Goal: Task Accomplishment & Management: Complete application form

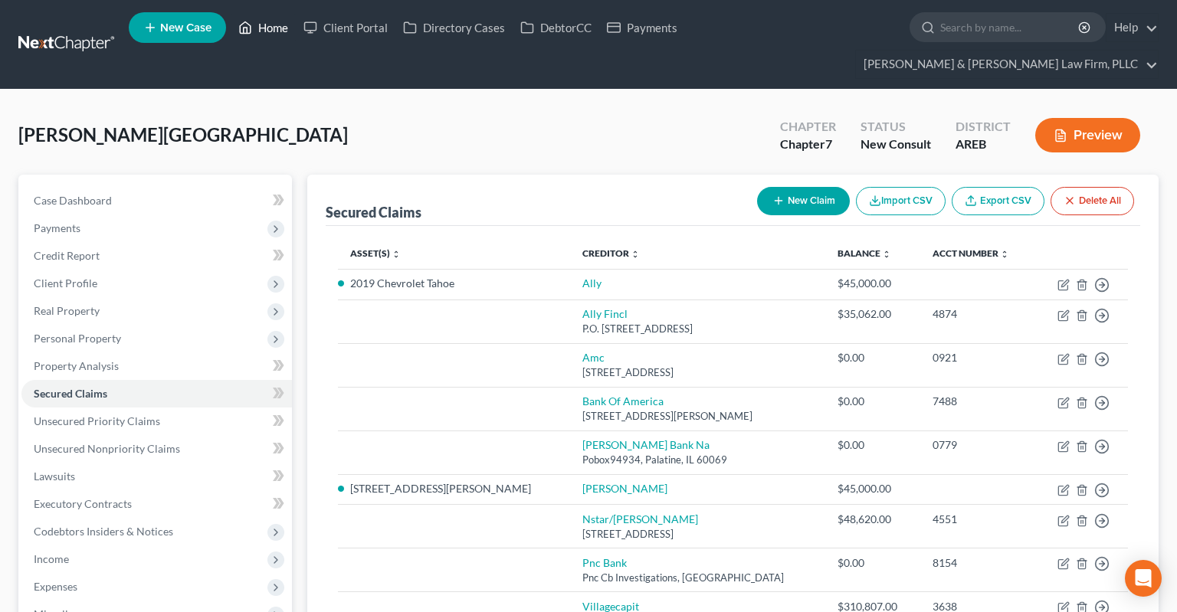
drag, startPoint x: 259, startPoint y: 31, endPoint x: 257, endPoint y: 44, distance: 13.1
click at [260, 30] on link "Home" at bounding box center [263, 28] width 65 height 28
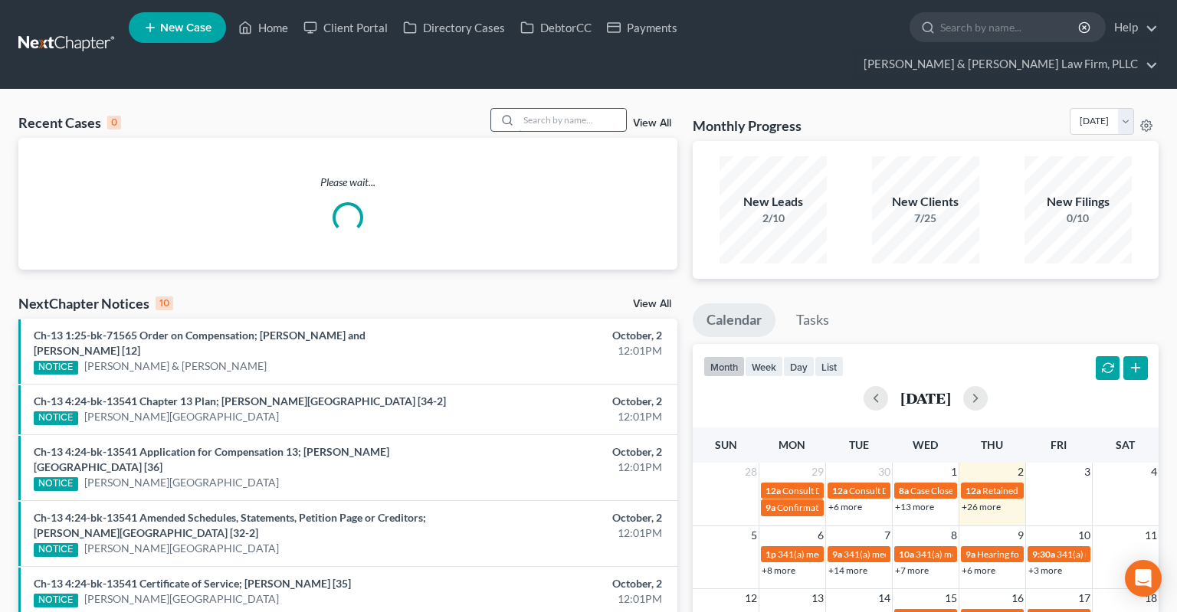
click at [538, 109] on input "search" at bounding box center [572, 120] width 107 height 22
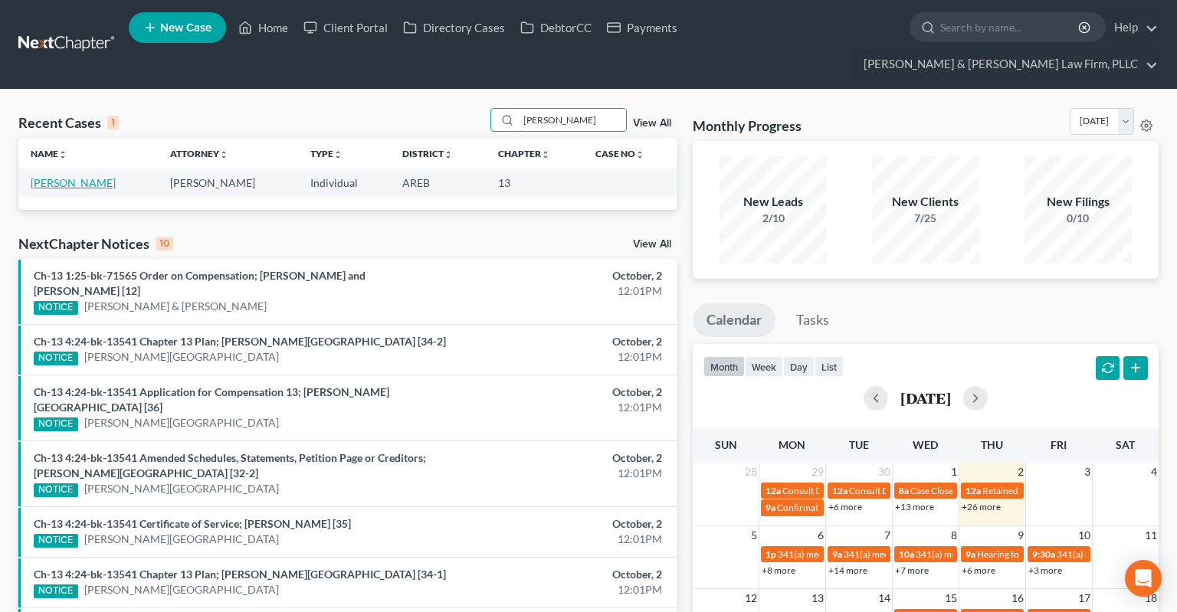
type input "[PERSON_NAME]"
click at [84, 176] on link "[PERSON_NAME]" at bounding box center [73, 182] width 85 height 13
select select "1"
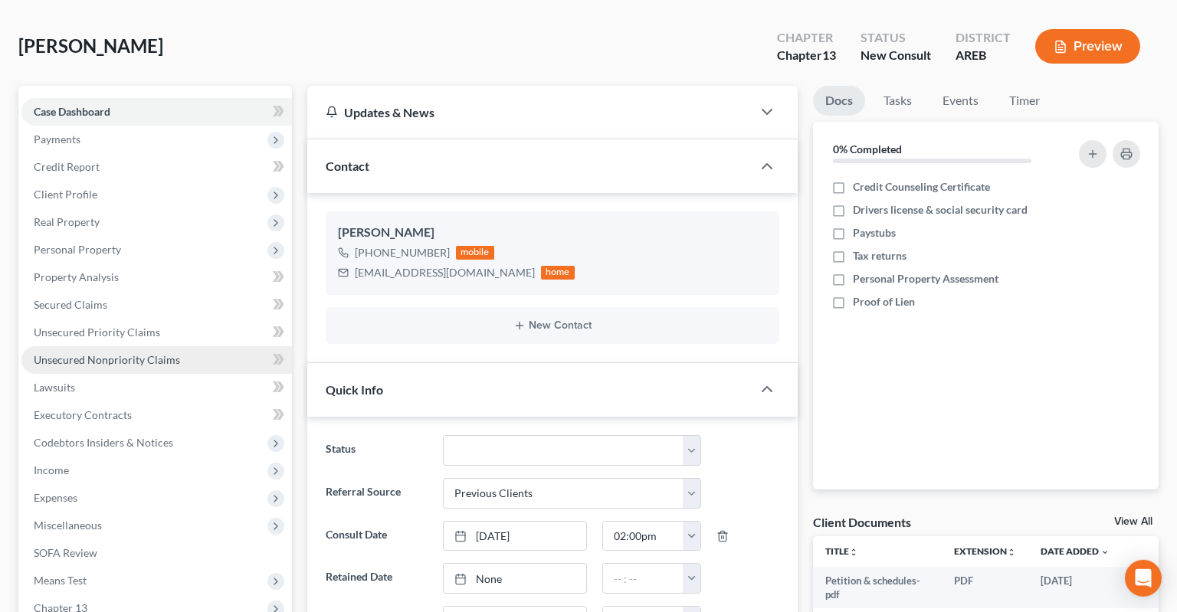
scroll to position [162, 0]
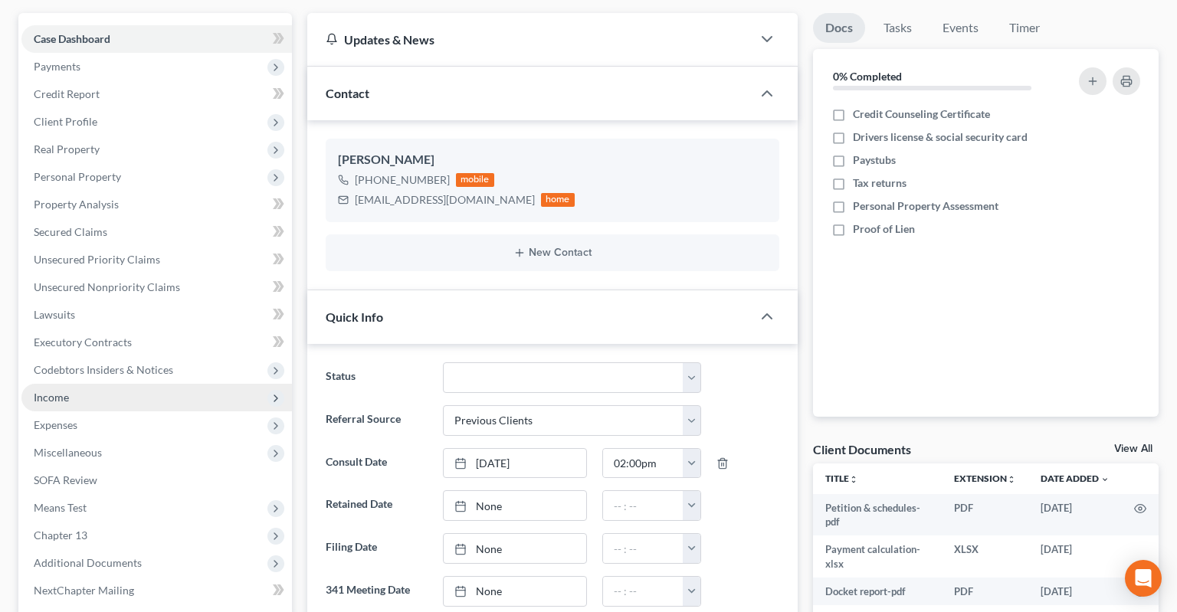
click at [161, 384] on span "Income" at bounding box center [156, 398] width 271 height 28
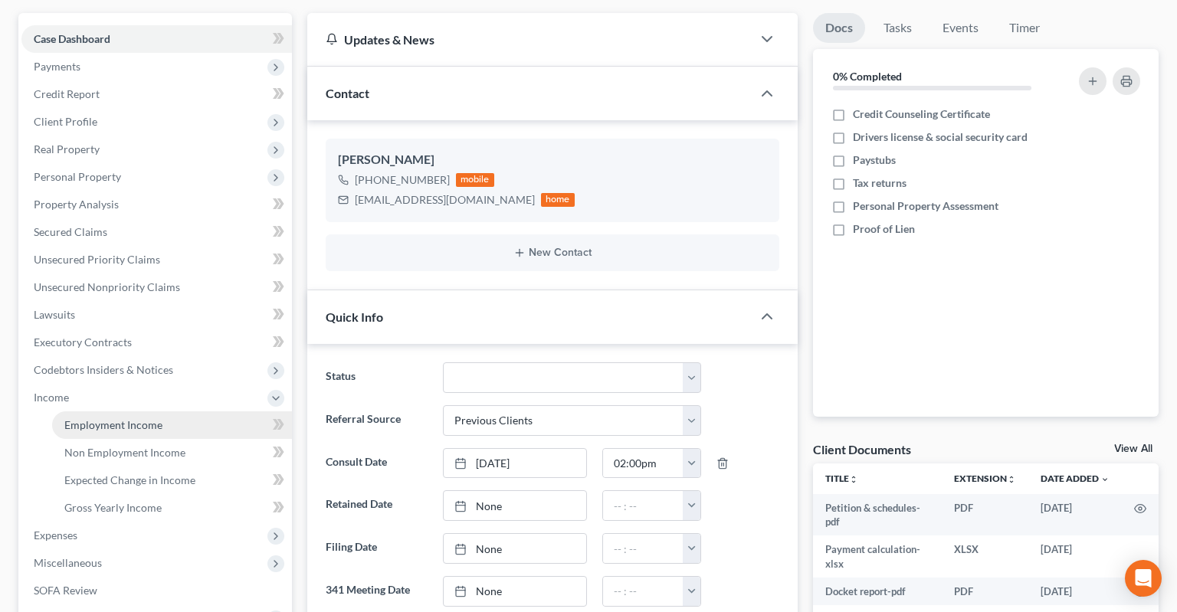
click at [147, 418] on span "Employment Income" at bounding box center [113, 424] width 98 height 13
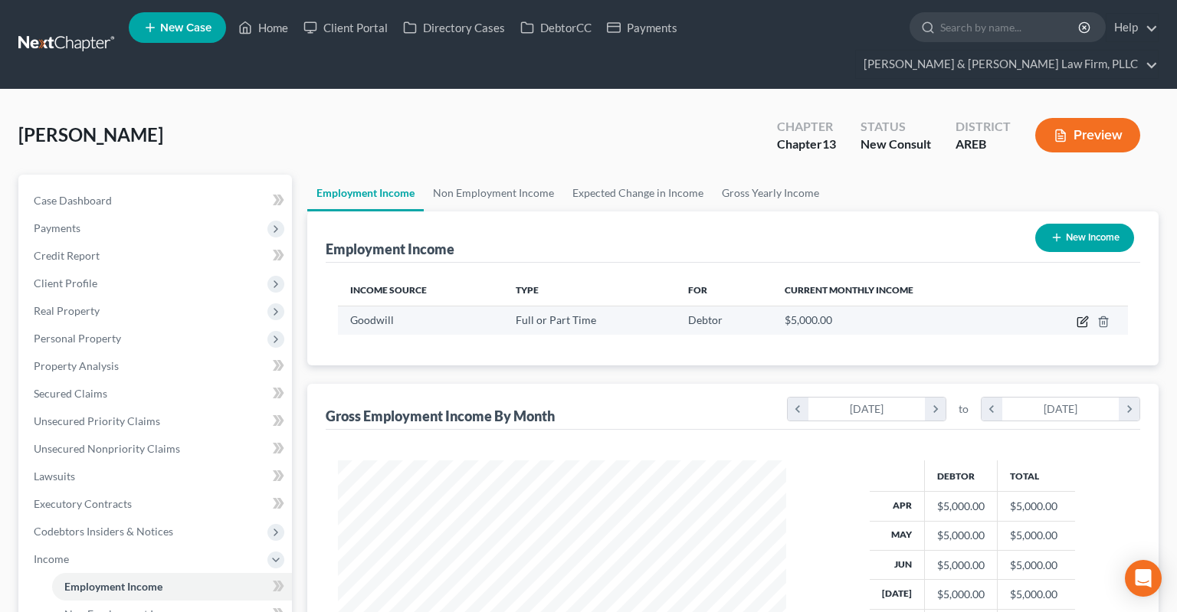
click at [1081, 316] on icon "button" at bounding box center [1083, 322] width 12 height 12
select select "0"
select select "2"
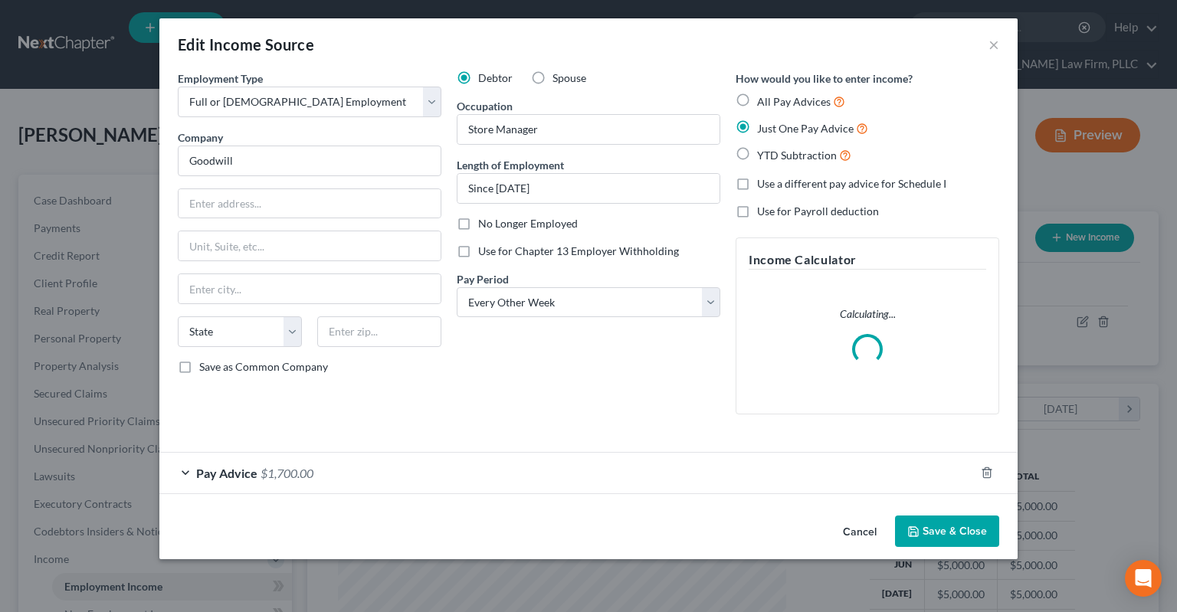
click at [850, 531] on button "Cancel" at bounding box center [860, 532] width 58 height 31
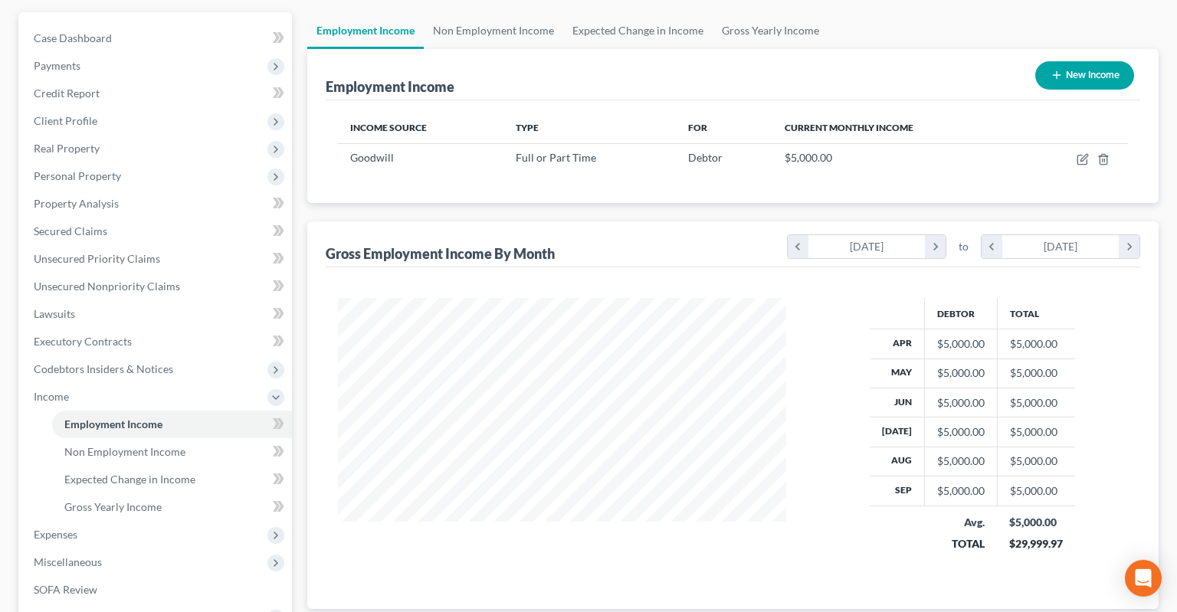
scroll to position [80, 0]
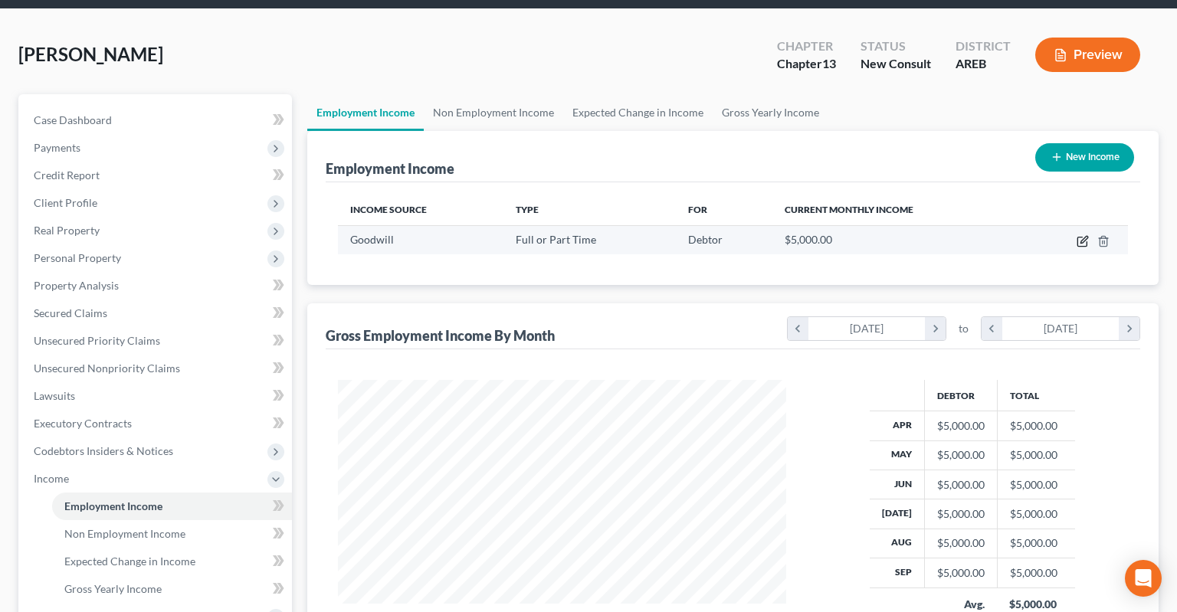
click at [1081, 235] on icon "button" at bounding box center [1083, 241] width 12 height 12
select select "0"
select select "2"
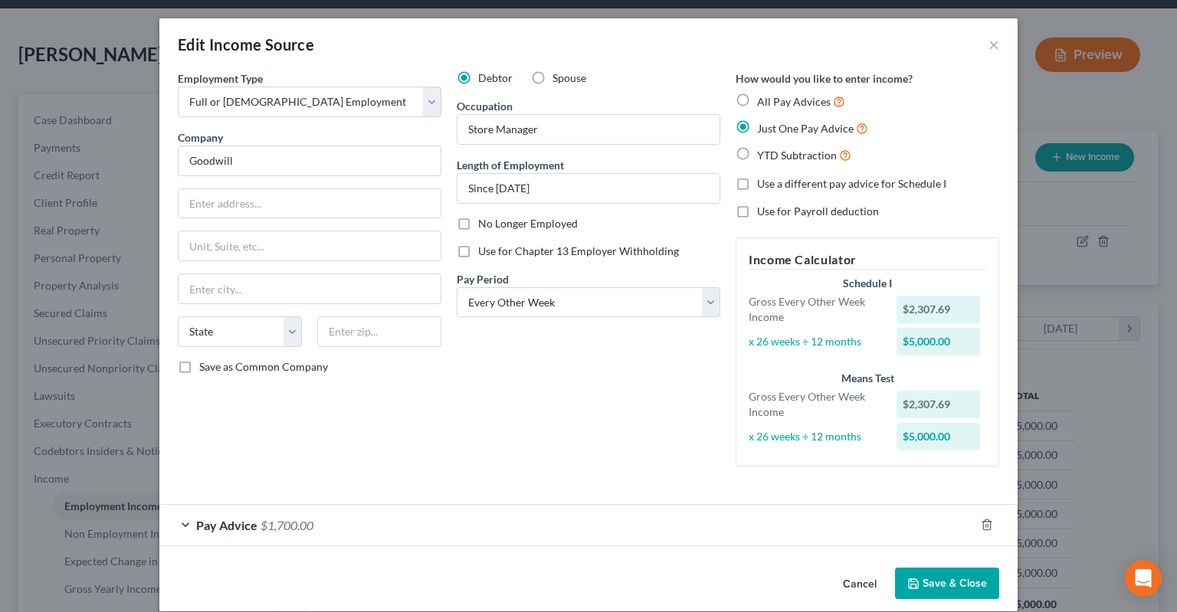
click at [290, 520] on span "$1,700.00" at bounding box center [287, 525] width 53 height 15
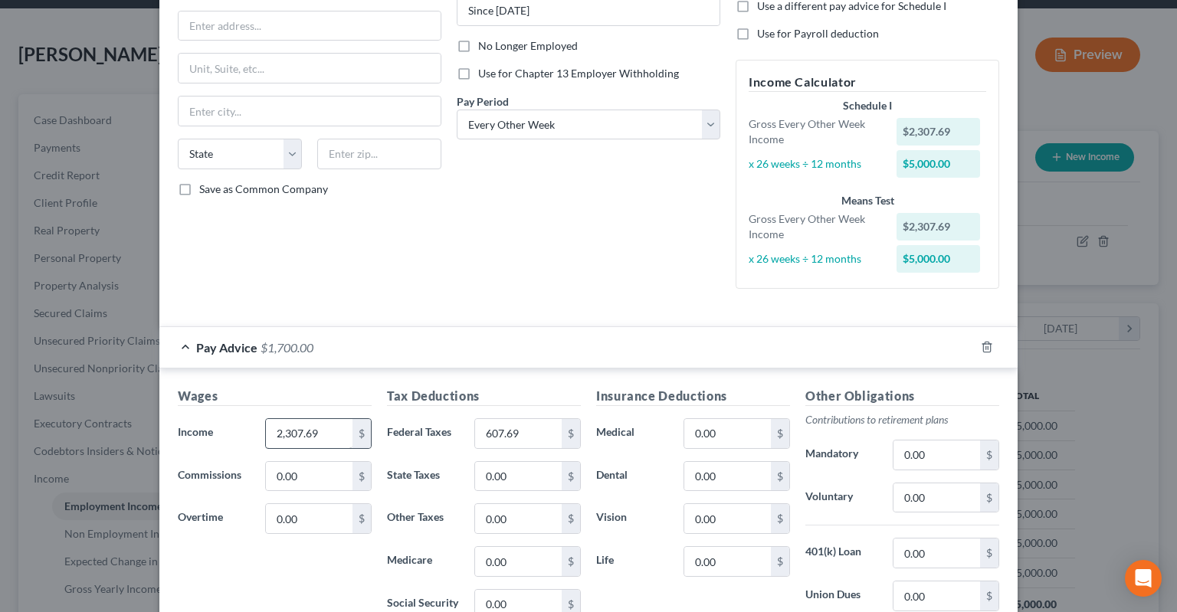
scroll to position [231, 0]
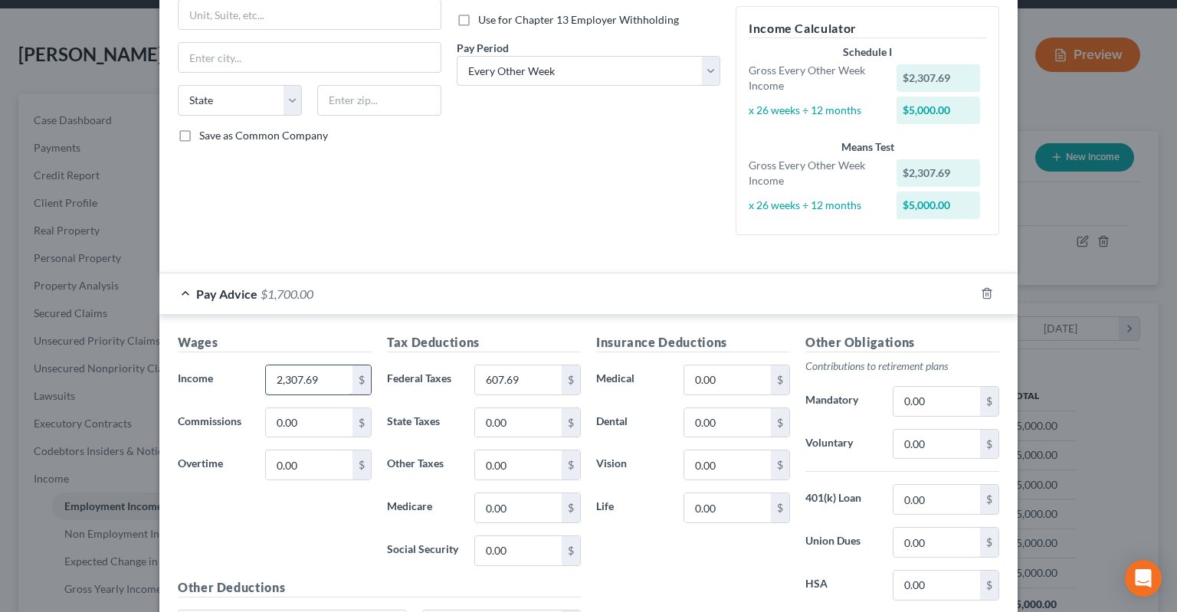
click at [327, 379] on input "2,307.69" at bounding box center [309, 380] width 87 height 29
type input "2,134.61"
type input "172.72"
type input "61.69"
type input "30.13"
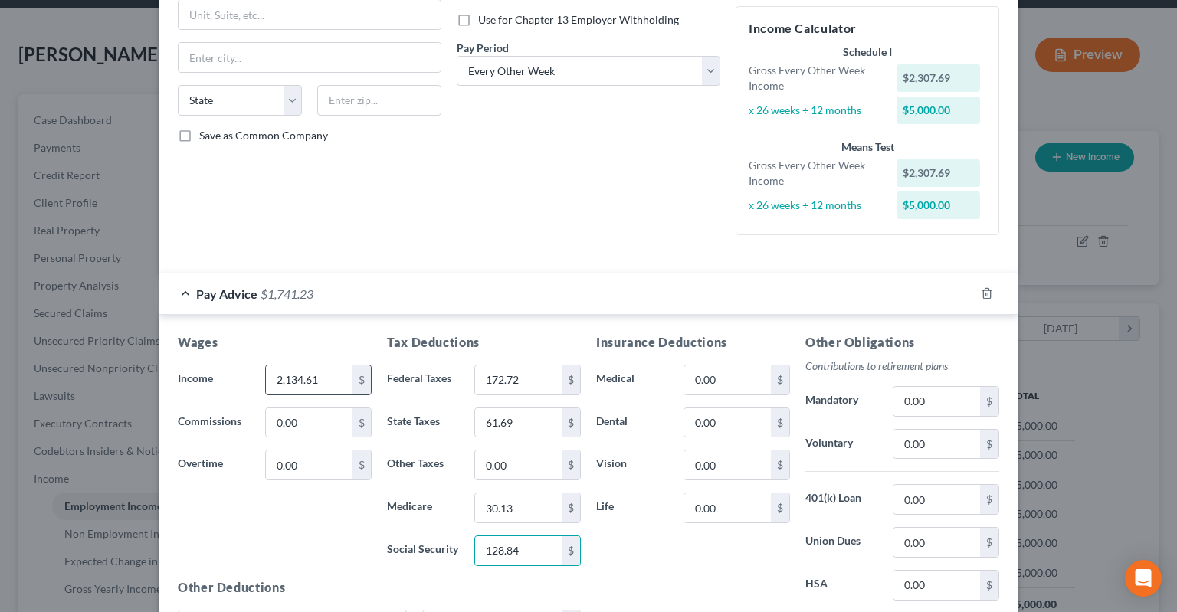
type input "128.84"
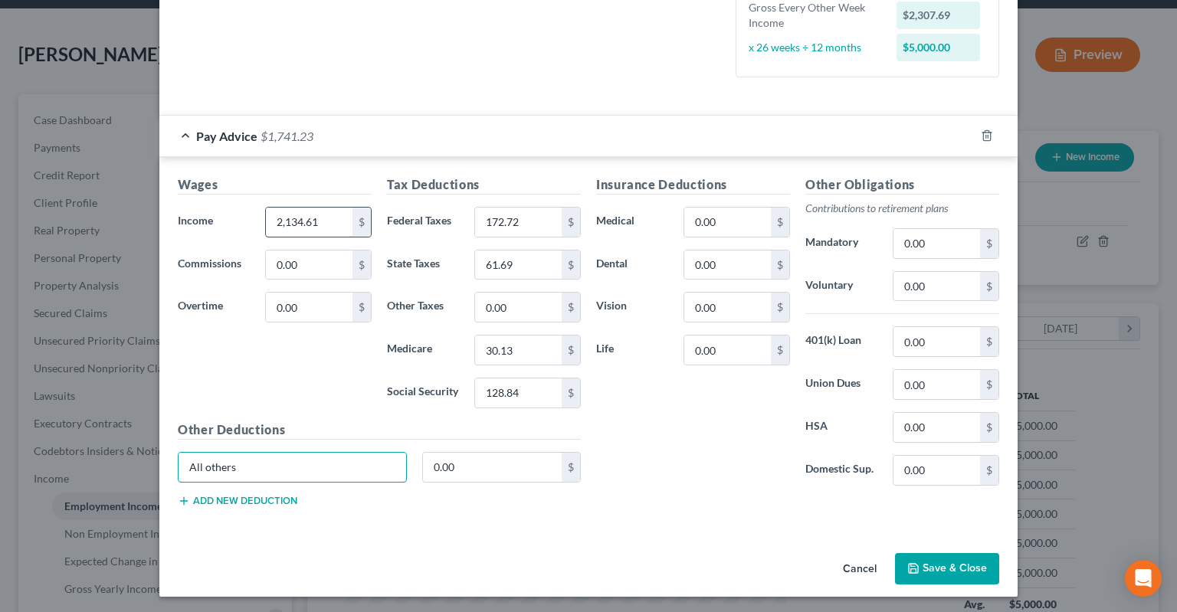
type input "All others"
type input "18.73"
type input "46.67"
type input "5.72"
type input "4.08"
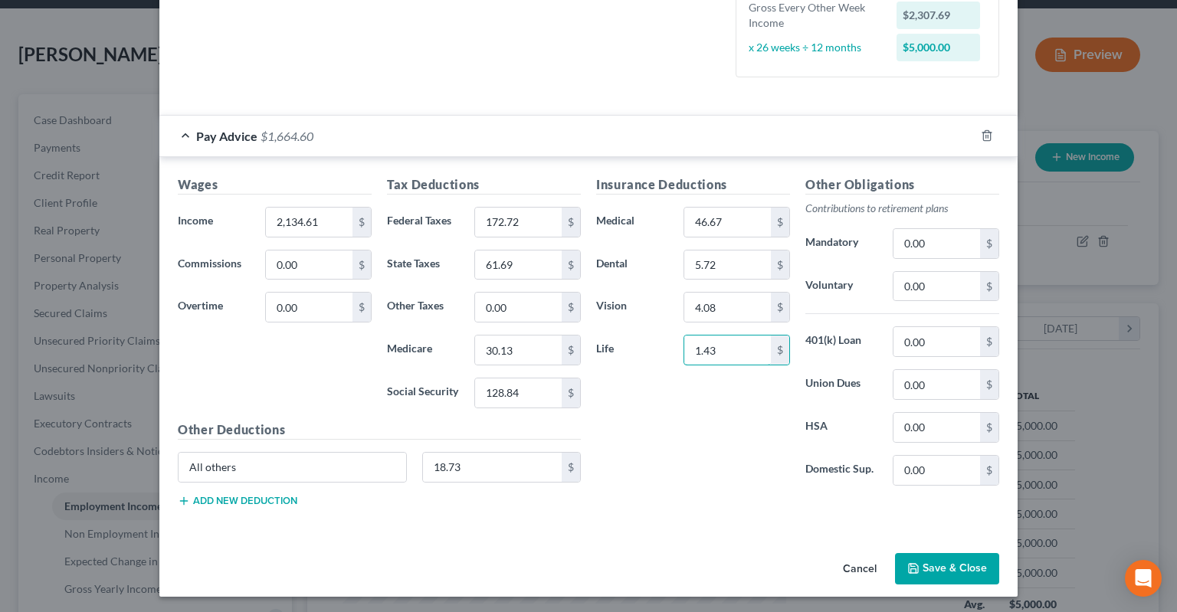
type input "1.43"
click at [934, 569] on button "Save & Close" at bounding box center [947, 569] width 104 height 32
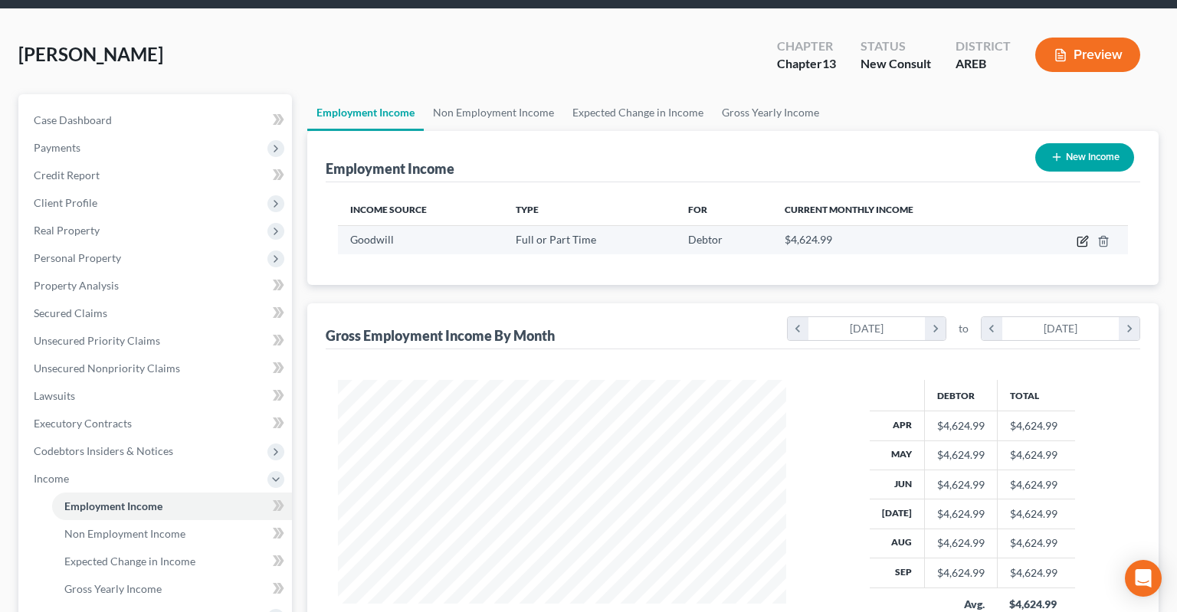
click at [1081, 235] on icon "button" at bounding box center [1083, 241] width 12 height 12
select select "0"
select select "2"
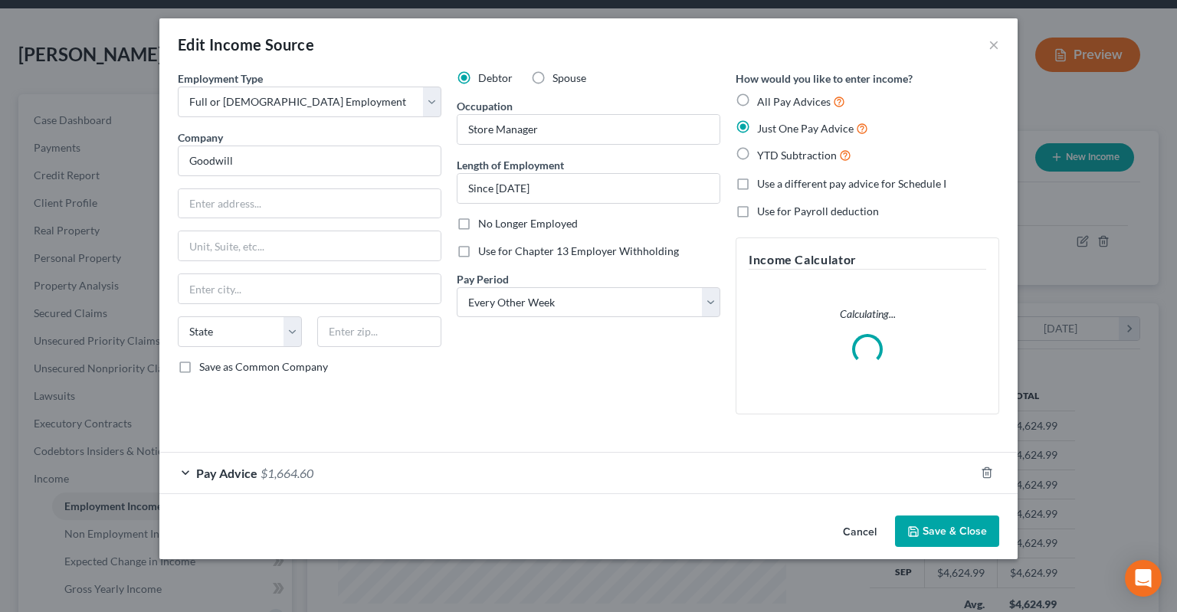
click at [874, 532] on button "Cancel" at bounding box center [860, 532] width 58 height 31
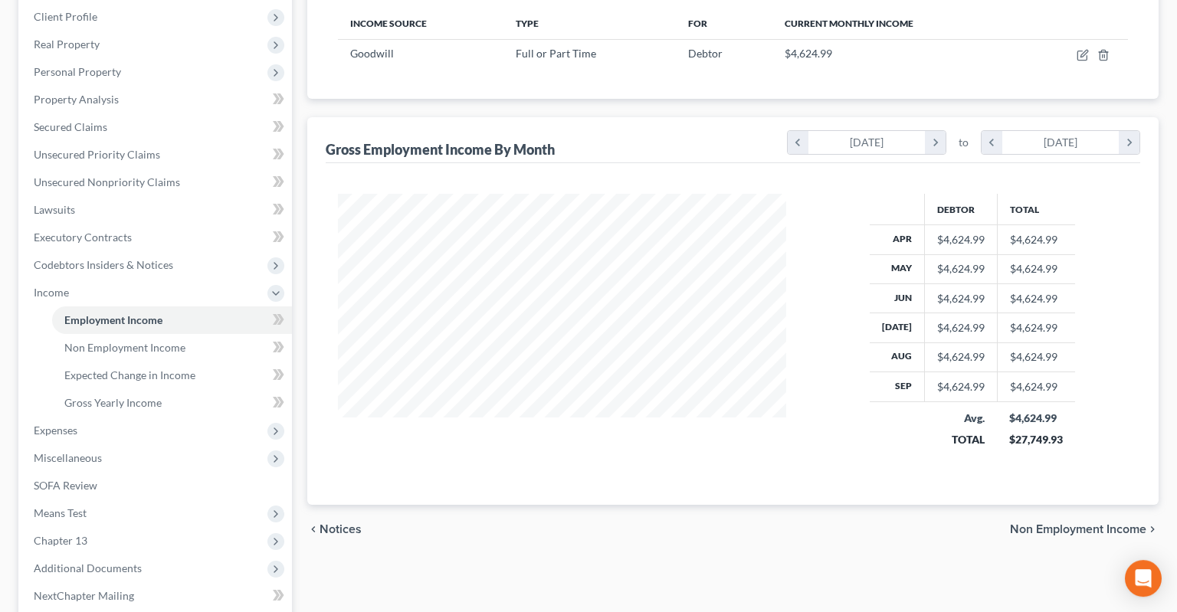
scroll to position [323, 0]
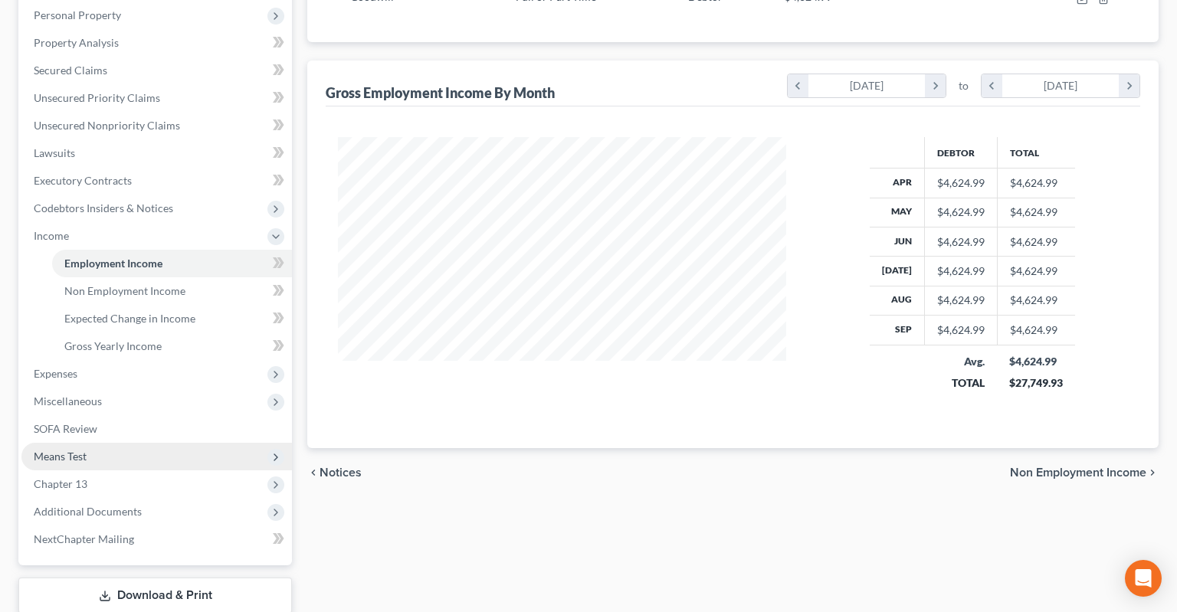
click at [146, 443] on span "Means Test" at bounding box center [156, 457] width 271 height 28
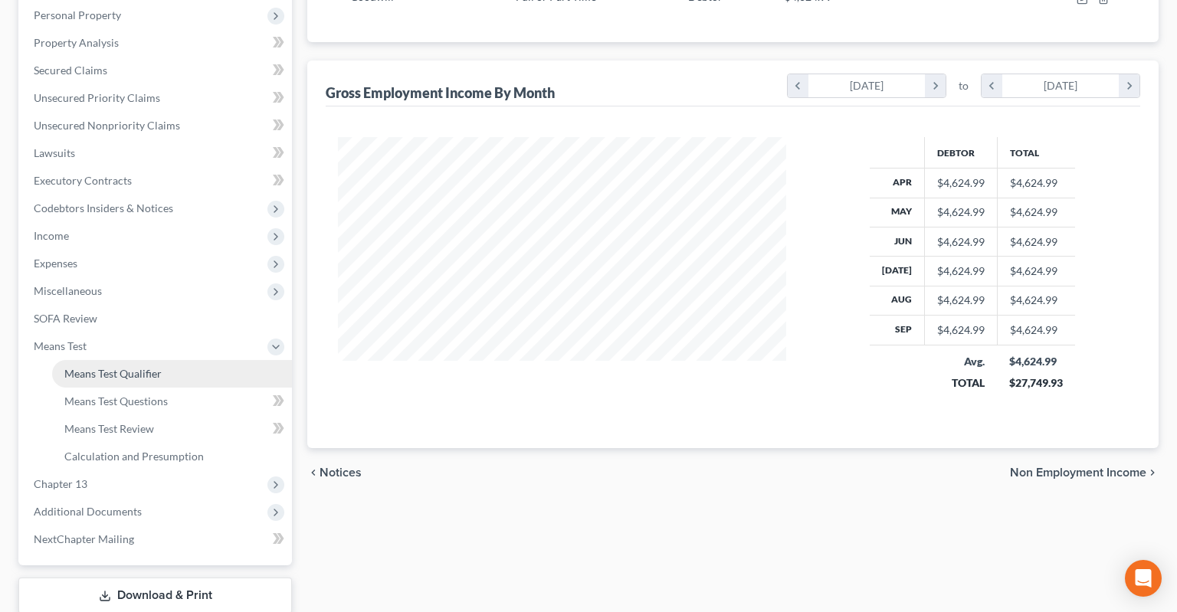
click at [171, 360] on link "Means Test Qualifier" at bounding box center [172, 374] width 240 height 28
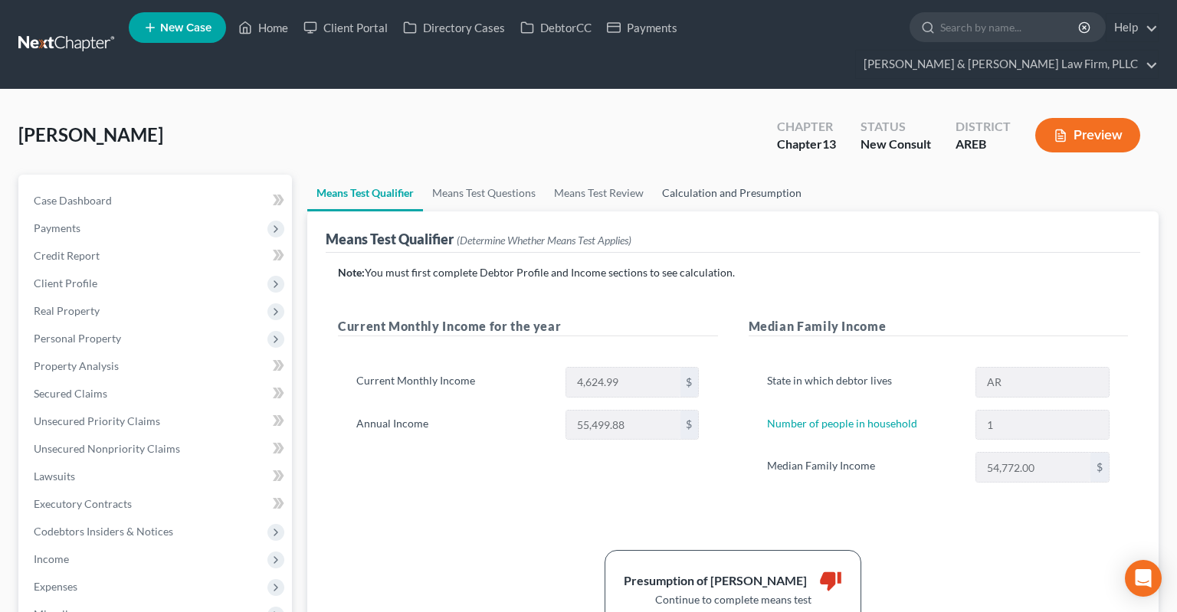
click at [699, 175] on link "Calculation and Presumption" at bounding box center [732, 193] width 158 height 37
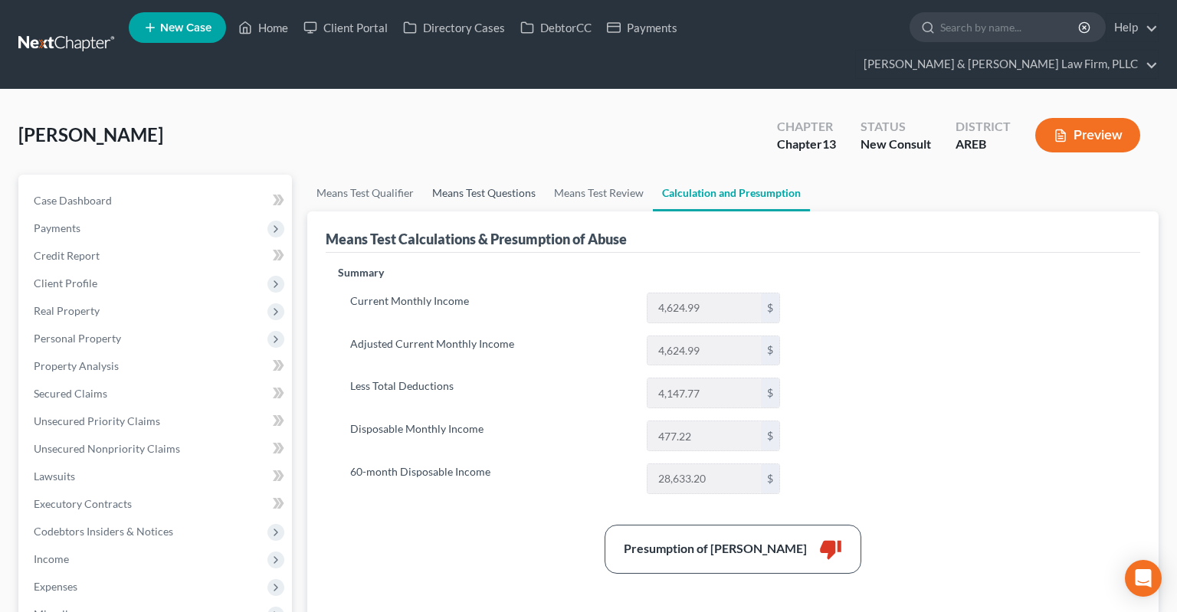
drag, startPoint x: 504, startPoint y: 171, endPoint x: 537, endPoint y: 173, distance: 33.0
click at [504, 175] on link "Means Test Questions" at bounding box center [484, 193] width 122 height 37
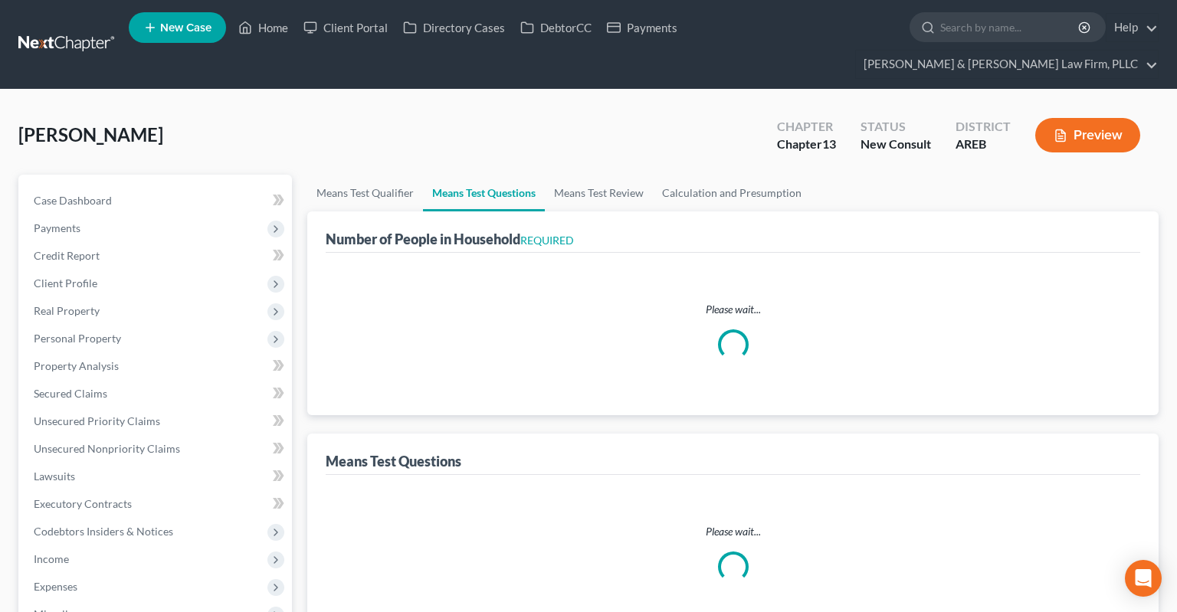
select select "1"
select select "60"
select select "1"
select select "0"
select select "1"
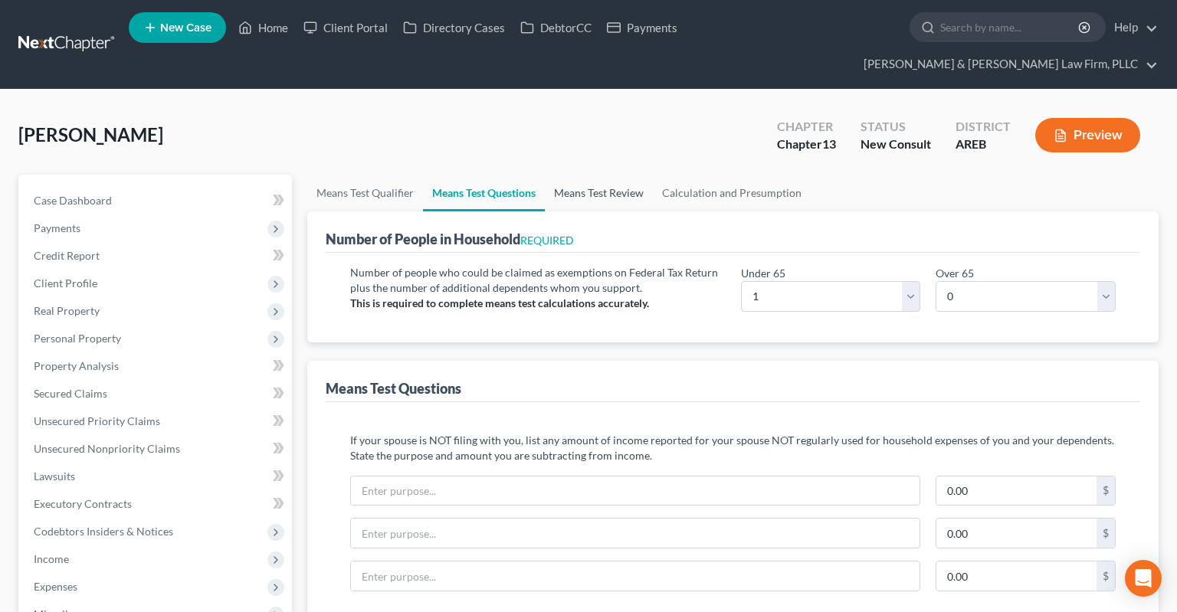
click at [590, 175] on link "Means Test Review" at bounding box center [599, 193] width 108 height 37
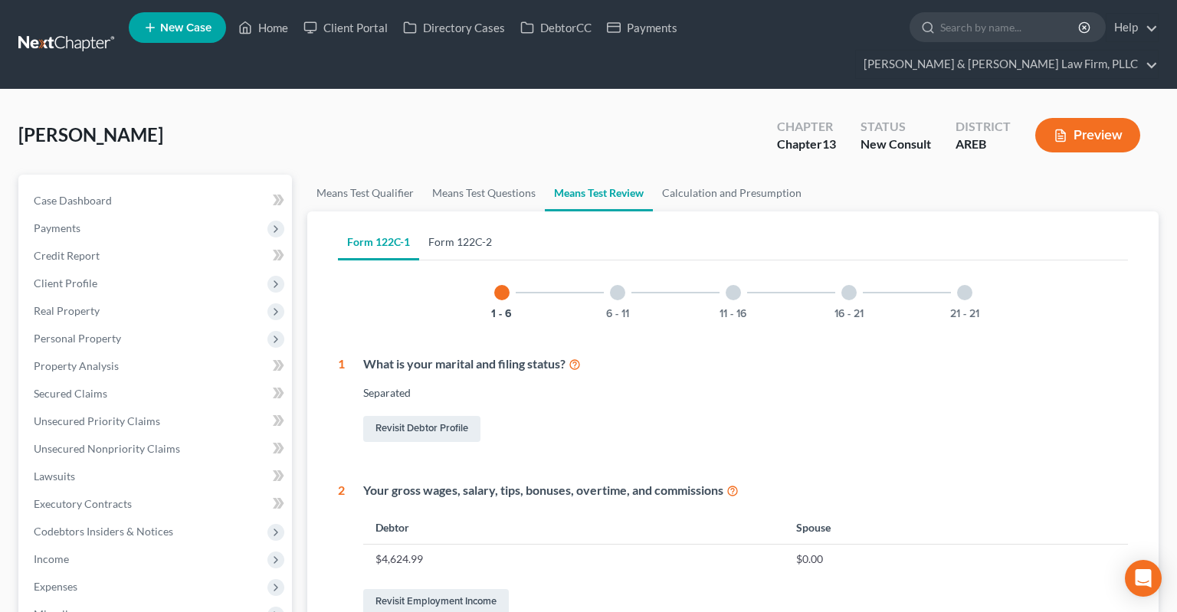
click at [466, 224] on link "Form 122C-2" at bounding box center [460, 242] width 82 height 37
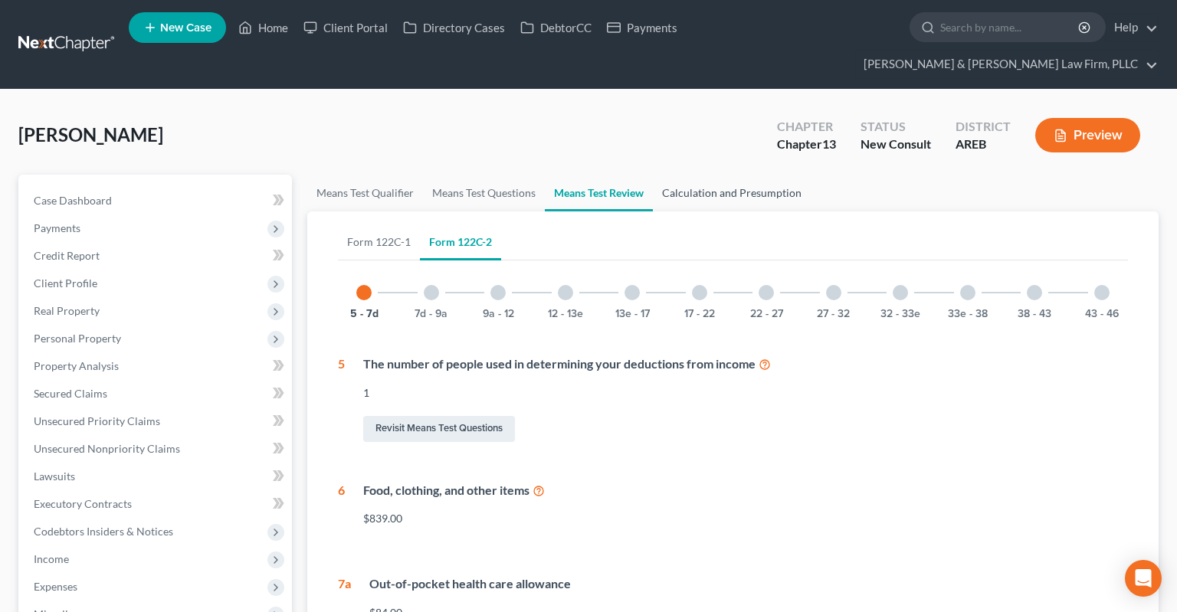
click at [763, 175] on link "Calculation and Presumption" at bounding box center [732, 193] width 158 height 37
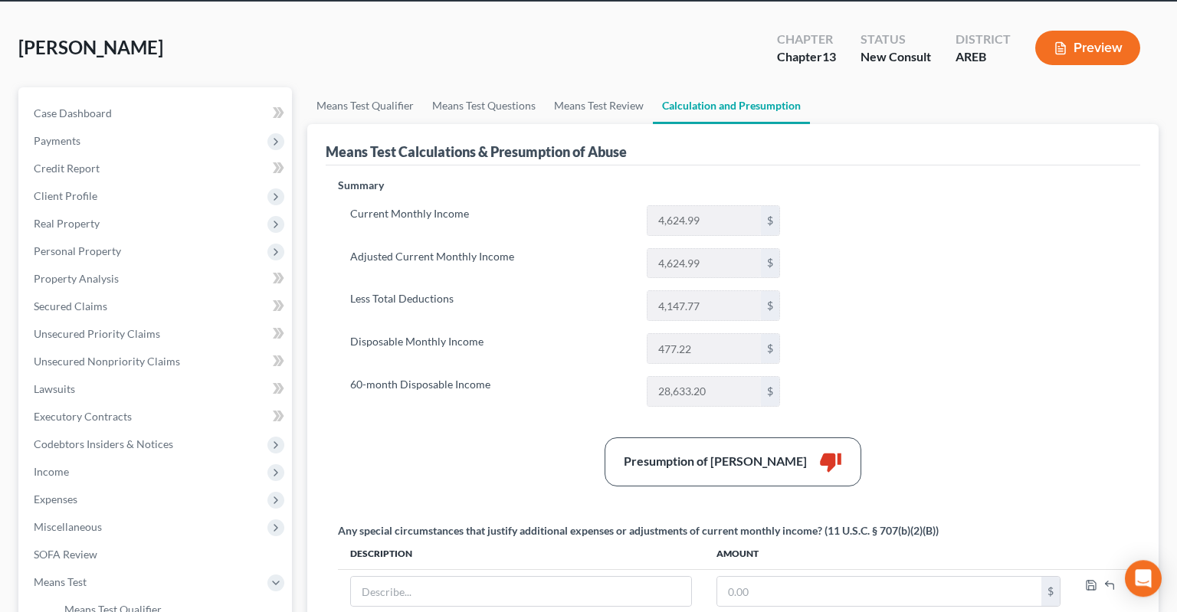
scroll to position [162, 0]
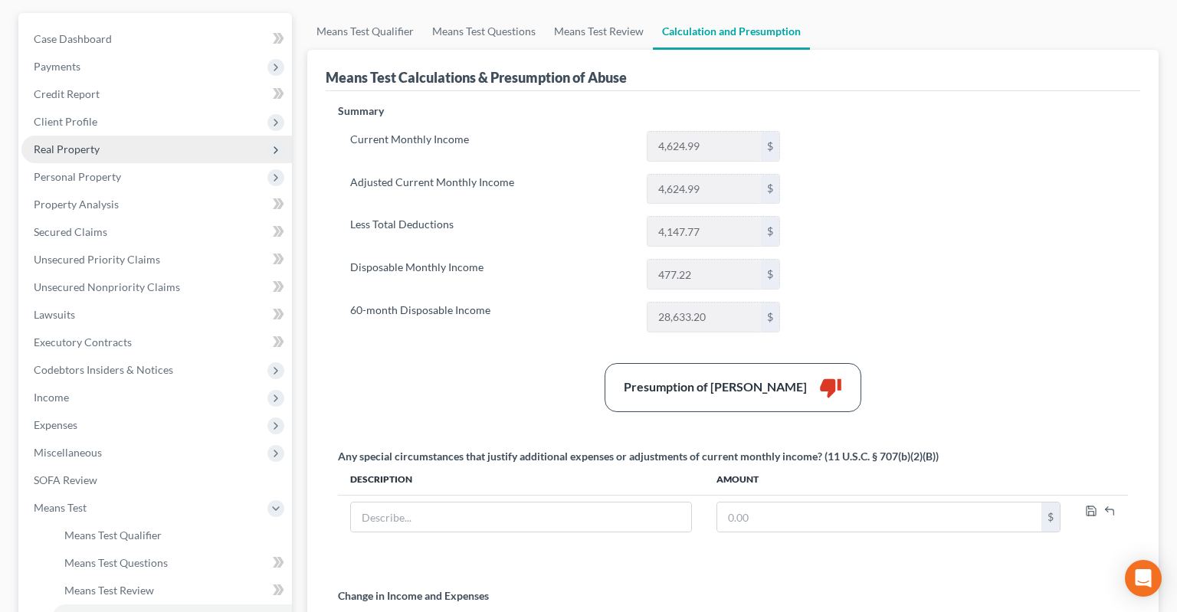
click at [136, 136] on span "Real Property" at bounding box center [156, 150] width 271 height 28
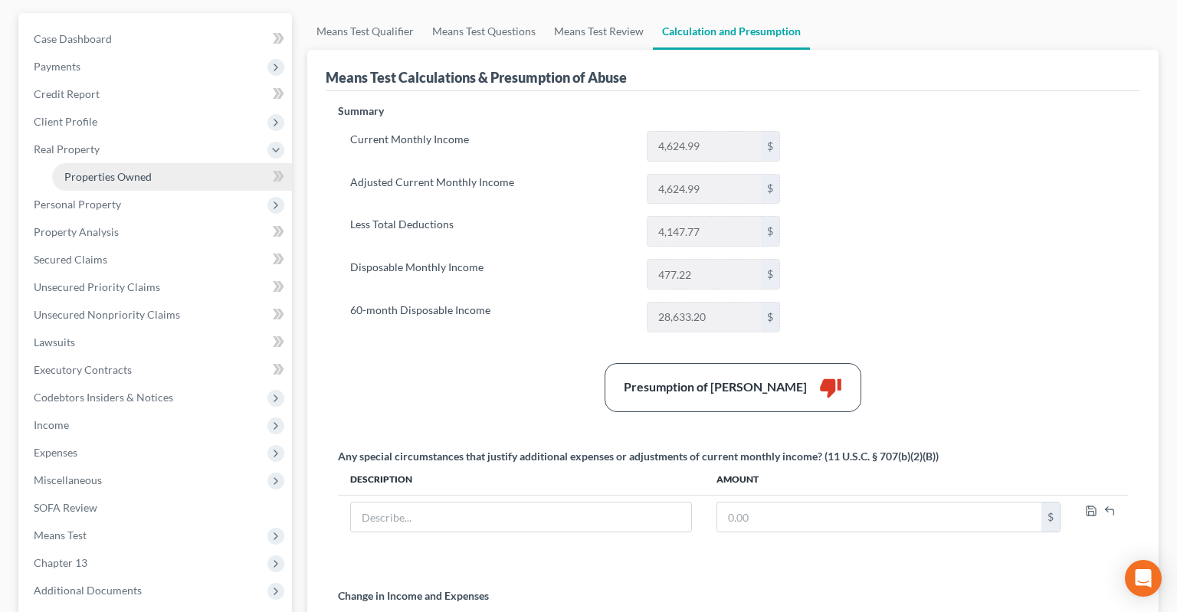
drag, startPoint x: 143, startPoint y: 139, endPoint x: 155, endPoint y: 143, distance: 12.4
click at [145, 163] on link "Properties Owned" at bounding box center [172, 177] width 240 height 28
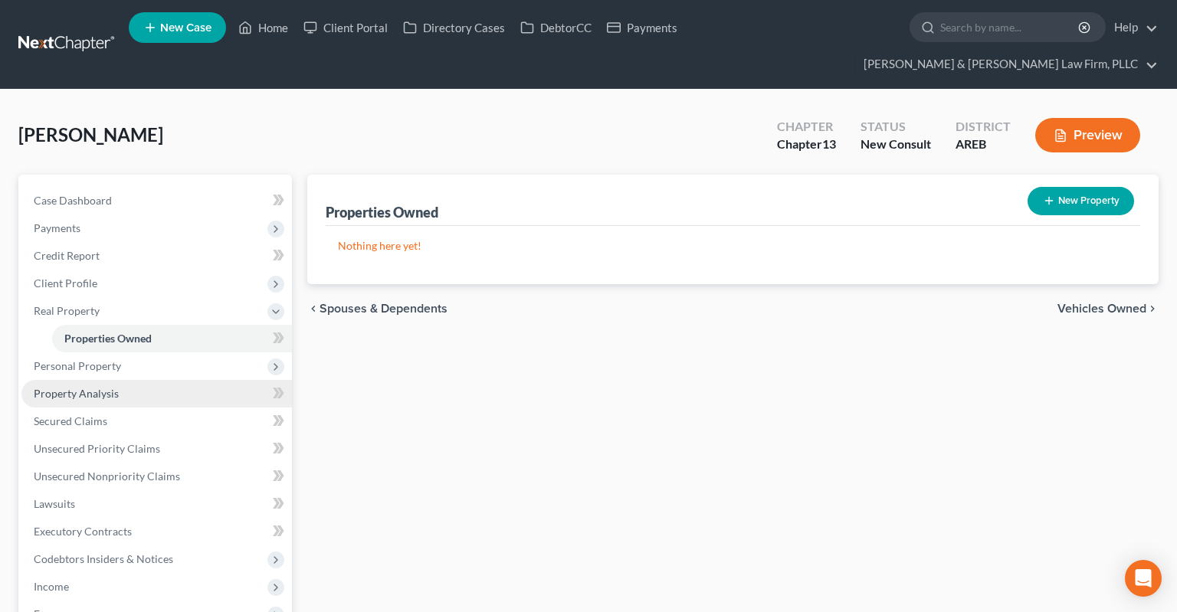
click at [159, 380] on link "Property Analysis" at bounding box center [156, 394] width 271 height 28
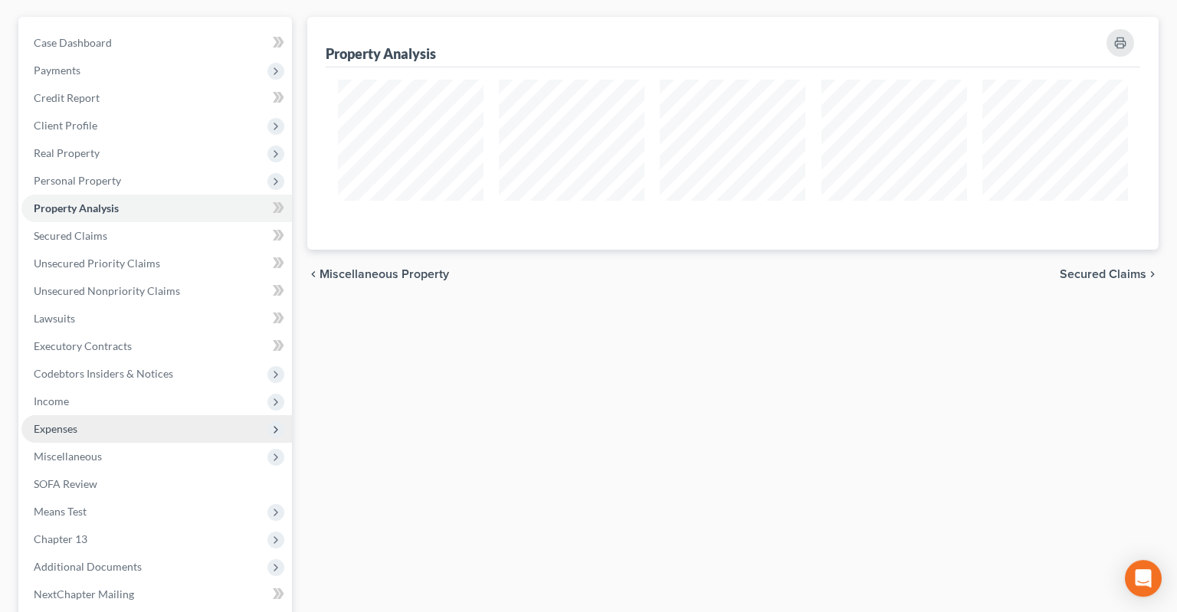
scroll to position [162, 0]
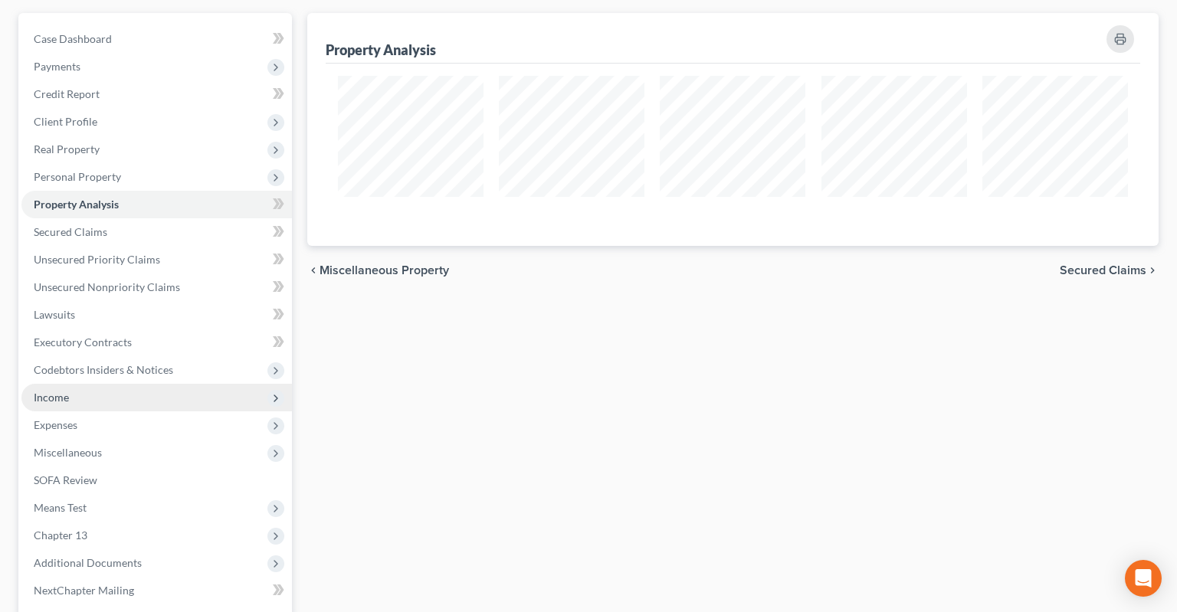
click at [120, 384] on span "Income" at bounding box center [156, 398] width 271 height 28
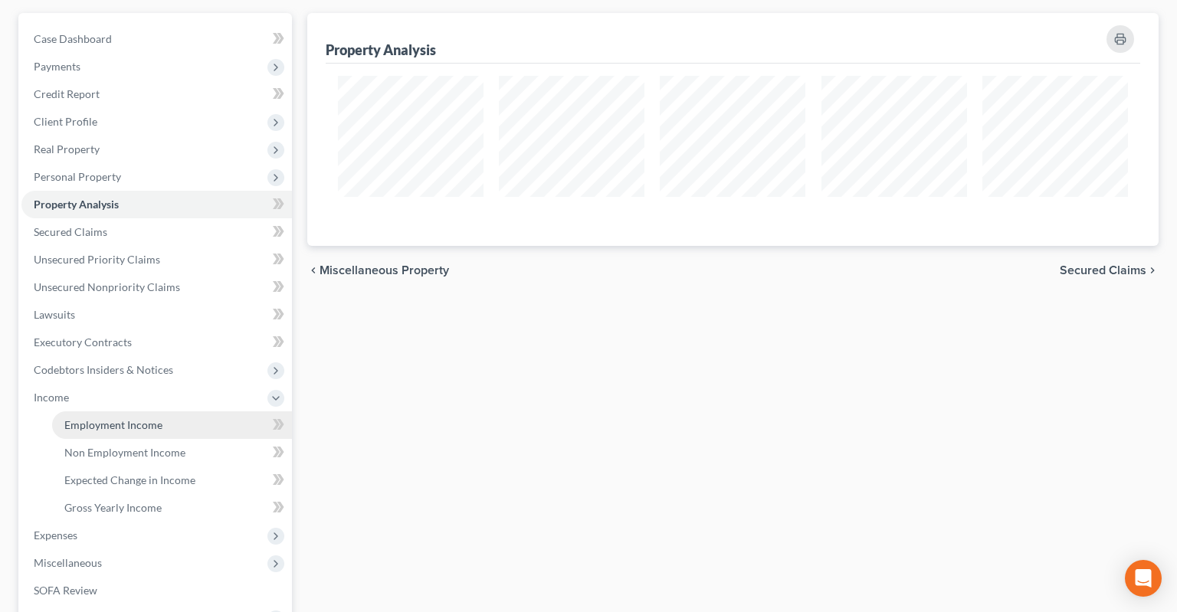
click at [202, 412] on link "Employment Income" at bounding box center [172, 426] width 240 height 28
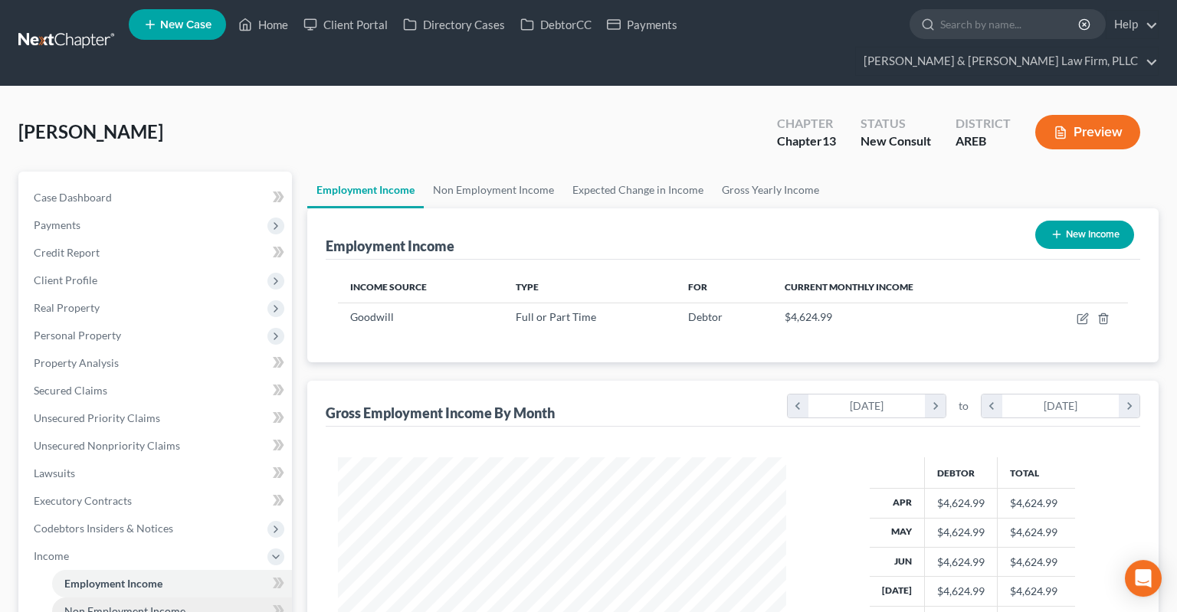
scroll to position [162, 0]
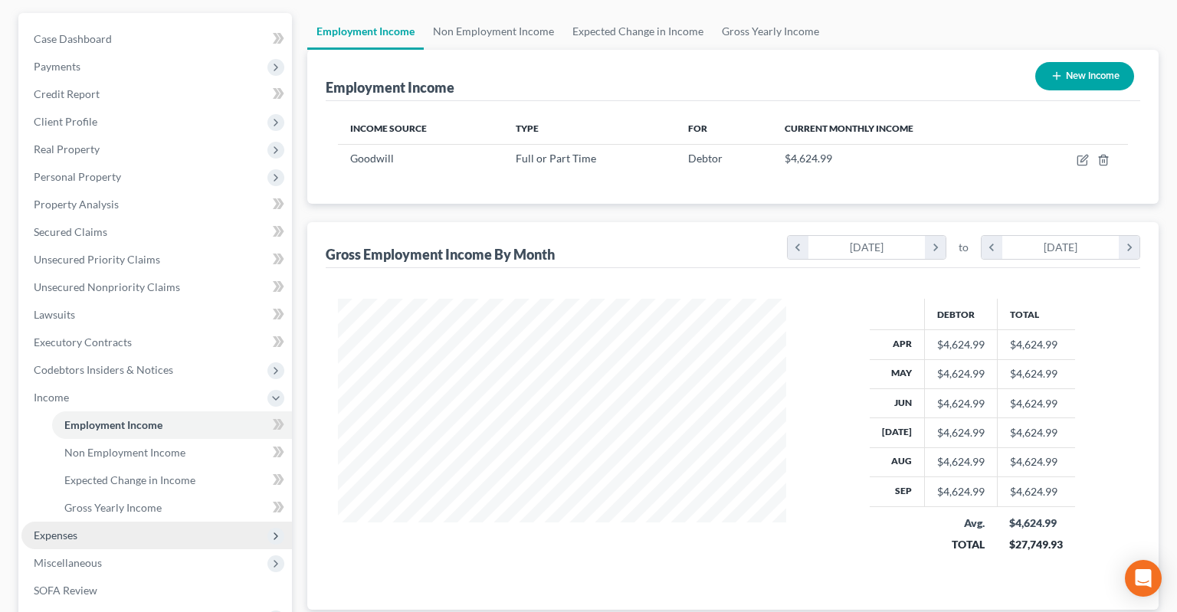
click at [102, 522] on span "Expenses" at bounding box center [156, 536] width 271 height 28
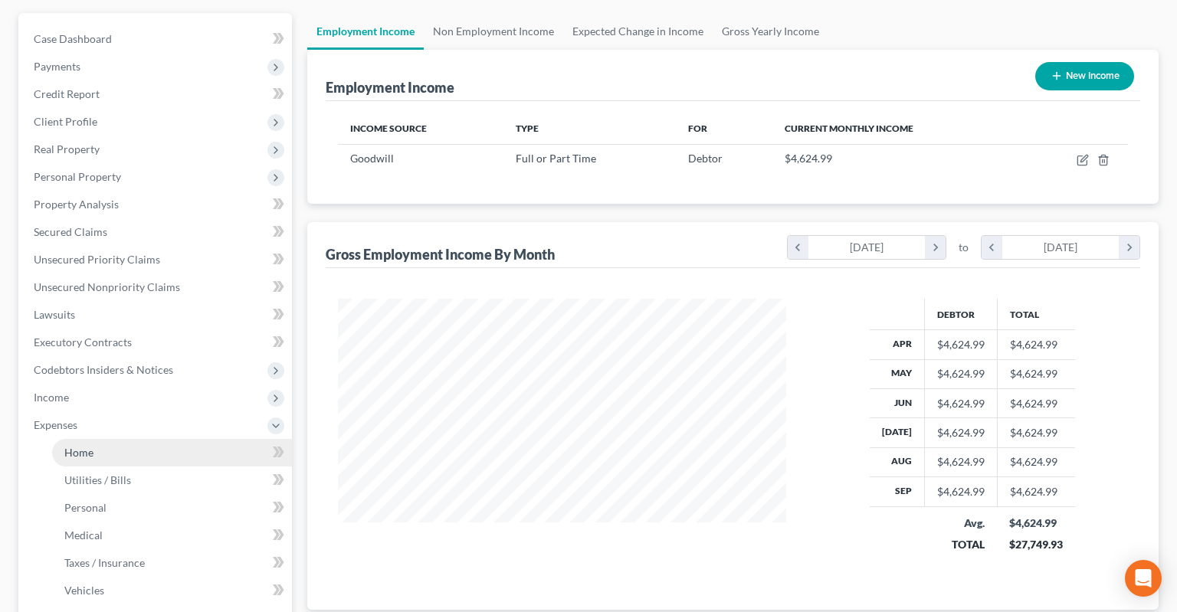
click at [152, 439] on link "Home" at bounding box center [172, 453] width 240 height 28
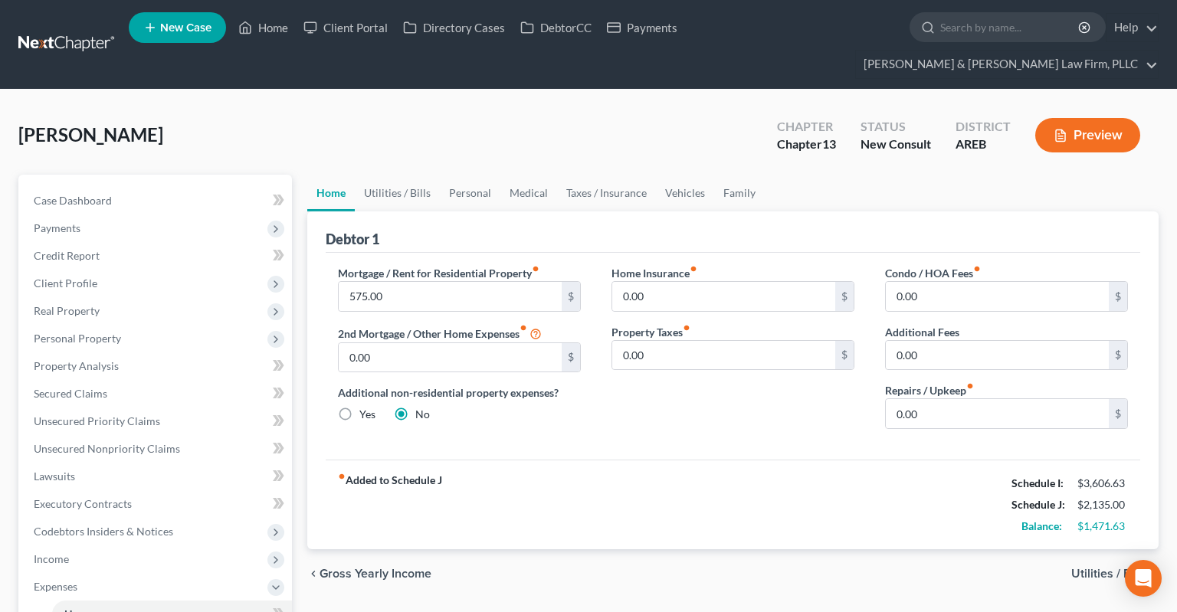
click at [635, 549] on div "chevron_left Gross Yearly Income Utilities / Bills chevron_right" at bounding box center [732, 573] width 851 height 49
click at [410, 175] on link "Utilities / Bills" at bounding box center [397, 193] width 85 height 37
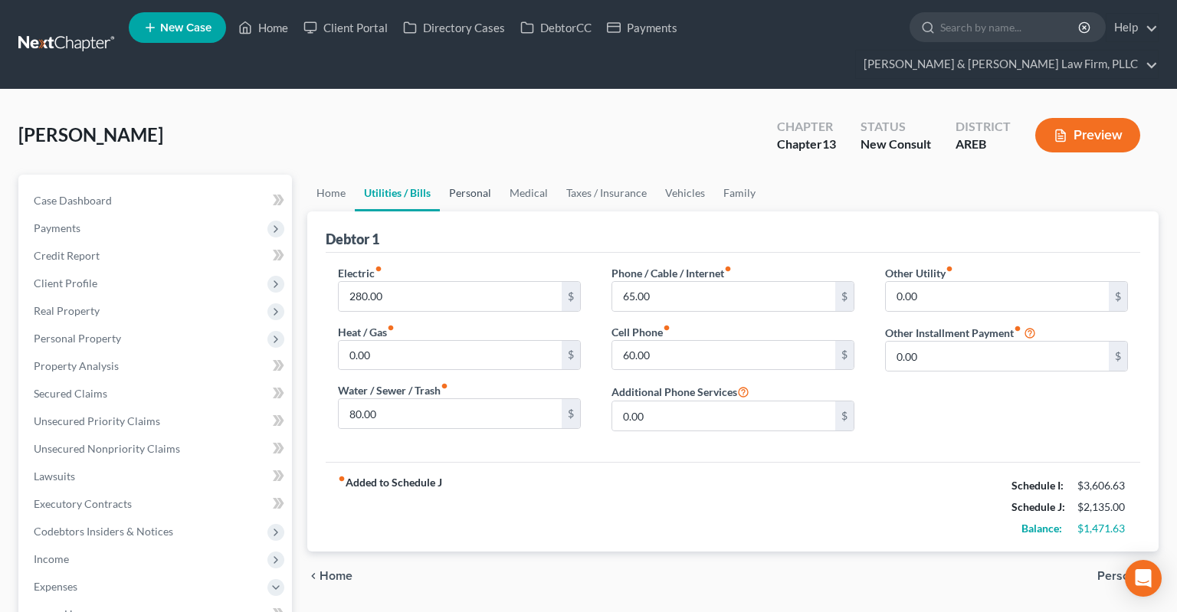
click at [474, 175] on link "Personal" at bounding box center [470, 193] width 61 height 37
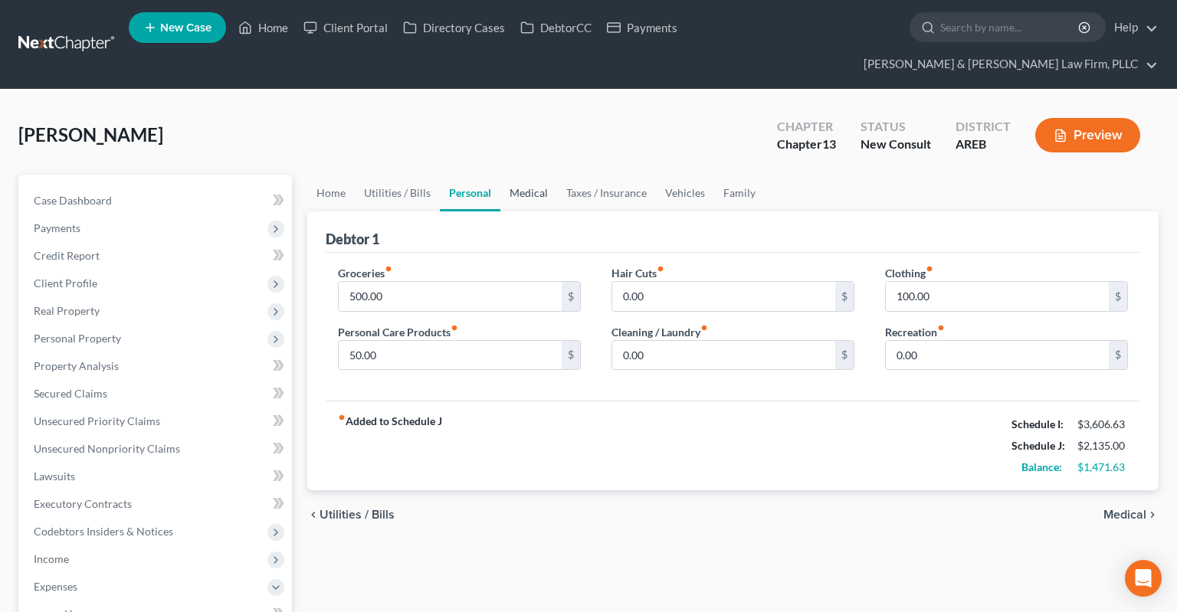
click at [536, 175] on link "Medical" at bounding box center [528, 193] width 57 height 37
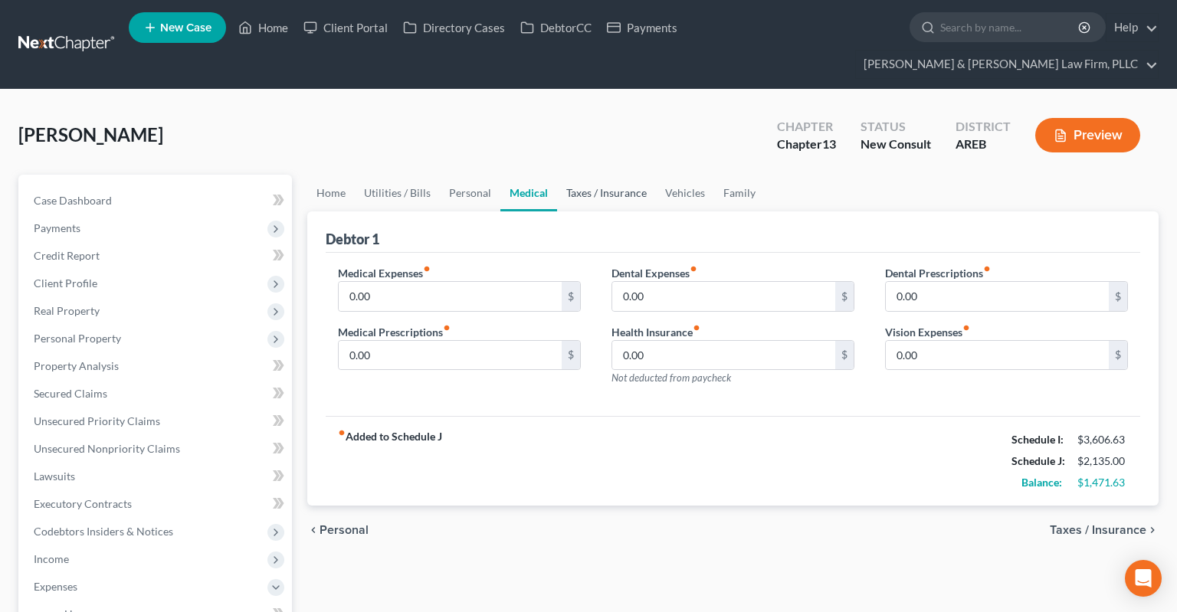
click at [573, 179] on link "Taxes / Insurance" at bounding box center [606, 193] width 99 height 37
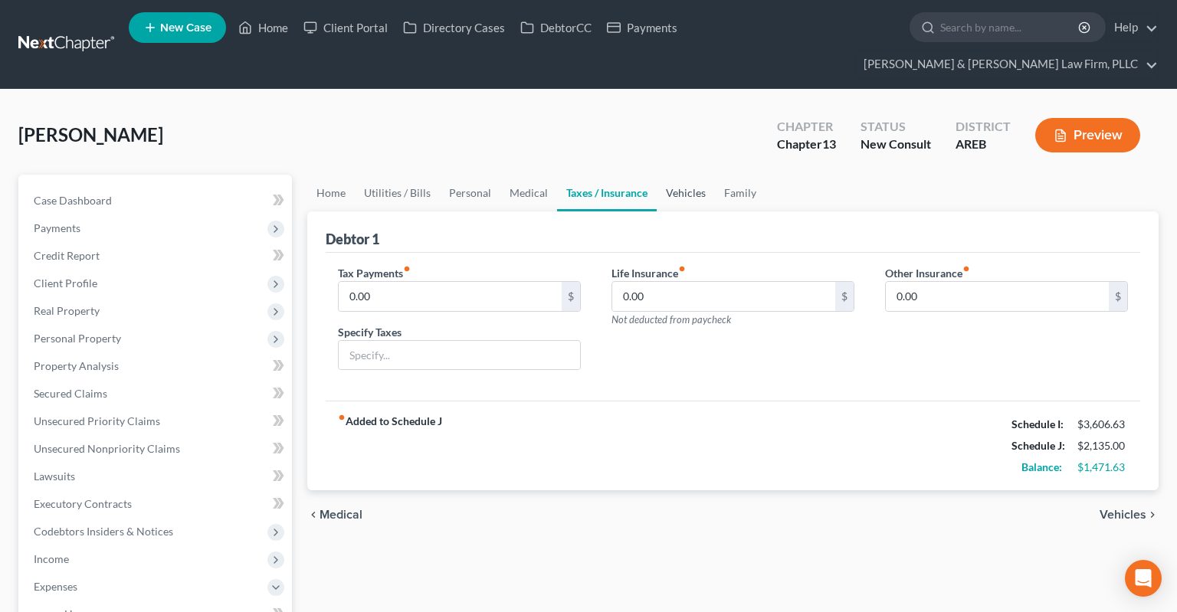
click at [674, 182] on link "Vehicles" at bounding box center [686, 193] width 58 height 37
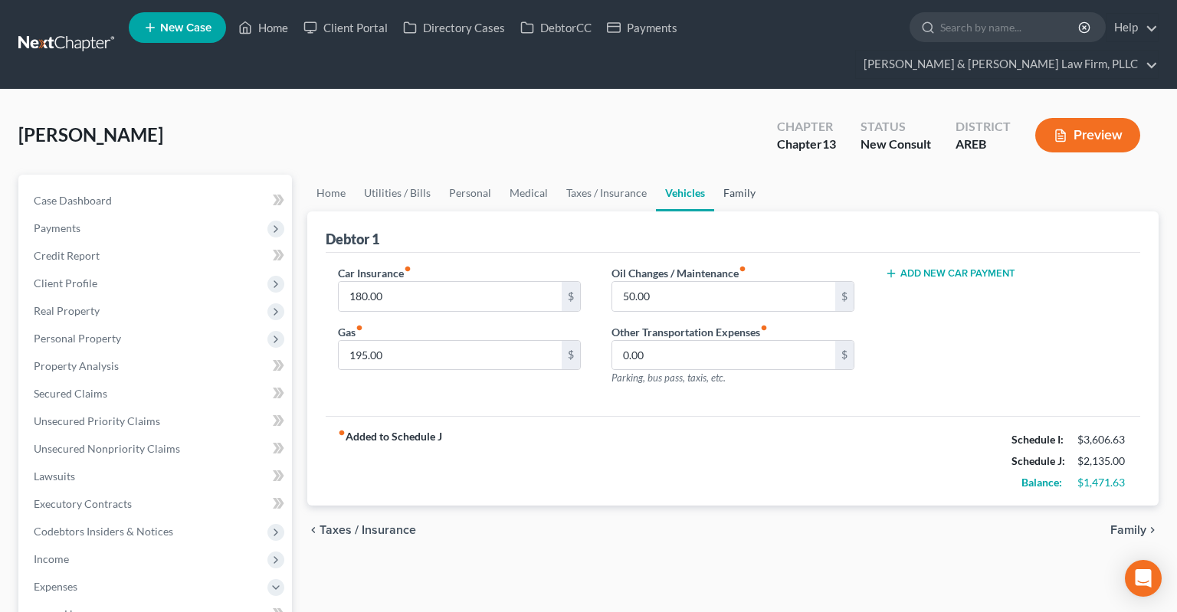
click at [717, 175] on link "Family" at bounding box center [739, 193] width 51 height 37
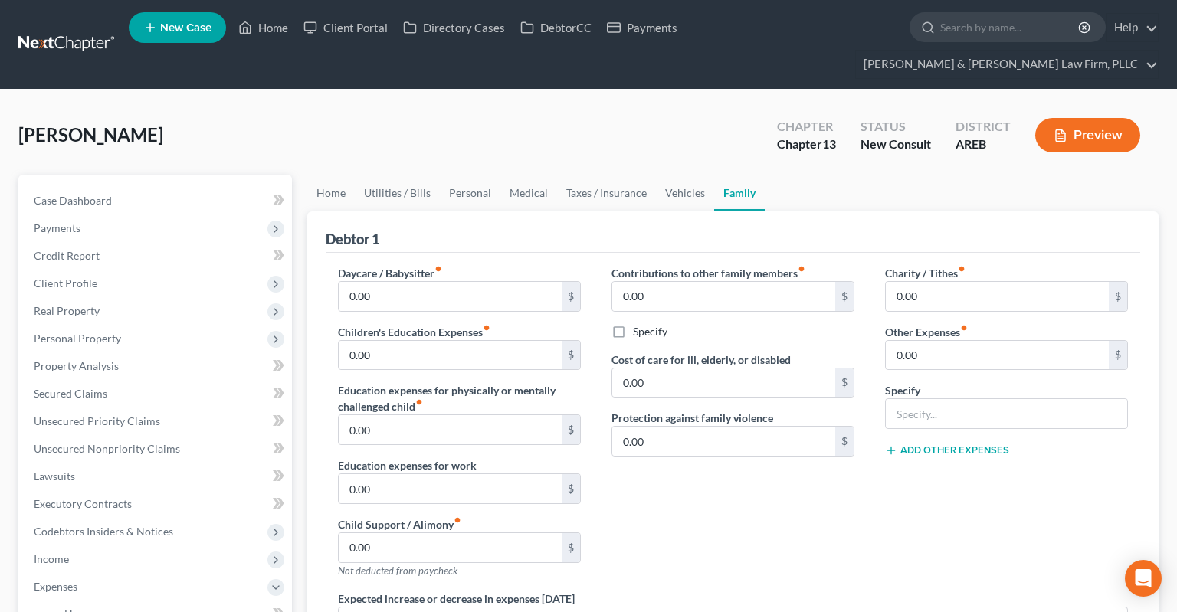
click at [670, 137] on div "[PERSON_NAME] Upgraded Chapter Chapter 13 Status New Consult District AREB Prev…" at bounding box center [588, 141] width 1140 height 67
click at [737, 511] on div "Contributions to other family members fiber_manual_record 0.00 $ Specify Cost o…" at bounding box center [733, 428] width 274 height 326
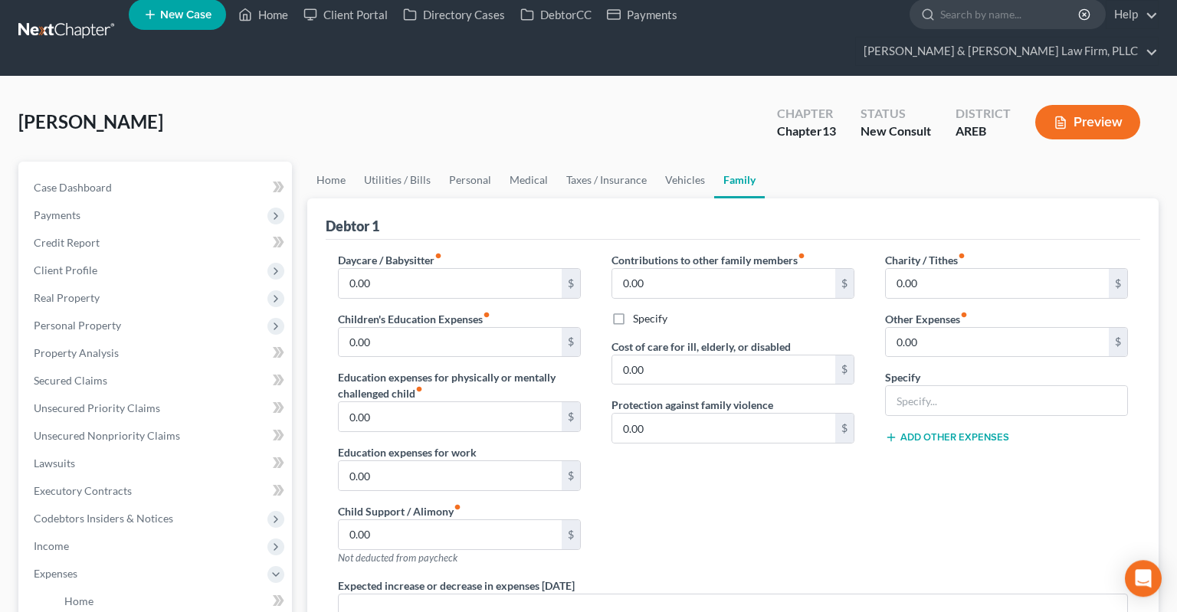
scroll to position [323, 0]
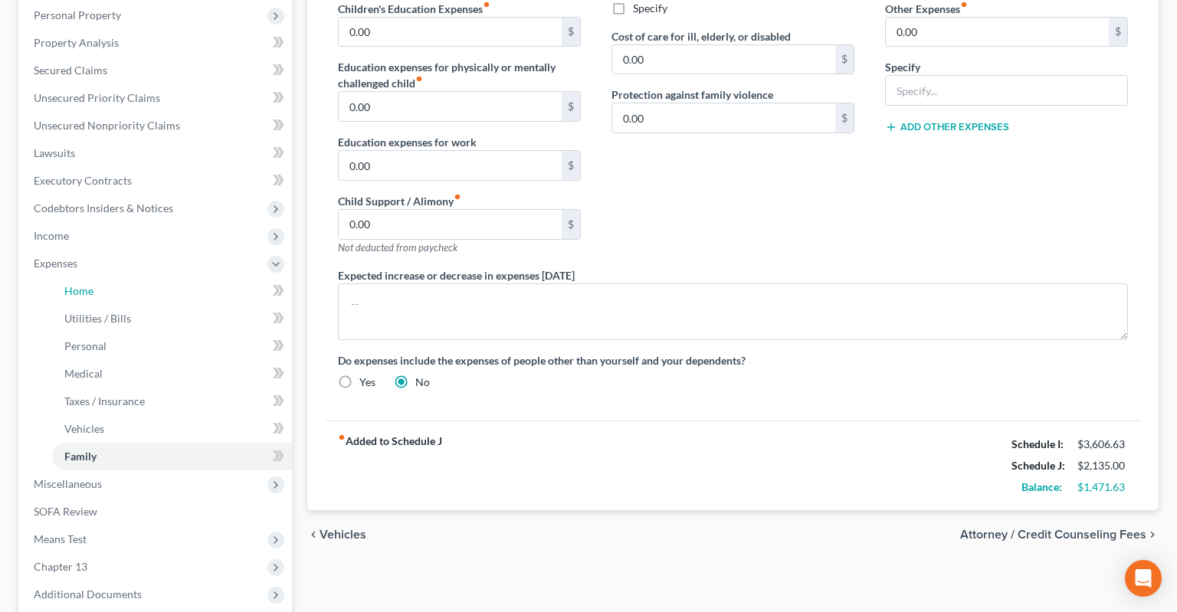
drag, startPoint x: 143, startPoint y: 266, endPoint x: 287, endPoint y: 271, distance: 144.2
click at [141, 277] on link "Home" at bounding box center [172, 291] width 240 height 28
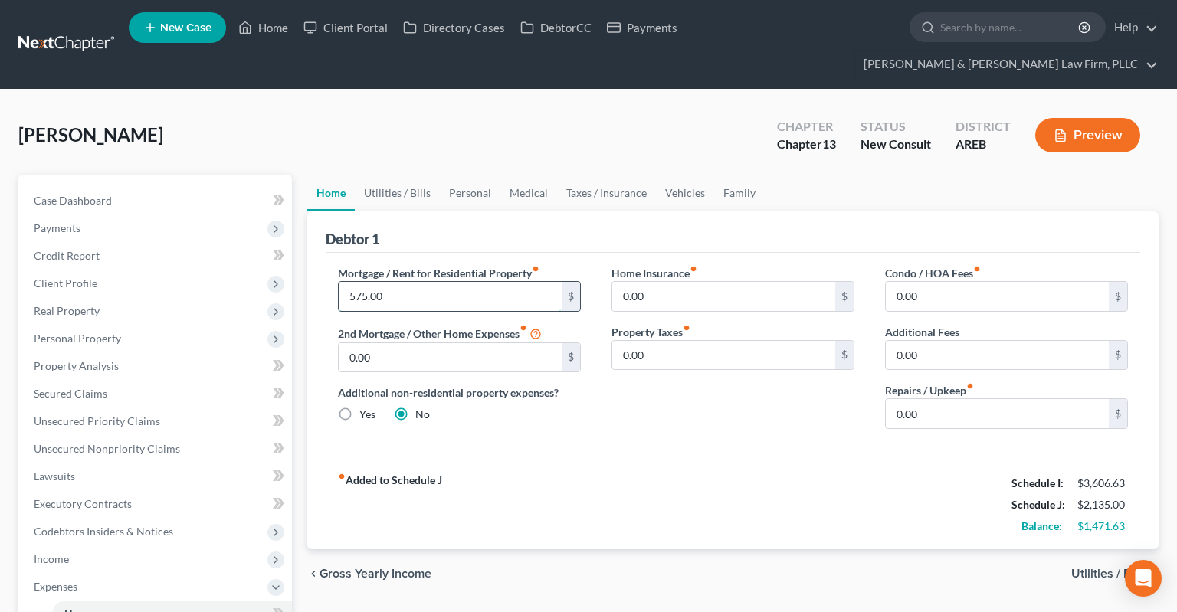
click at [431, 282] on input "575.00" at bounding box center [450, 296] width 223 height 29
type input "950"
click at [594, 460] on div "fiber_manual_record Added to Schedule J Schedule I: $3,606.63 Schedule J: $2,51…" at bounding box center [733, 505] width 815 height 90
click at [413, 175] on link "Utilities / Bills" at bounding box center [397, 193] width 85 height 37
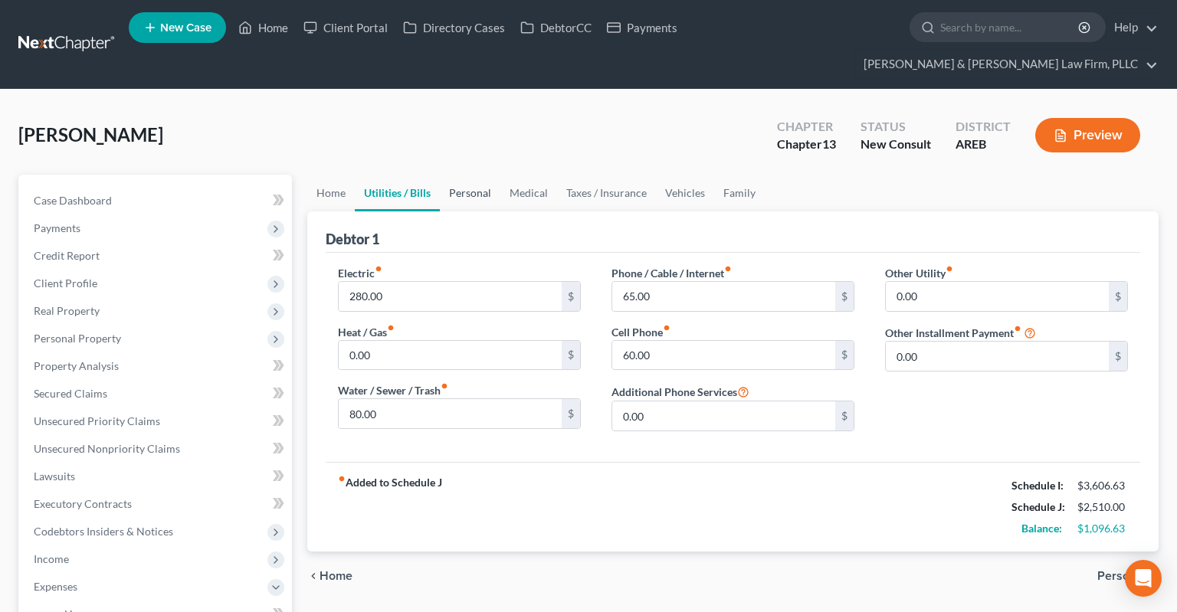
click at [458, 175] on link "Personal" at bounding box center [470, 193] width 61 height 37
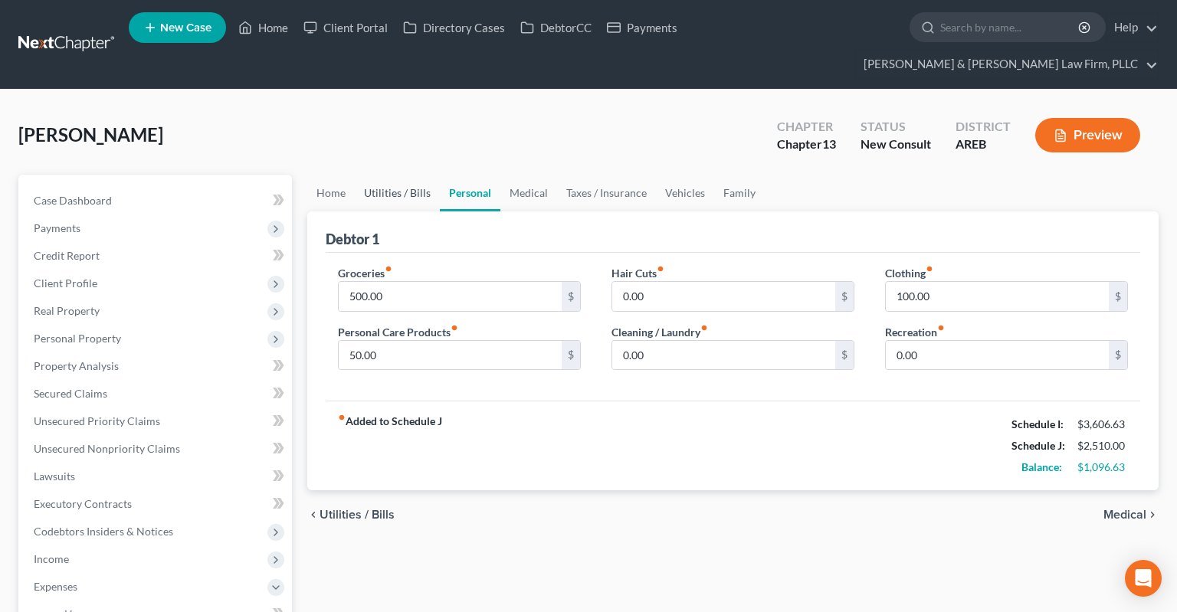
click at [418, 175] on link "Utilities / Bills" at bounding box center [397, 193] width 85 height 37
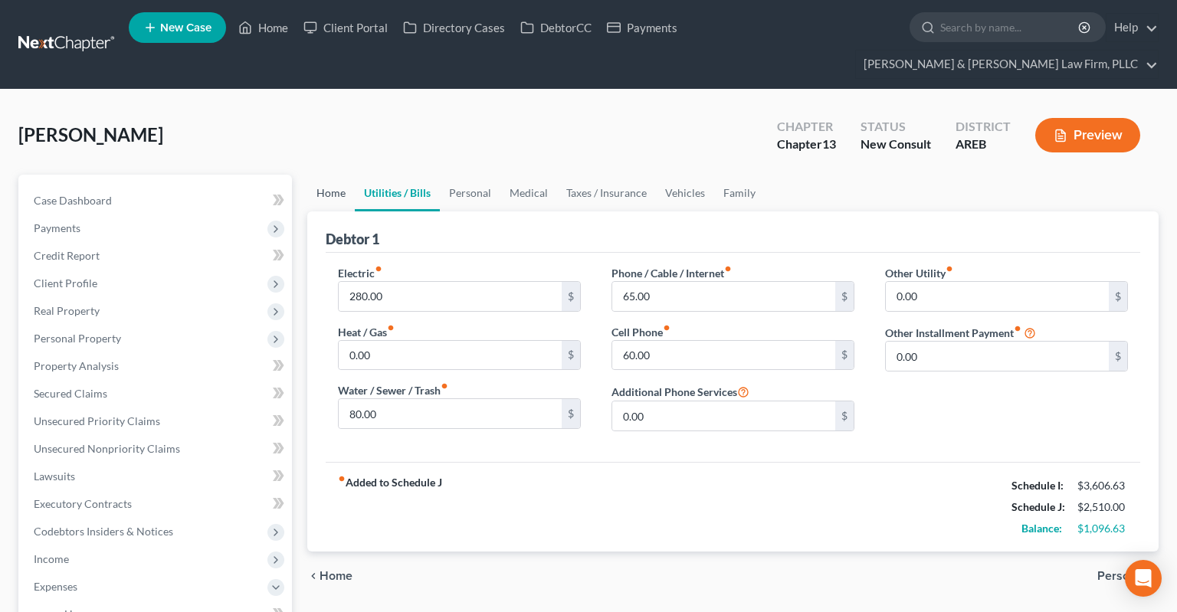
click at [347, 175] on link "Home" at bounding box center [331, 193] width 48 height 37
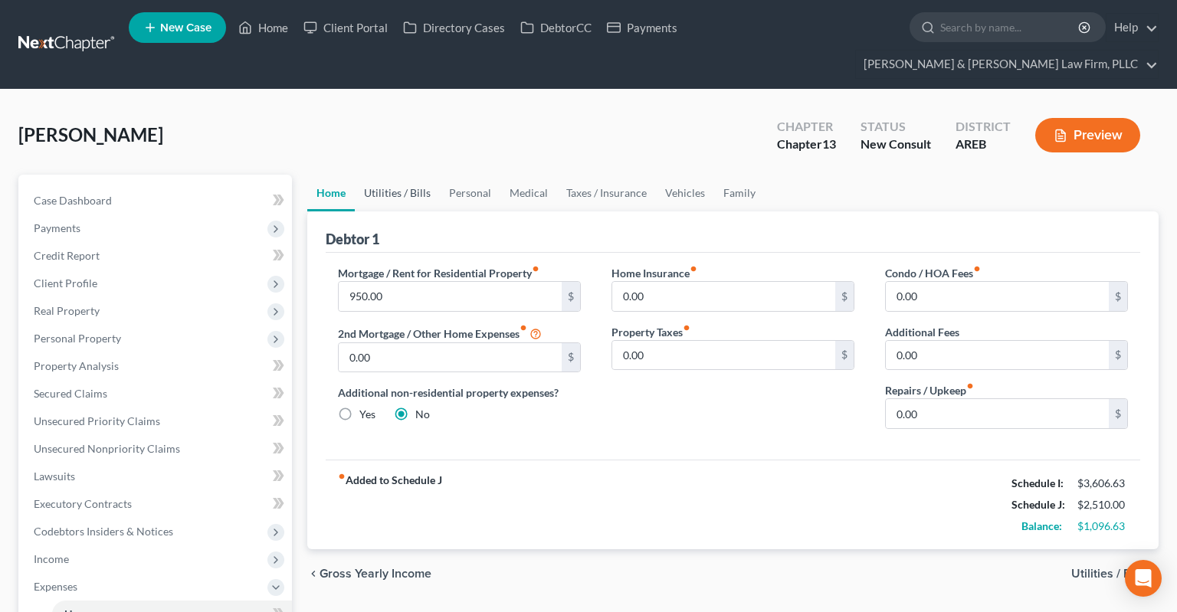
click at [385, 175] on link "Utilities / Bills" at bounding box center [397, 193] width 85 height 37
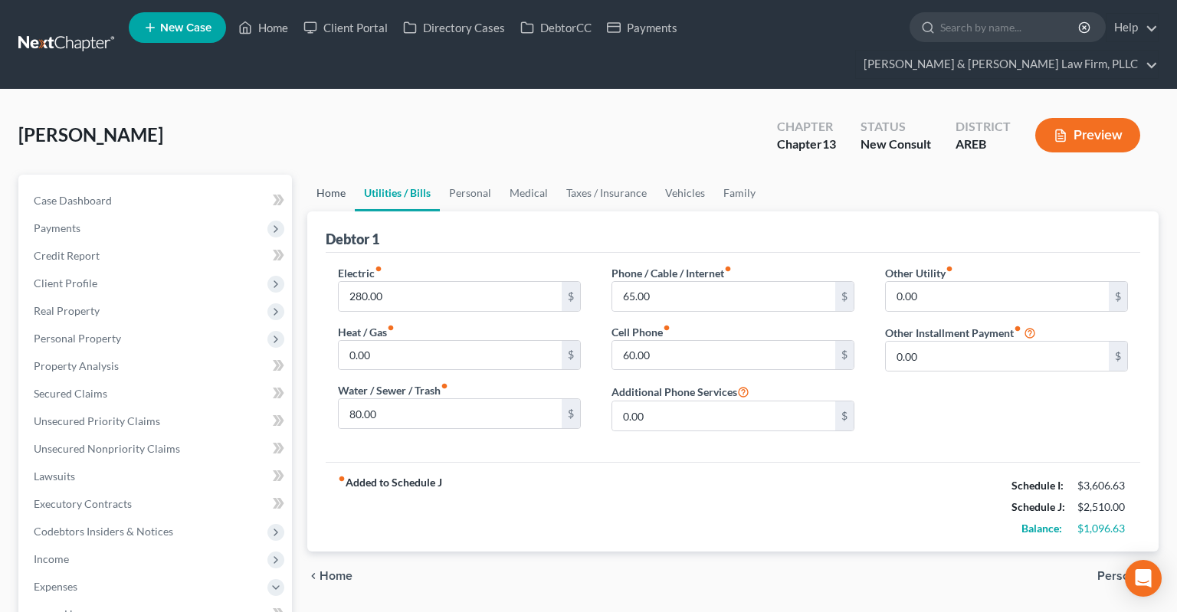
click at [345, 175] on link "Home" at bounding box center [331, 193] width 48 height 37
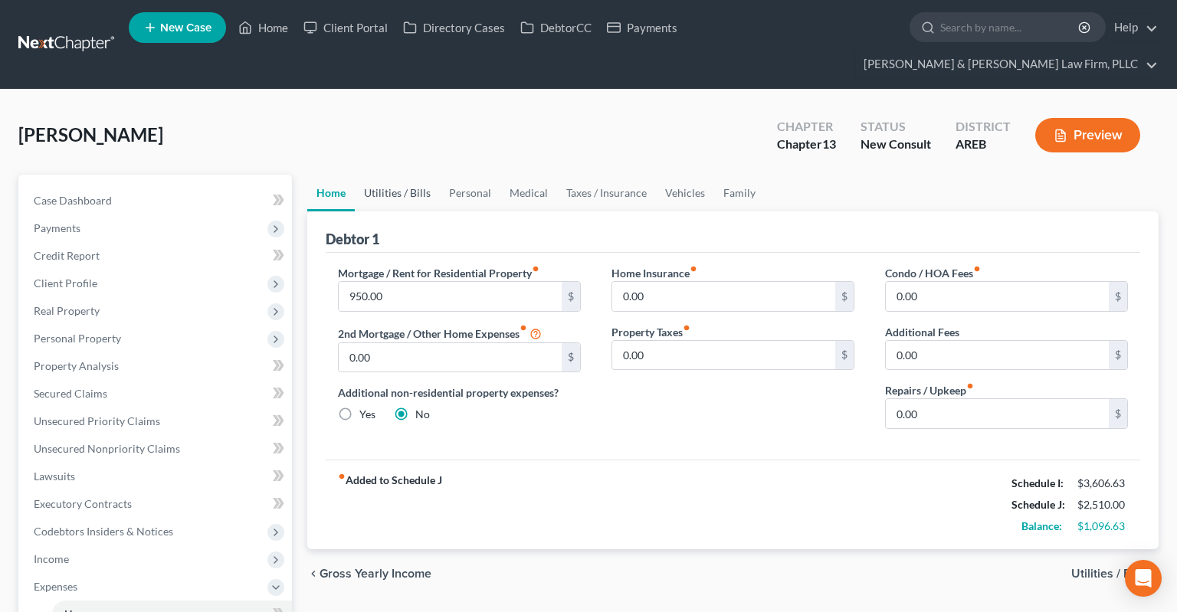
click at [385, 175] on link "Utilities / Bills" at bounding box center [397, 193] width 85 height 37
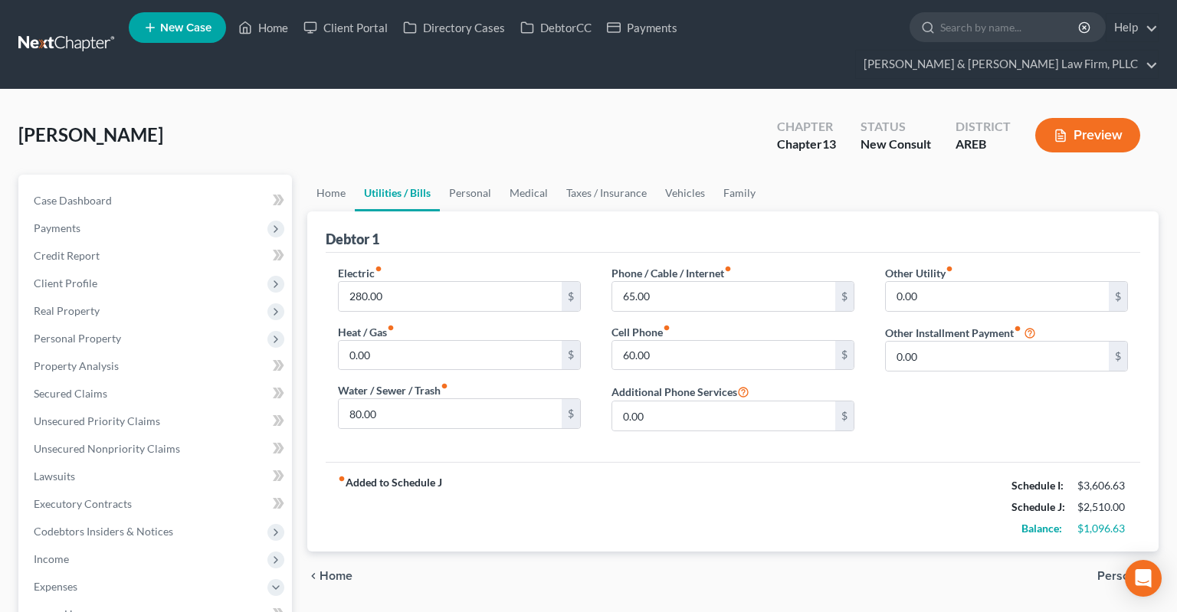
click at [438, 175] on link "Utilities / Bills" at bounding box center [397, 193] width 85 height 37
click at [491, 175] on link "Personal" at bounding box center [470, 193] width 61 height 37
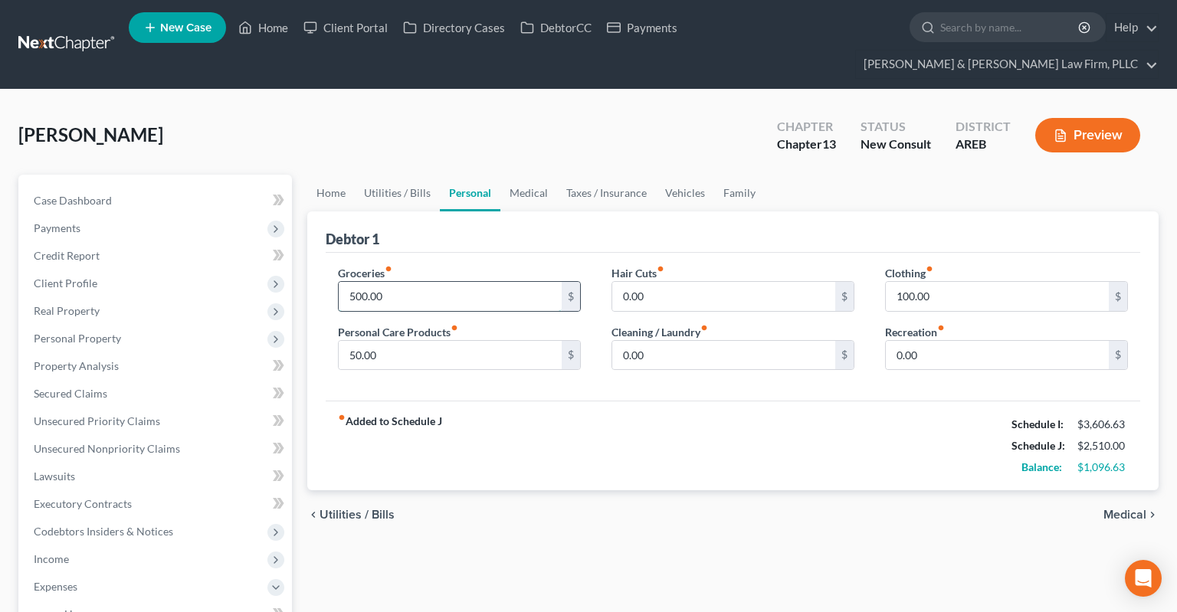
click at [454, 282] on input "500.00" at bounding box center [450, 296] width 223 height 29
type input "560"
click at [529, 175] on link "Medical" at bounding box center [528, 193] width 57 height 37
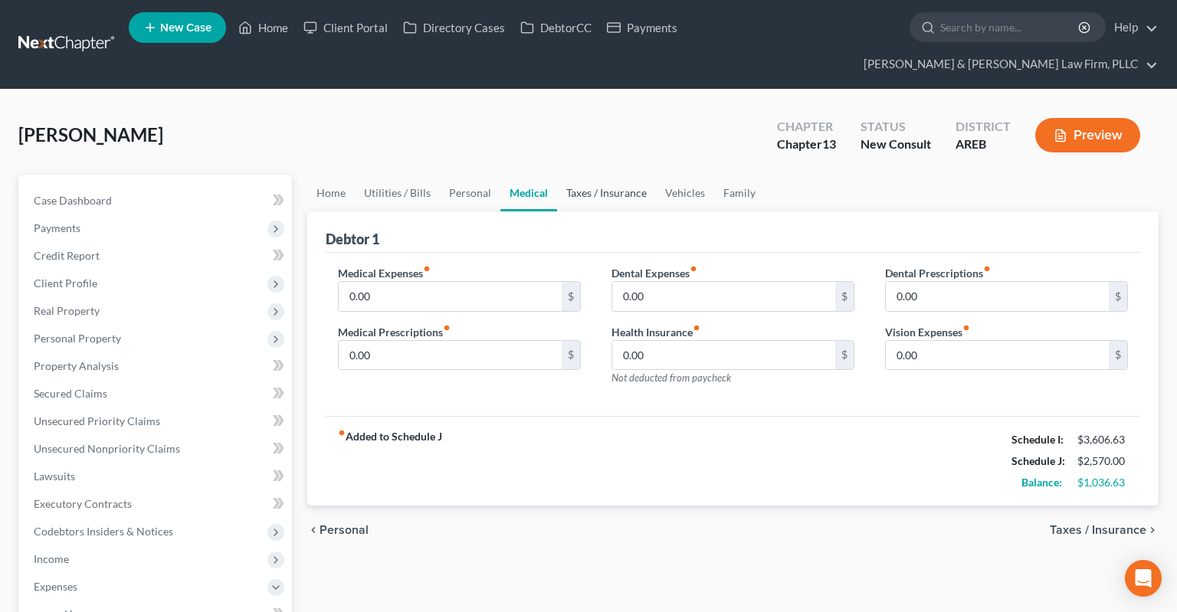
click at [575, 179] on link "Taxes / Insurance" at bounding box center [606, 193] width 99 height 37
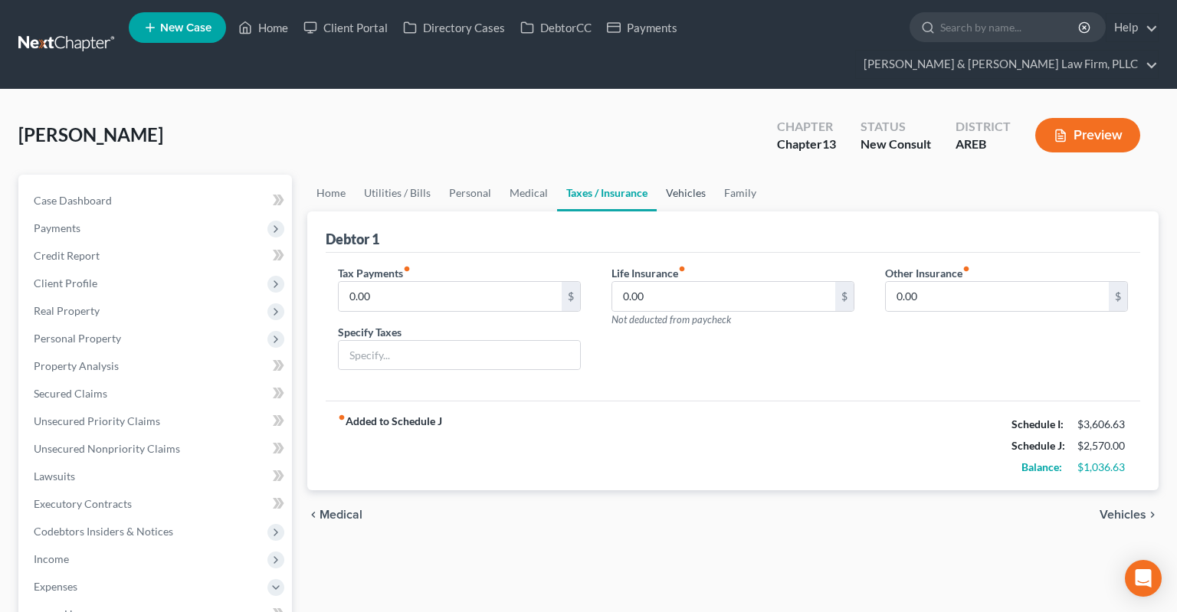
click at [671, 175] on link "Vehicles" at bounding box center [686, 193] width 58 height 37
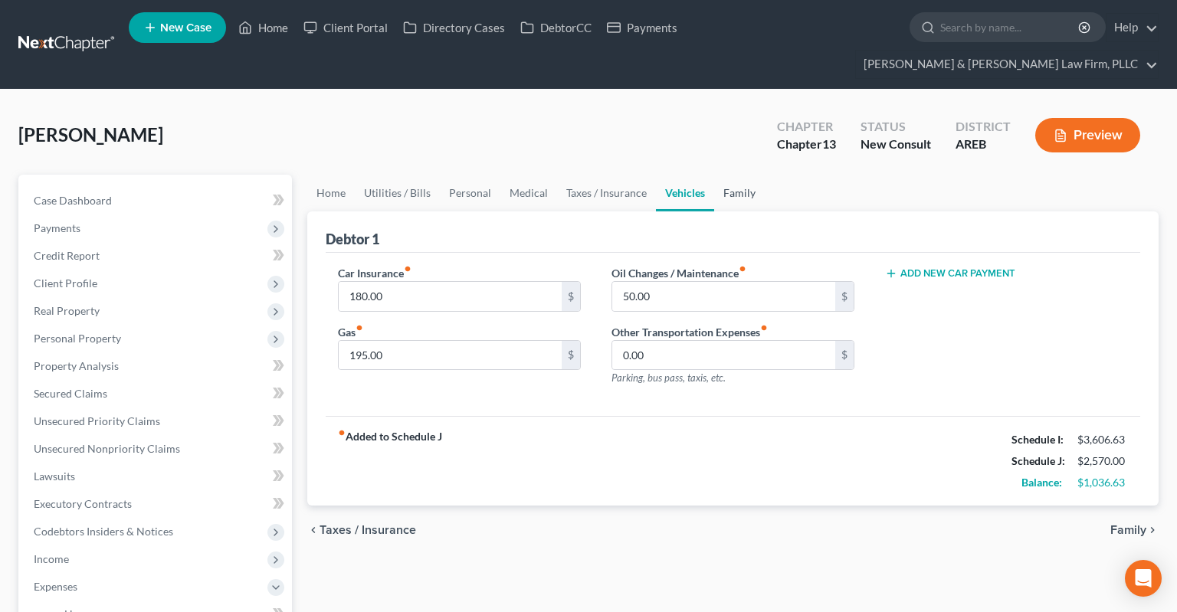
click at [727, 175] on link "Family" at bounding box center [739, 193] width 51 height 37
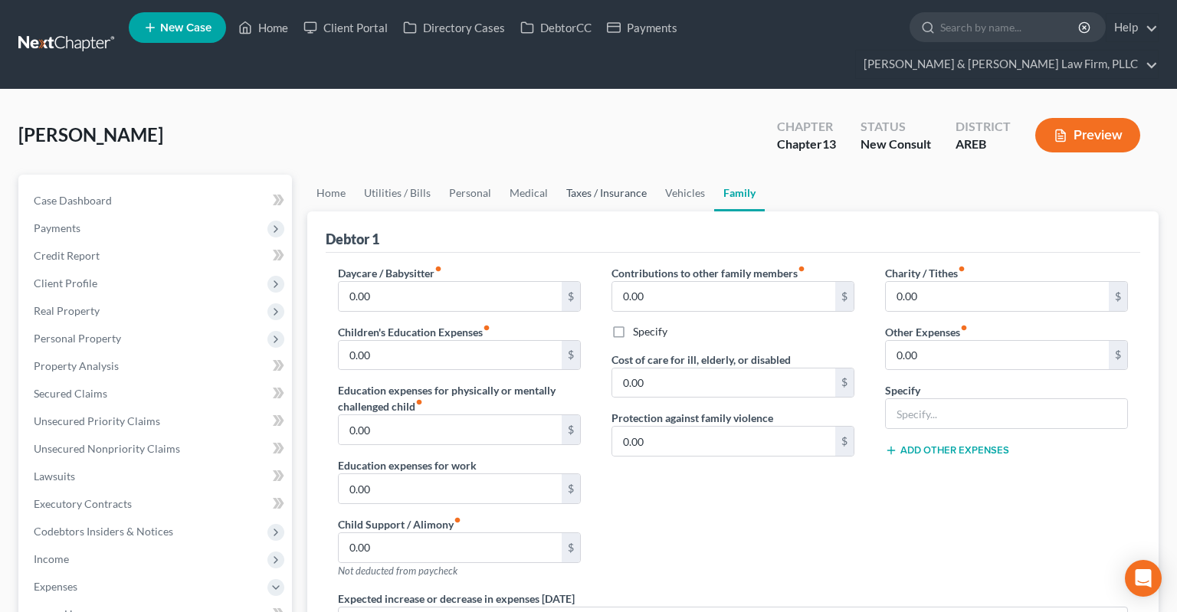
click at [601, 175] on link "Taxes / Insurance" at bounding box center [606, 193] width 99 height 37
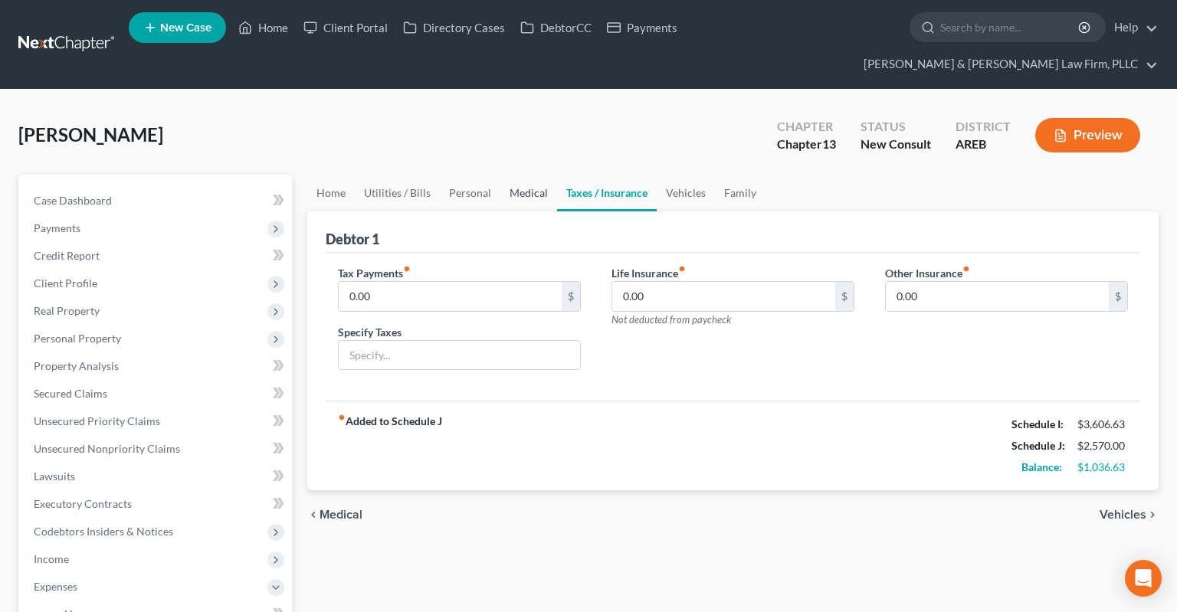
click at [537, 175] on link "Medical" at bounding box center [528, 193] width 57 height 37
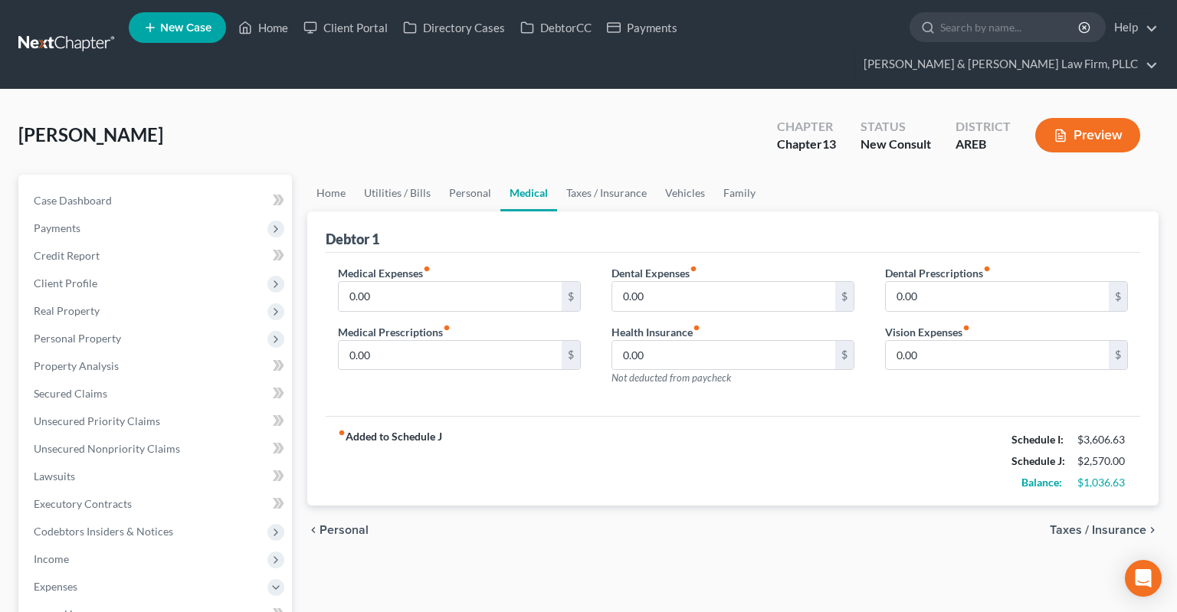
click at [569, 133] on div "[PERSON_NAME] Upgraded Chapter Chapter 13 Status New Consult District AREB Prev…" at bounding box center [588, 141] width 1140 height 67
click at [578, 175] on link "Taxes / Insurance" at bounding box center [606, 193] width 99 height 37
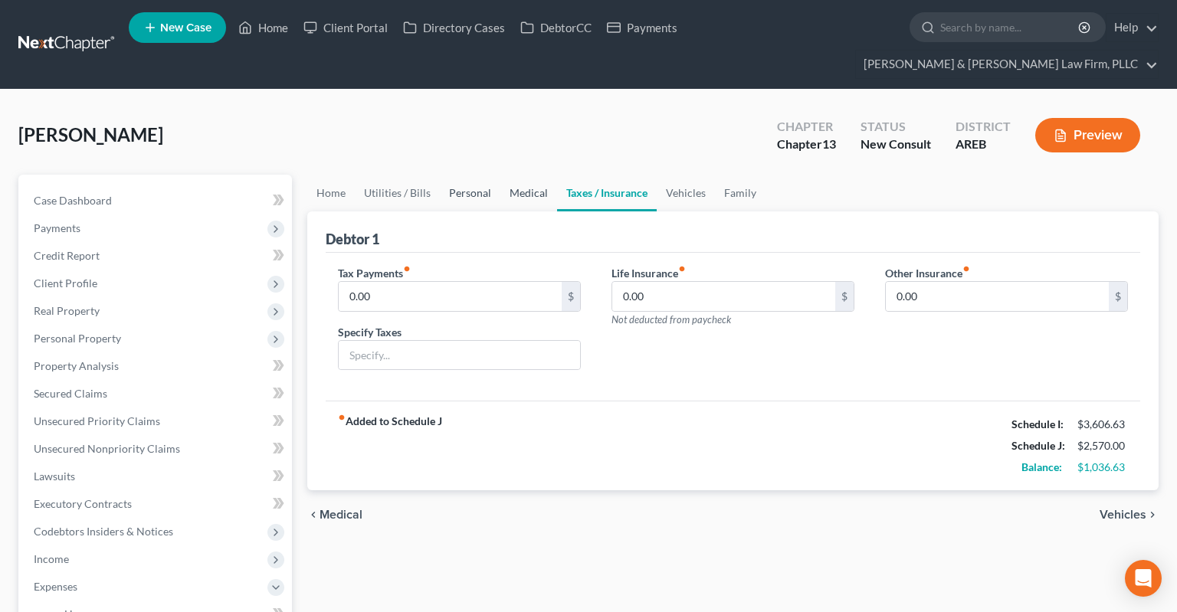
click at [510, 175] on link "Medical" at bounding box center [528, 193] width 57 height 37
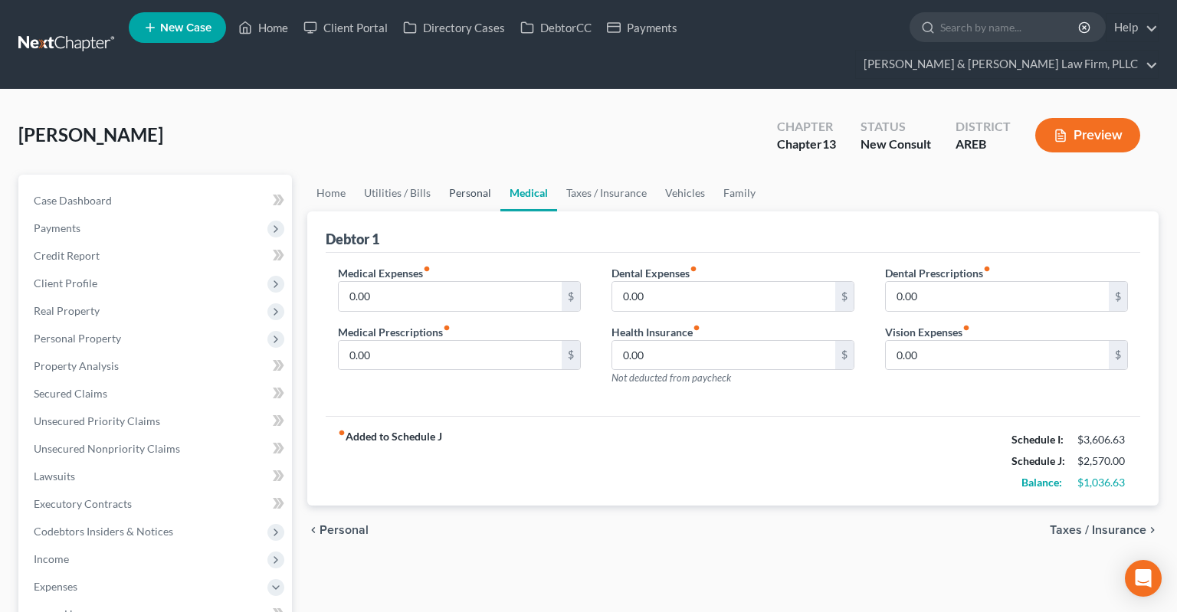
click at [461, 175] on link "Personal" at bounding box center [470, 193] width 61 height 37
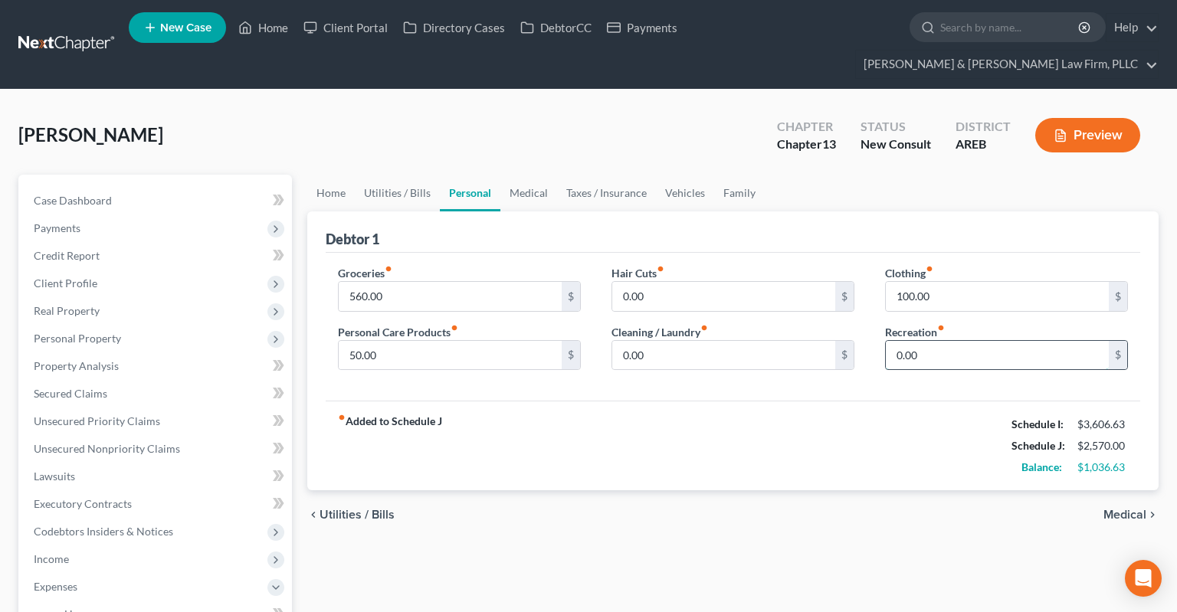
click at [955, 341] on input "0.00" at bounding box center [997, 355] width 223 height 29
type input "5"
type input "100"
click at [408, 177] on link "Utilities / Bills" at bounding box center [397, 193] width 85 height 37
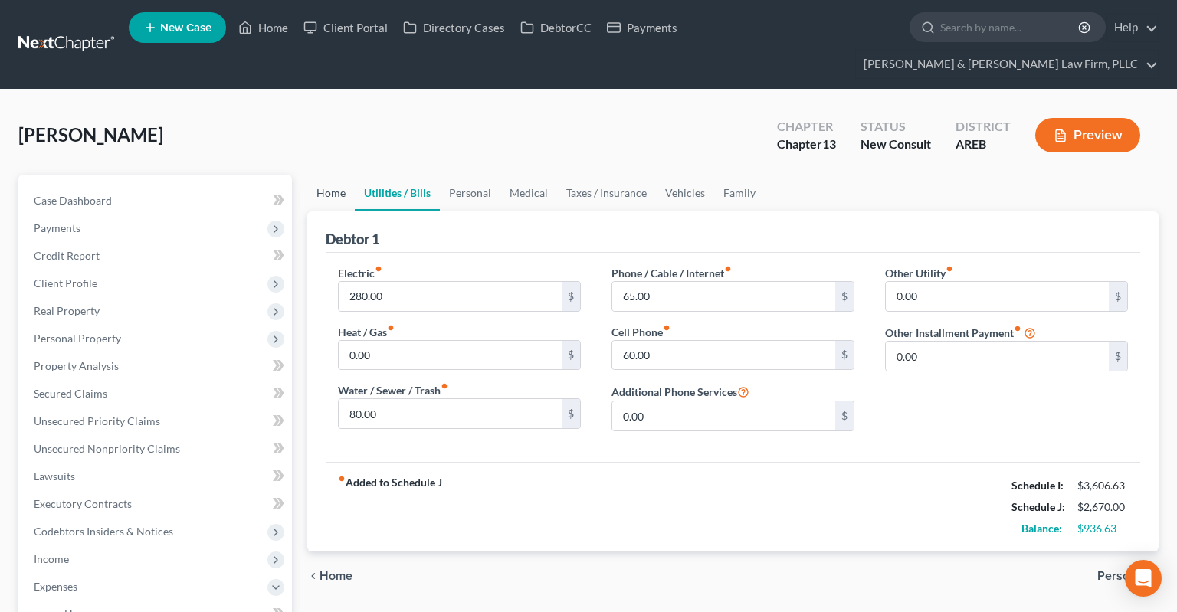
click at [323, 175] on link "Home" at bounding box center [331, 193] width 48 height 37
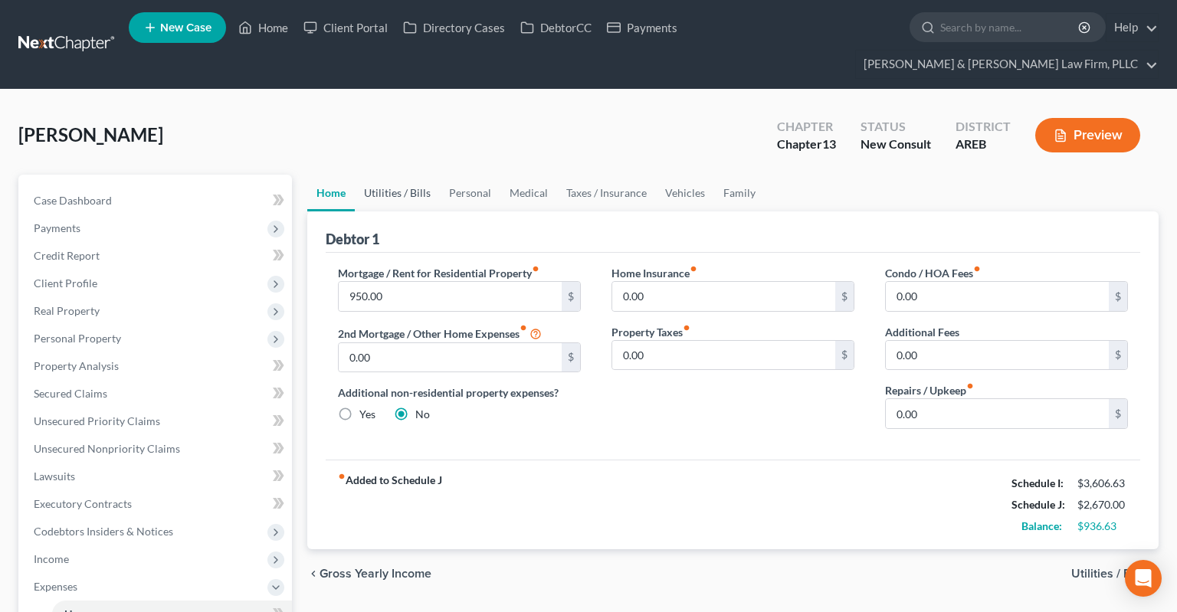
click at [418, 175] on link "Utilities / Bills" at bounding box center [397, 193] width 85 height 37
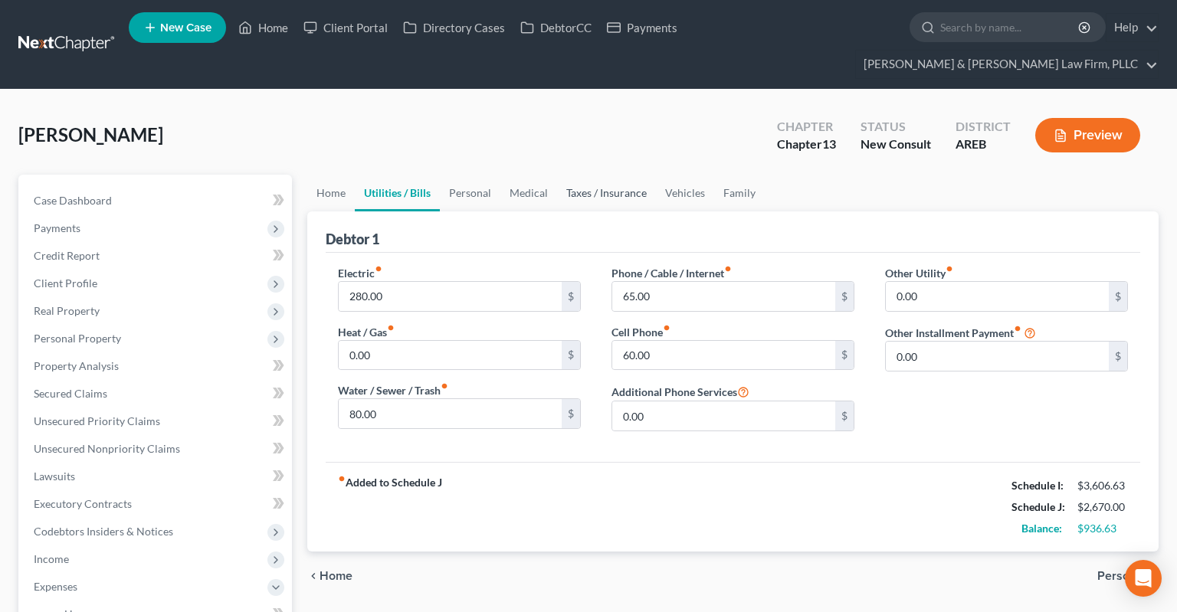
click at [636, 175] on link "Taxes / Insurance" at bounding box center [606, 193] width 99 height 37
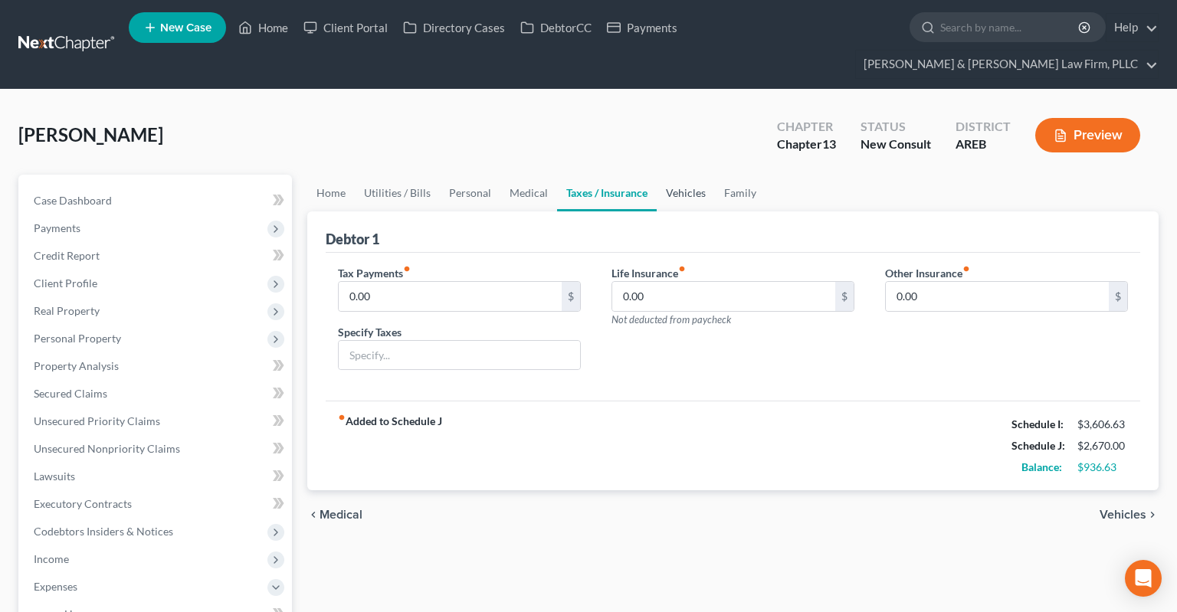
click at [672, 175] on link "Vehicles" at bounding box center [686, 193] width 58 height 37
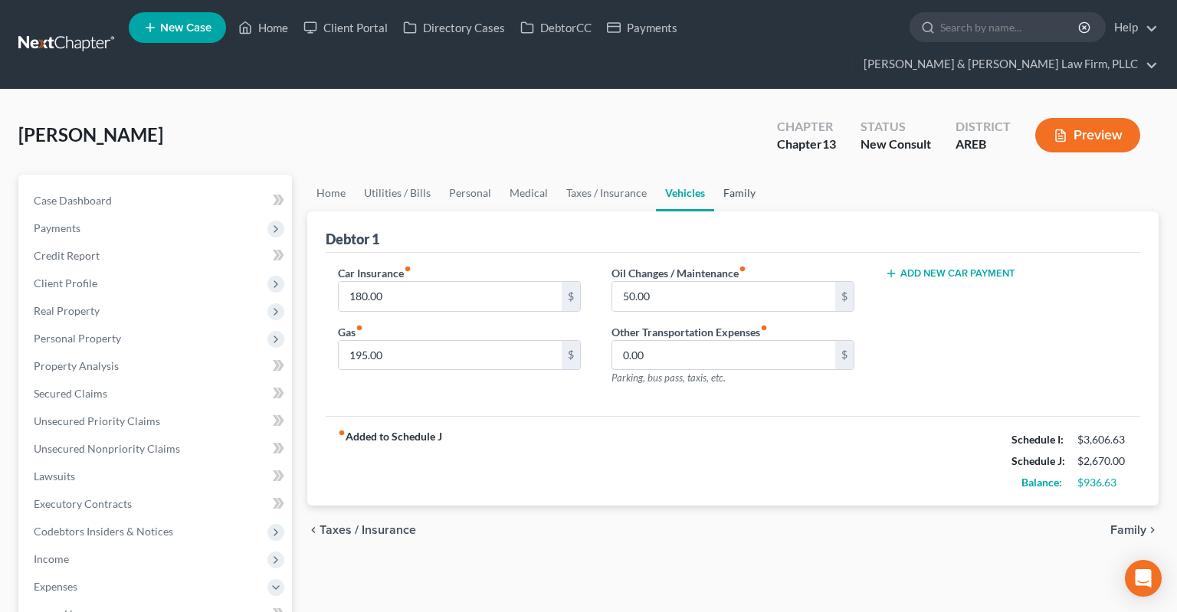
click at [719, 175] on link "Family" at bounding box center [739, 193] width 51 height 37
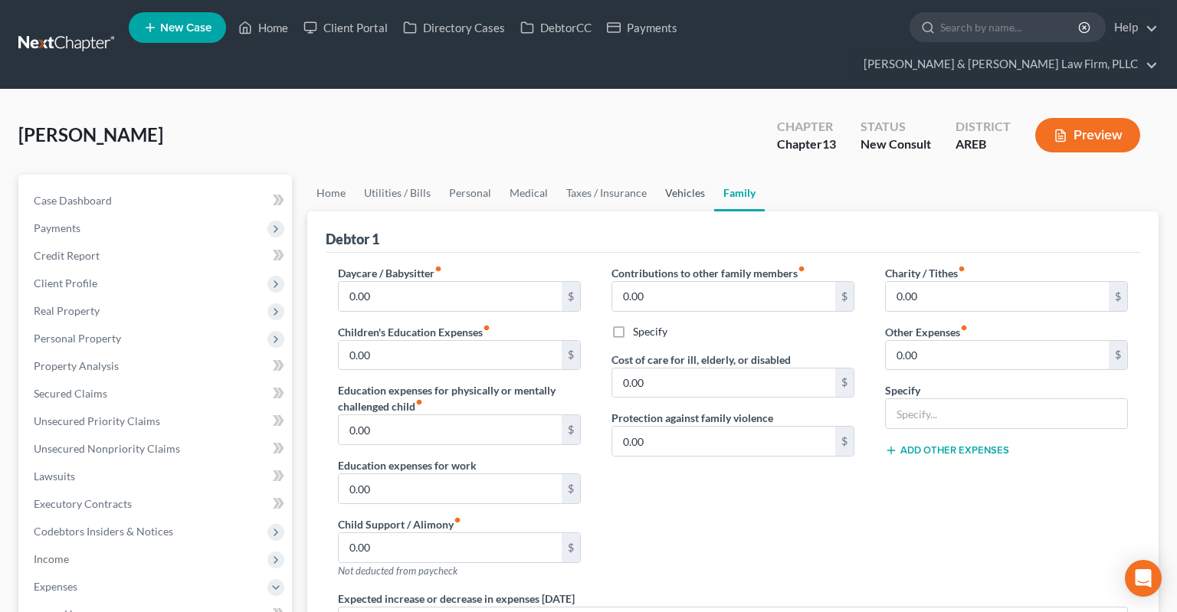
click at [687, 175] on link "Vehicles" at bounding box center [685, 193] width 58 height 37
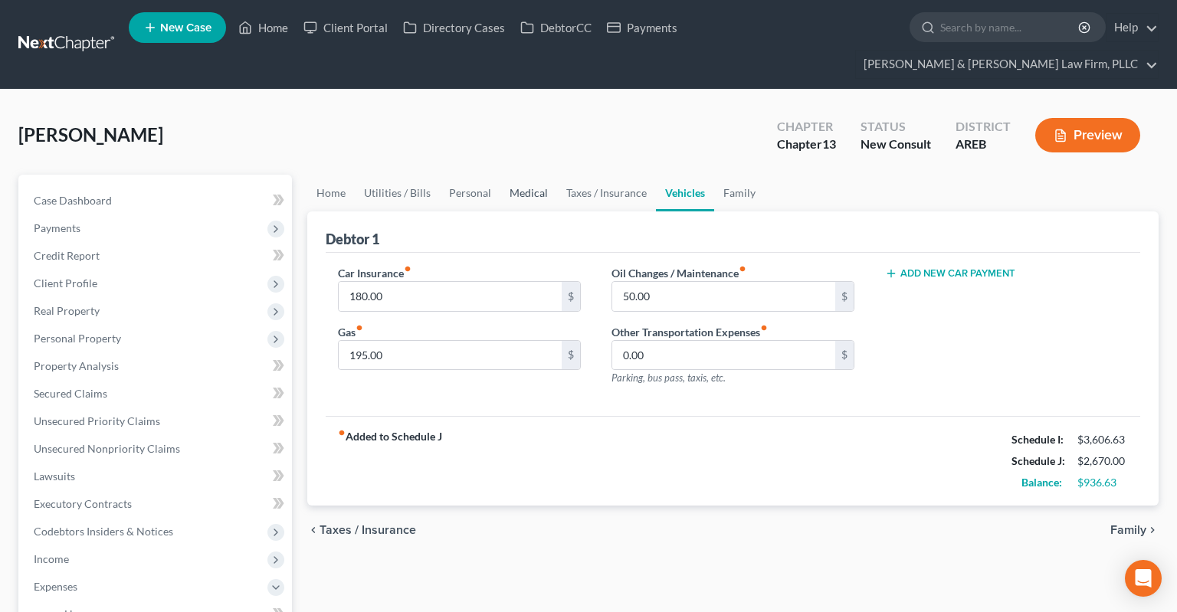
click at [540, 175] on link "Medical" at bounding box center [528, 193] width 57 height 37
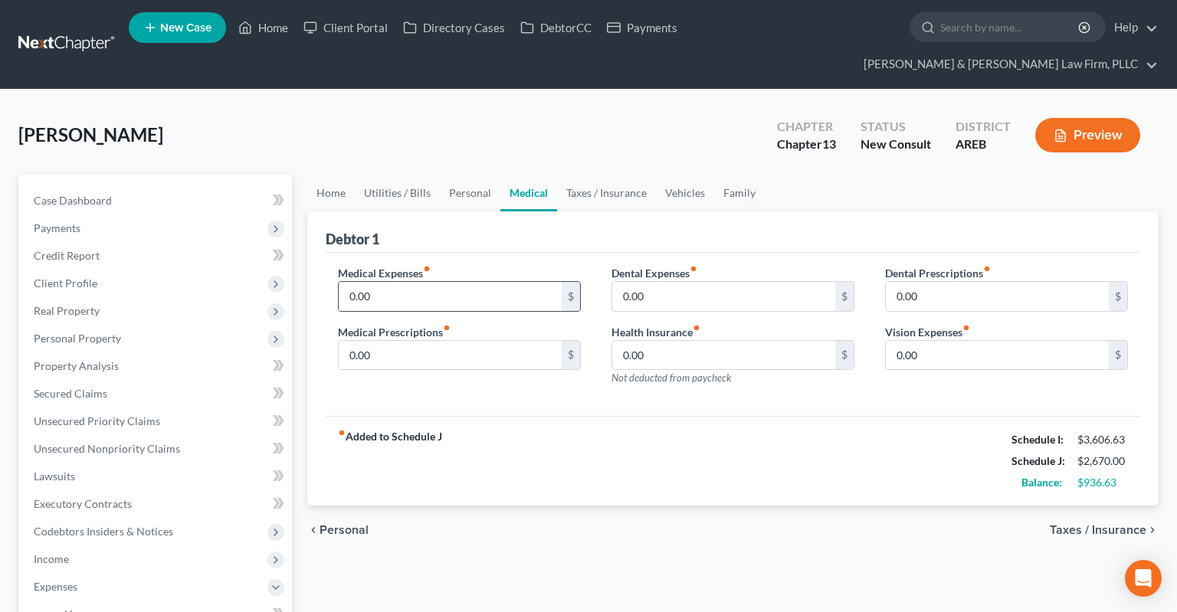
click at [497, 281] on div "0.00 $" at bounding box center [459, 296] width 243 height 31
click at [497, 282] on input "0.00" at bounding box center [450, 296] width 223 height 29
type input "25"
click at [502, 124] on div "[PERSON_NAME] Upgraded Chapter Chapter 13 Status New Consult District AREB Prev…" at bounding box center [588, 141] width 1140 height 67
click at [477, 175] on link "Personal" at bounding box center [470, 193] width 61 height 37
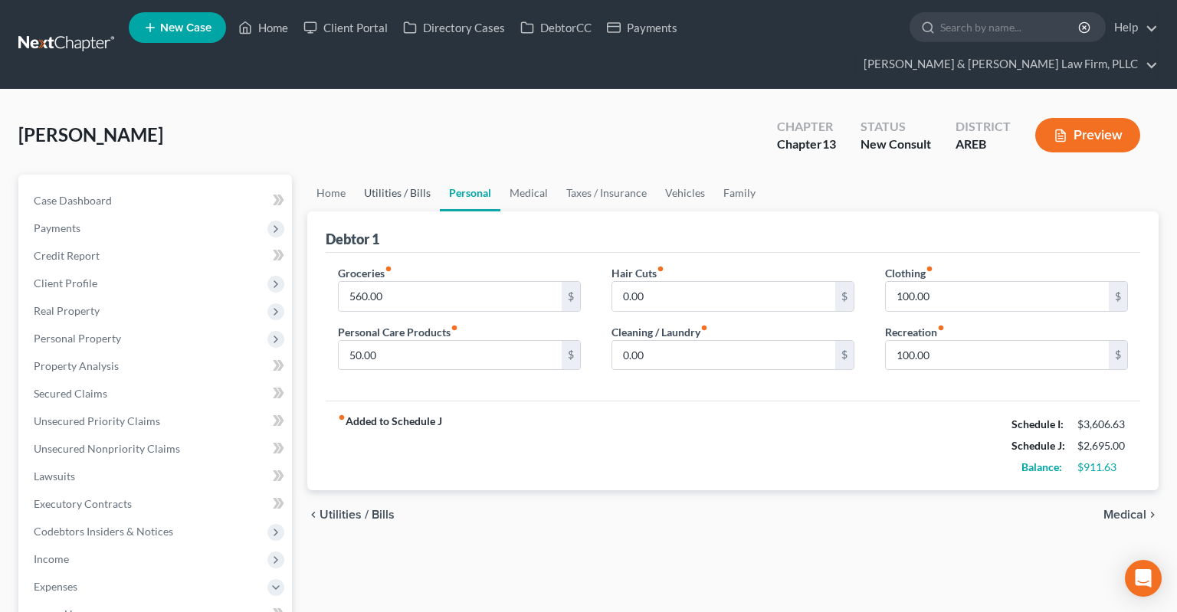
click at [421, 175] on link "Utilities / Bills" at bounding box center [397, 193] width 85 height 37
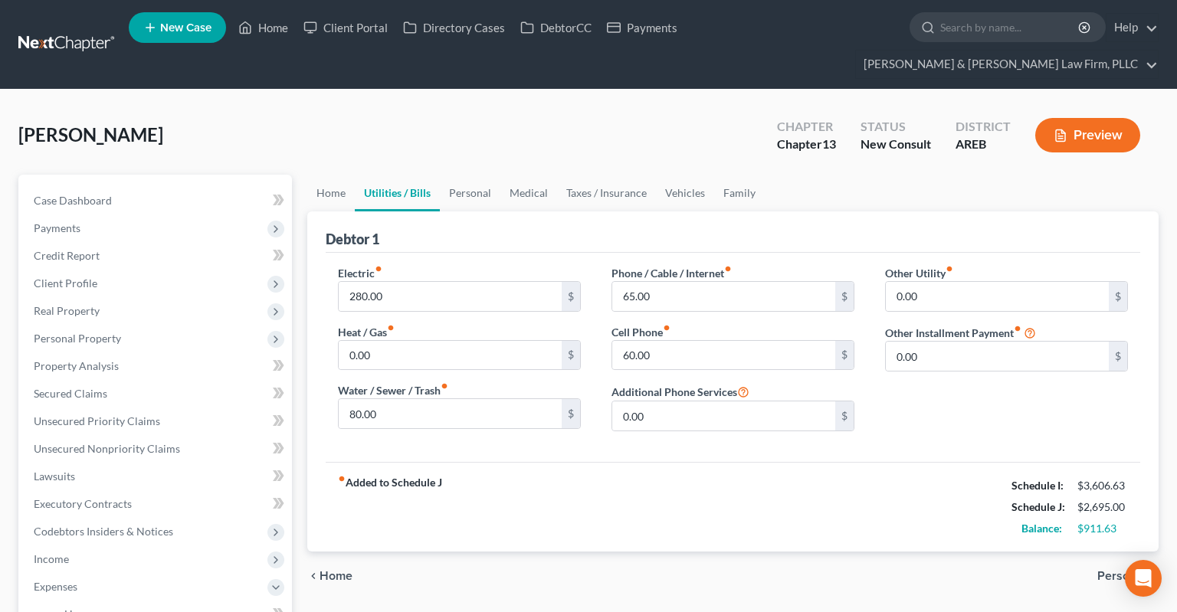
click at [357, 175] on link "Utilities / Bills" at bounding box center [397, 193] width 85 height 37
click at [346, 175] on link "Home" at bounding box center [331, 193] width 48 height 37
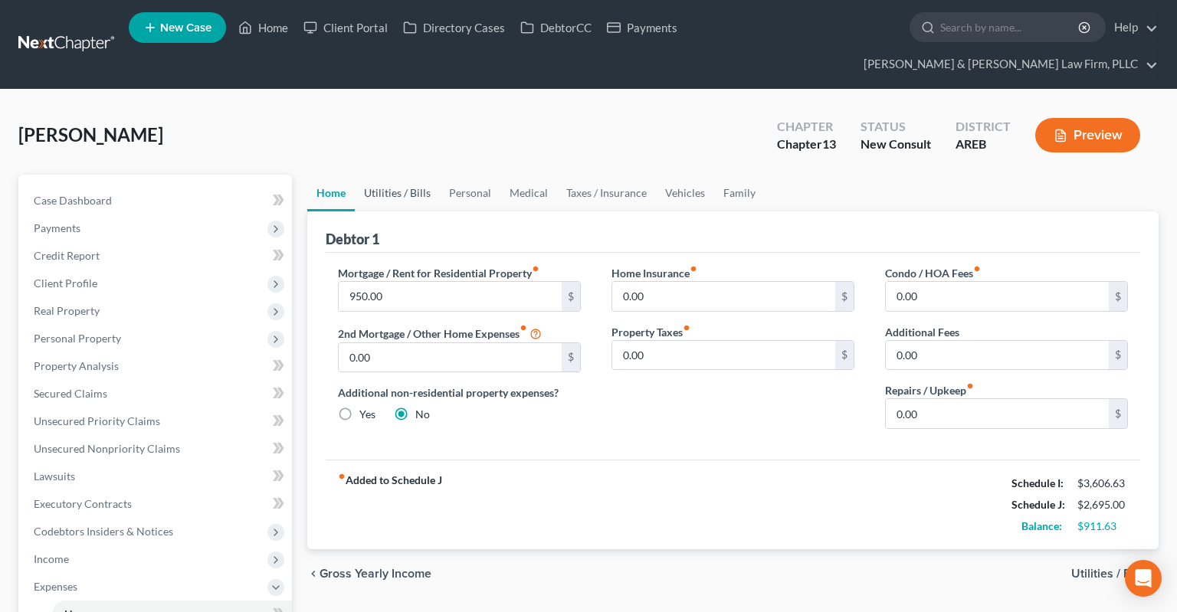
click at [369, 175] on link "Utilities / Bills" at bounding box center [397, 193] width 85 height 37
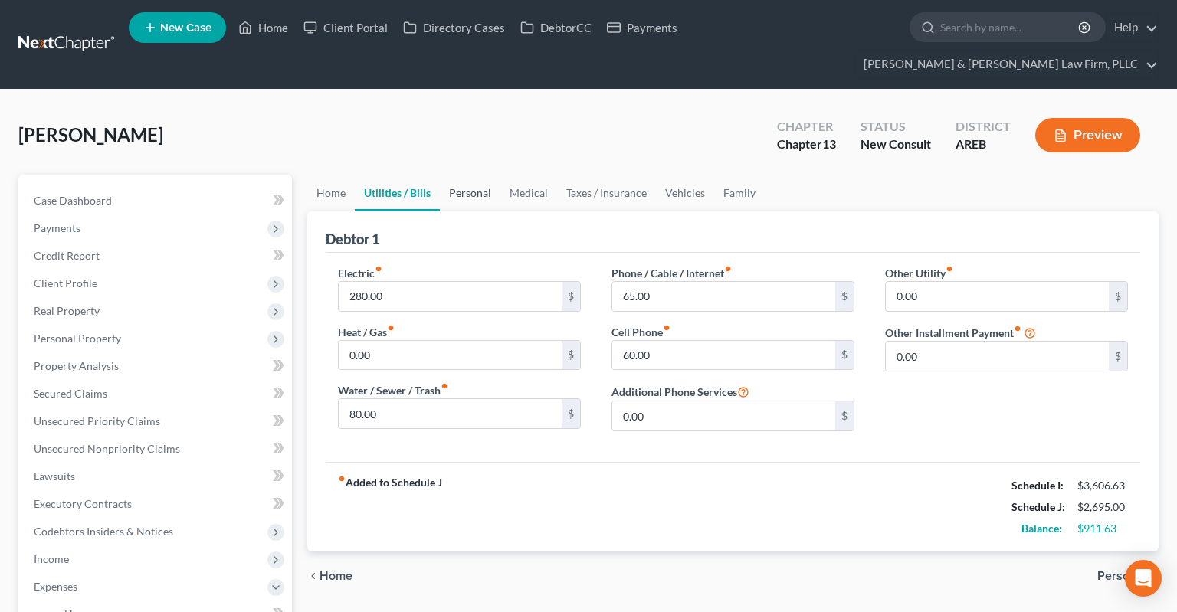
click at [464, 179] on link "Personal" at bounding box center [470, 193] width 61 height 37
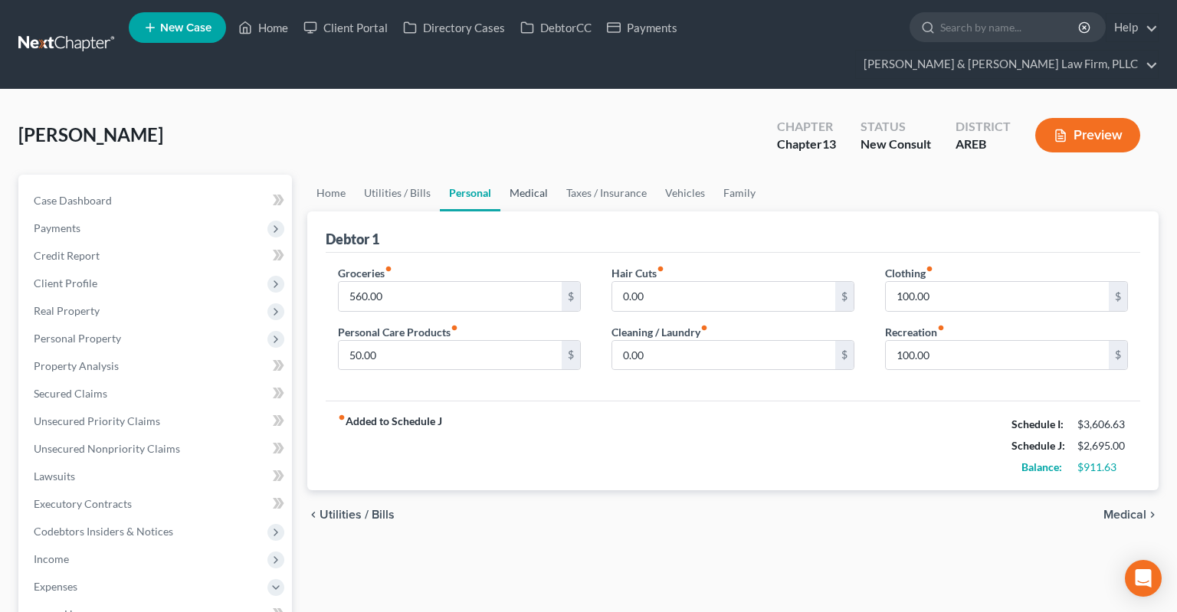
click at [504, 175] on link "Medical" at bounding box center [528, 193] width 57 height 37
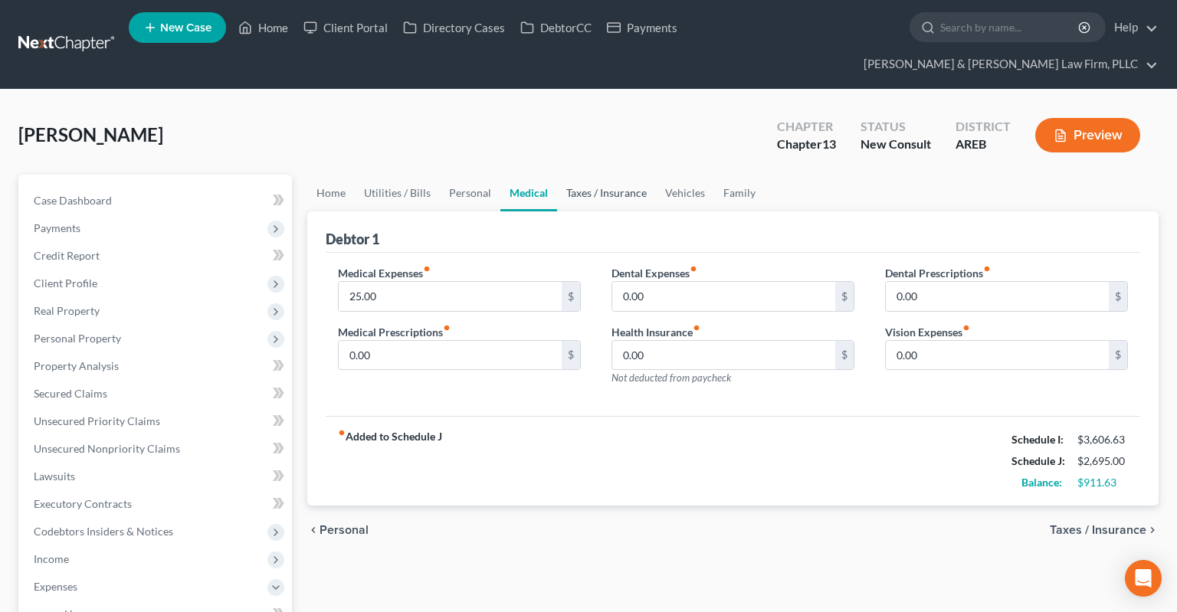
drag, startPoint x: 589, startPoint y: 169, endPoint x: 642, endPoint y: 173, distance: 53.0
click at [591, 175] on link "Taxes / Insurance" at bounding box center [606, 193] width 99 height 37
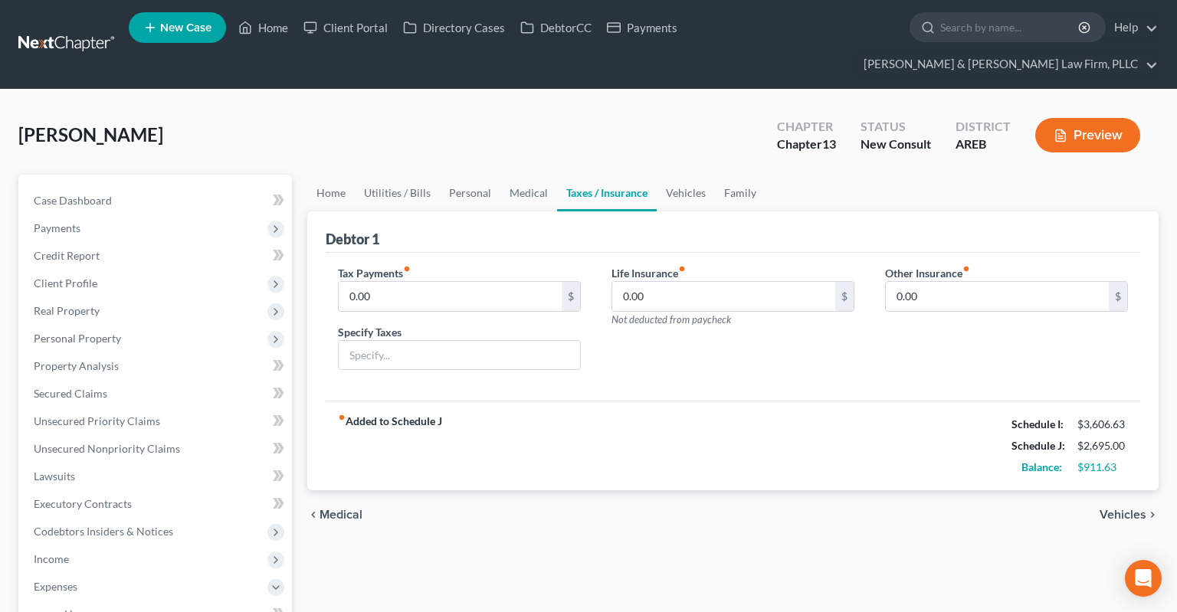
click at [646, 175] on link "Taxes / Insurance" at bounding box center [607, 193] width 100 height 37
click at [673, 175] on link "Vehicles" at bounding box center [686, 193] width 58 height 37
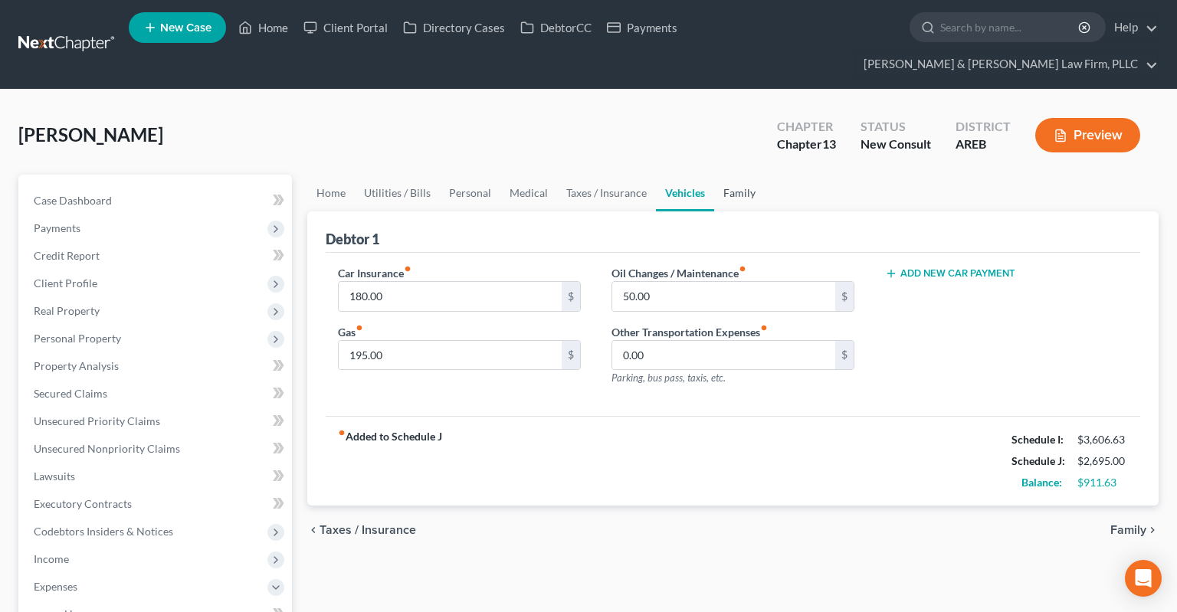
click at [732, 175] on link "Family" at bounding box center [739, 193] width 51 height 37
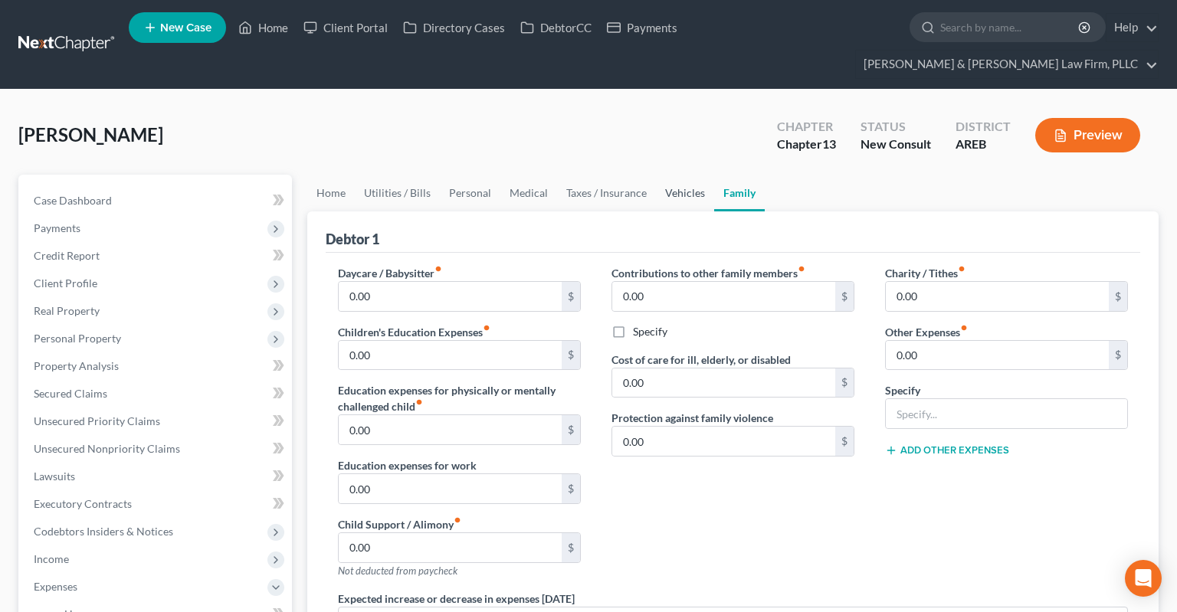
click at [684, 175] on link "Vehicles" at bounding box center [685, 193] width 58 height 37
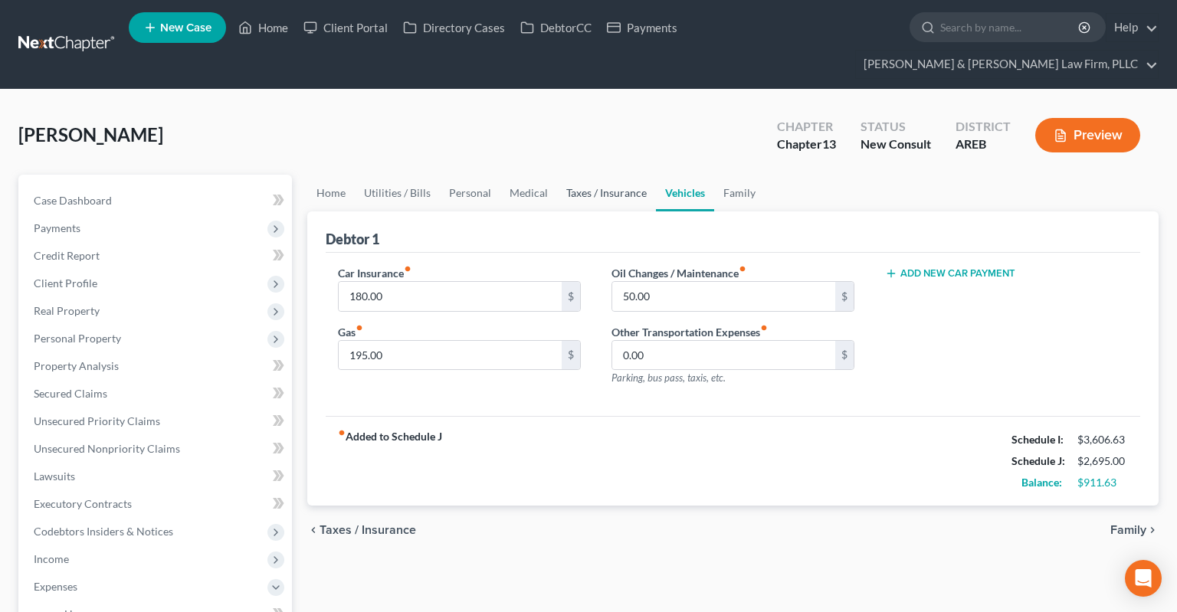
click at [622, 175] on link "Taxes / Insurance" at bounding box center [606, 193] width 99 height 37
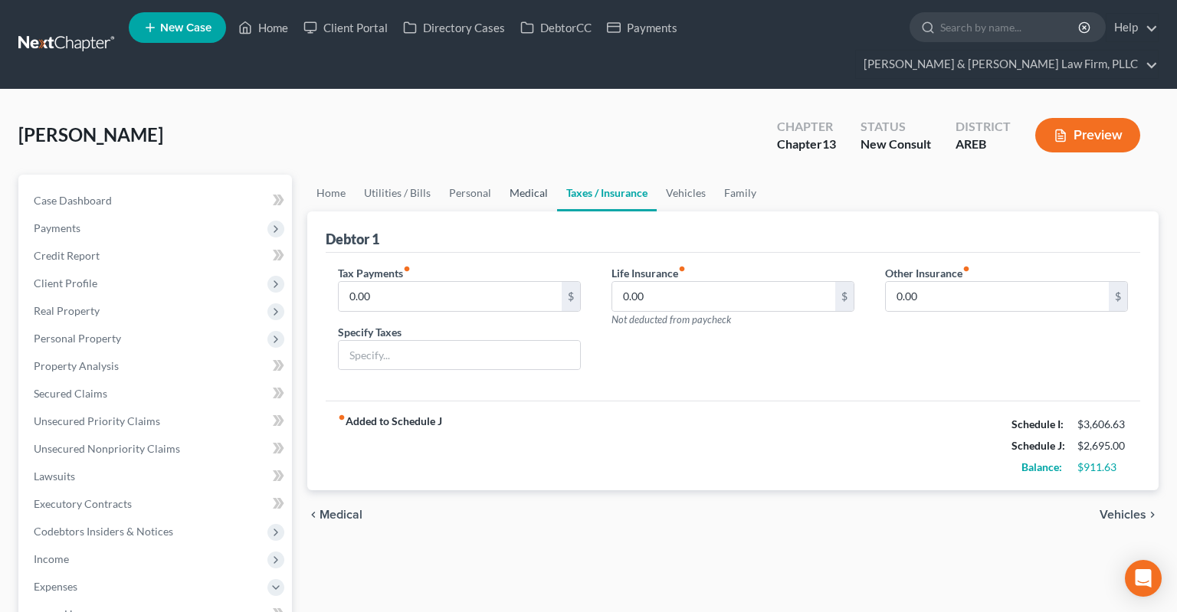
click at [500, 175] on link "Medical" at bounding box center [528, 193] width 57 height 37
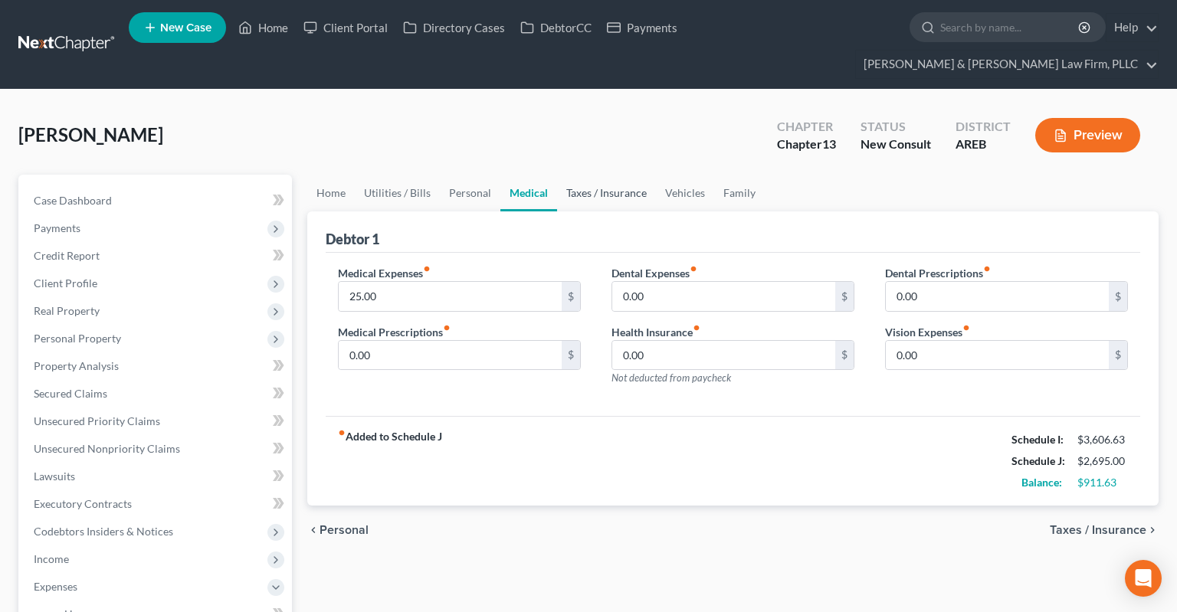
click at [607, 175] on link "Taxes / Insurance" at bounding box center [606, 193] width 99 height 37
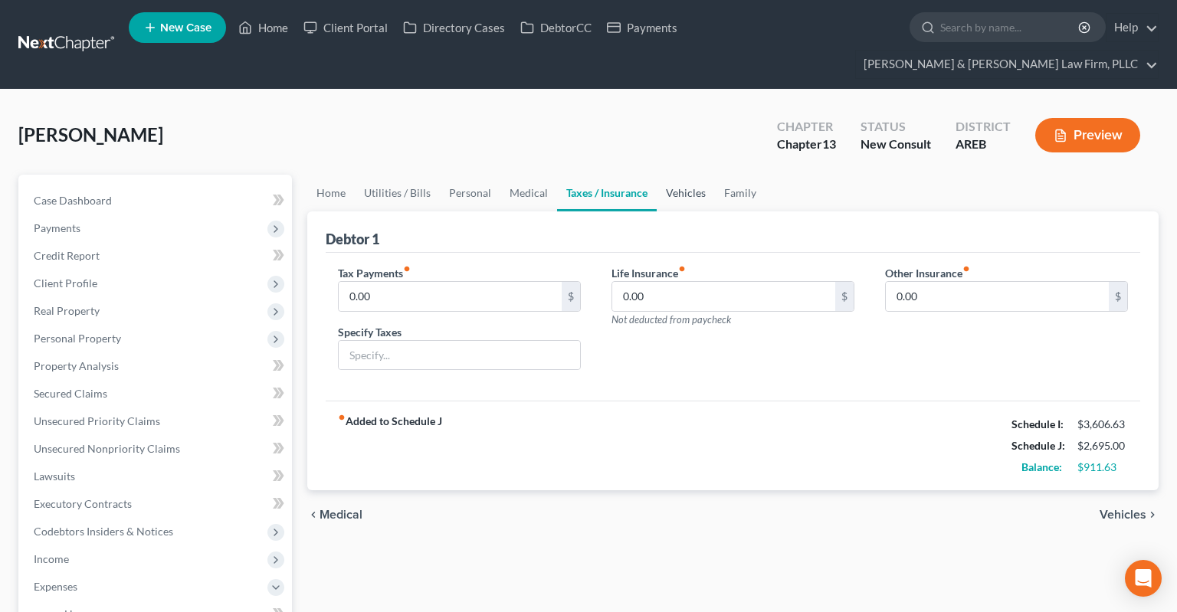
click at [671, 175] on link "Vehicles" at bounding box center [686, 193] width 58 height 37
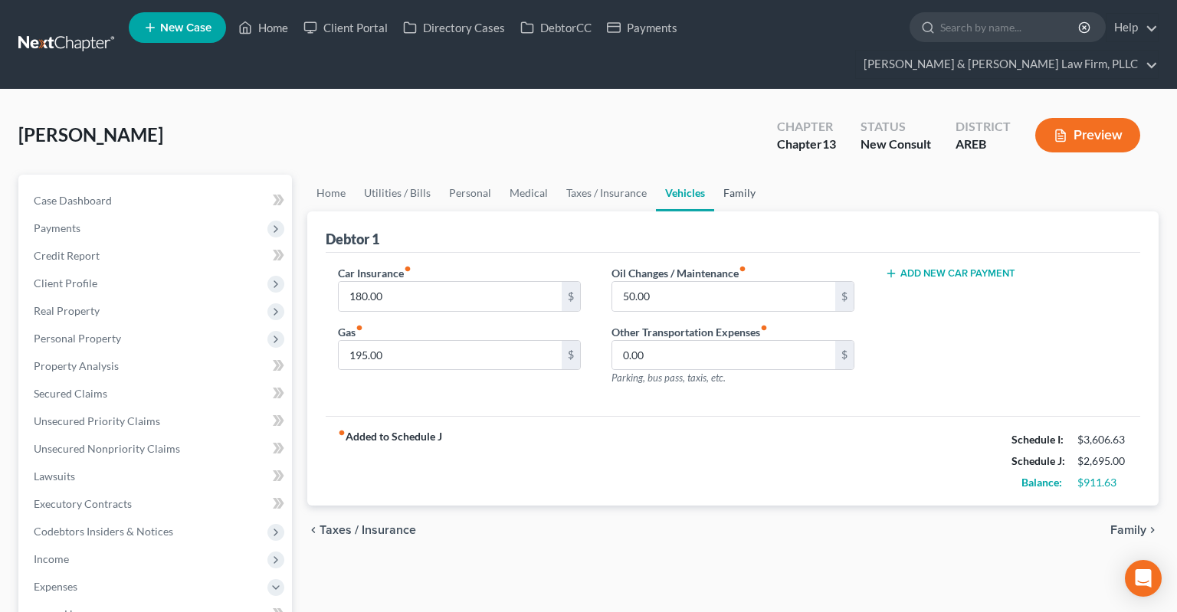
click at [731, 175] on link "Family" at bounding box center [739, 193] width 51 height 37
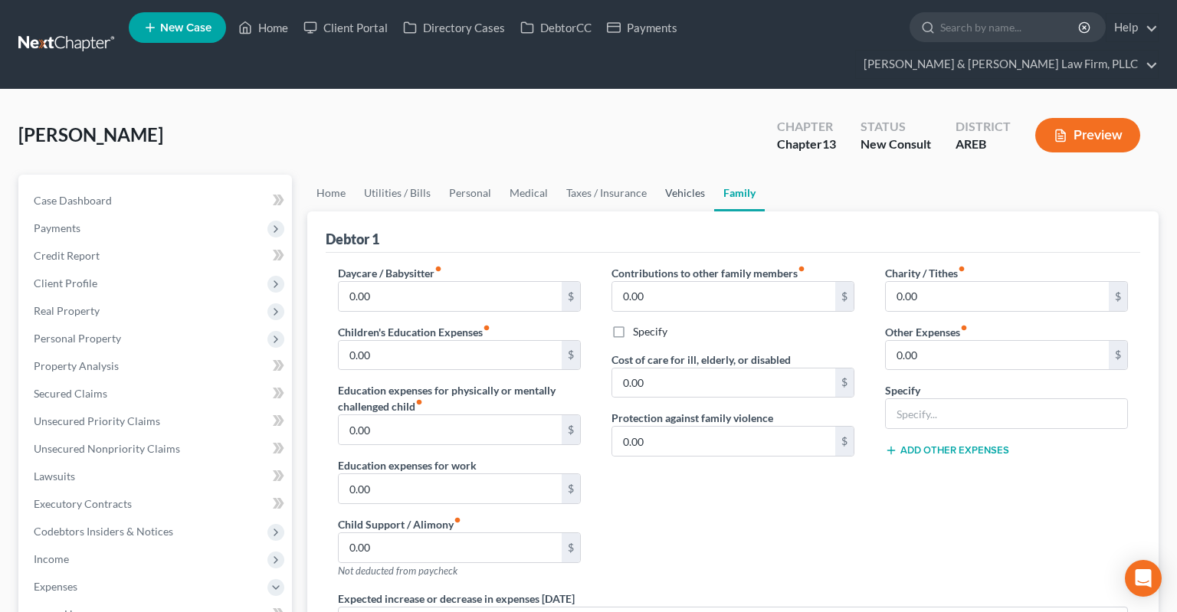
click at [682, 175] on link "Vehicles" at bounding box center [685, 193] width 58 height 37
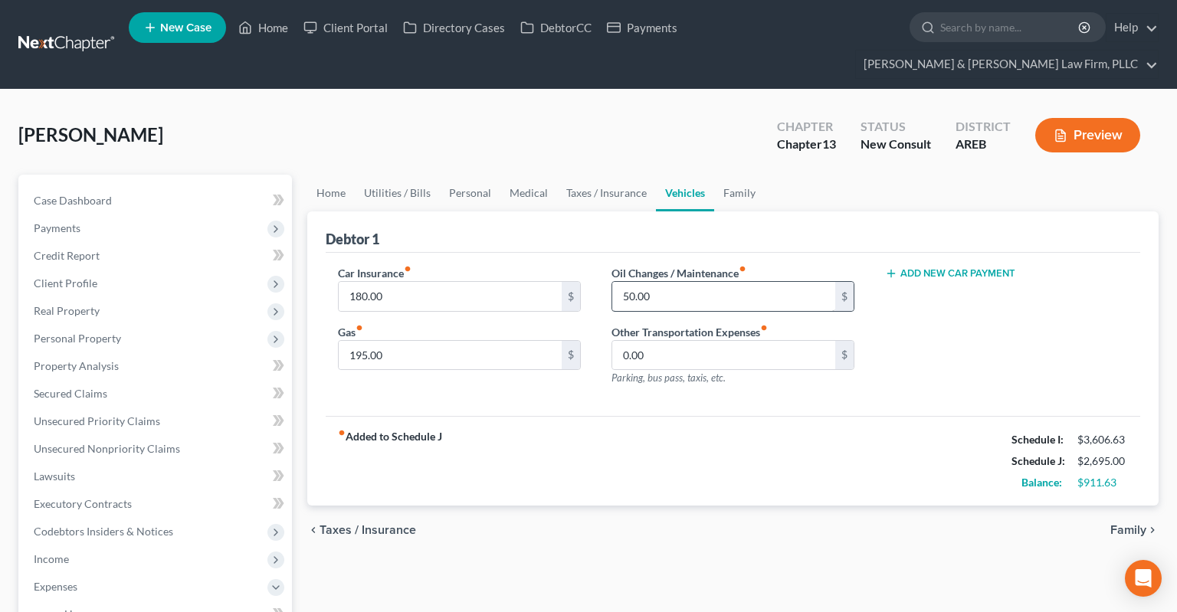
click at [665, 265] on label "Oil Changes / Maintenance fiber_manual_record" at bounding box center [679, 273] width 135 height 16
drag, startPoint x: 665, startPoint y: 257, endPoint x: 664, endPoint y: 268, distance: 11.6
click at [664, 282] on input "50.00" at bounding box center [723, 296] width 223 height 29
type input "100"
click at [548, 175] on link "Medical" at bounding box center [528, 193] width 57 height 37
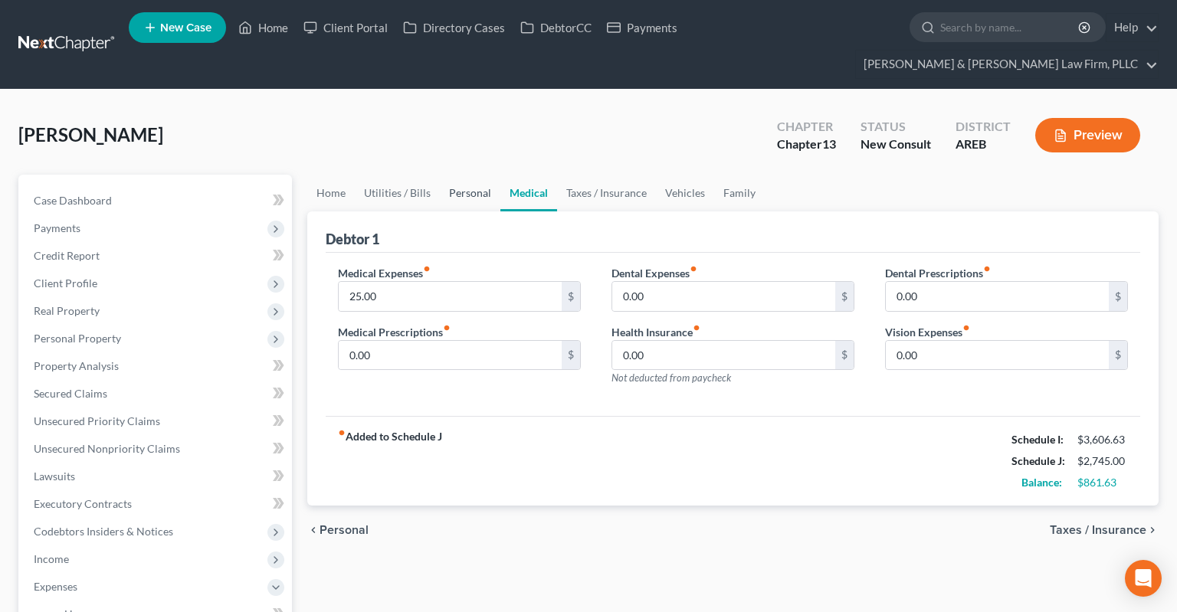
click at [463, 175] on link "Personal" at bounding box center [470, 193] width 61 height 37
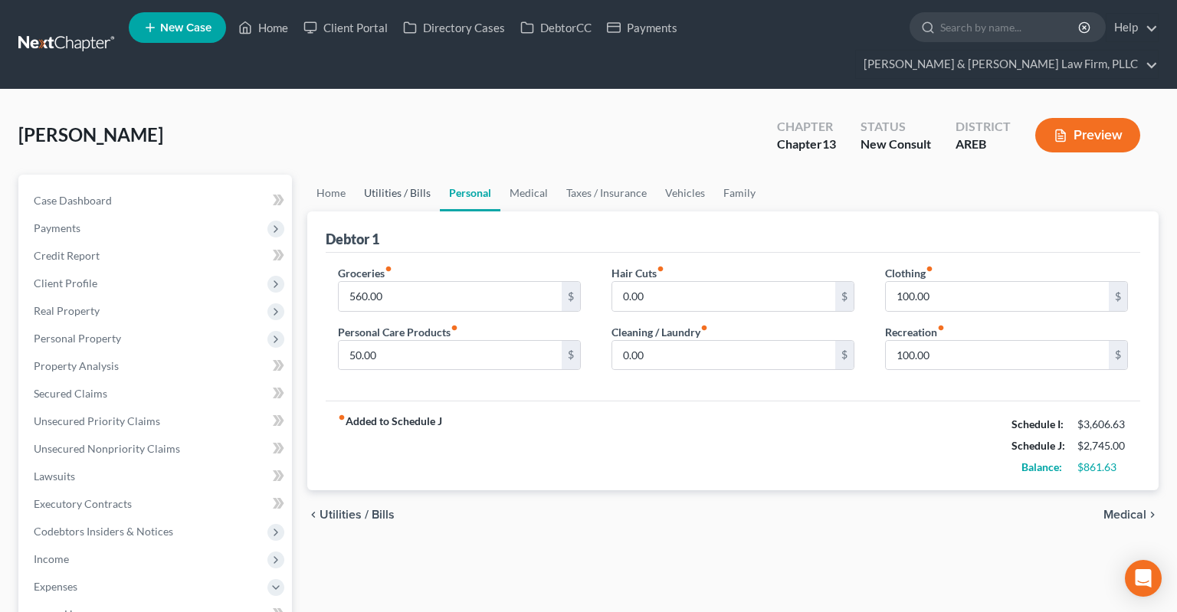
click at [425, 175] on link "Utilities / Bills" at bounding box center [397, 193] width 85 height 37
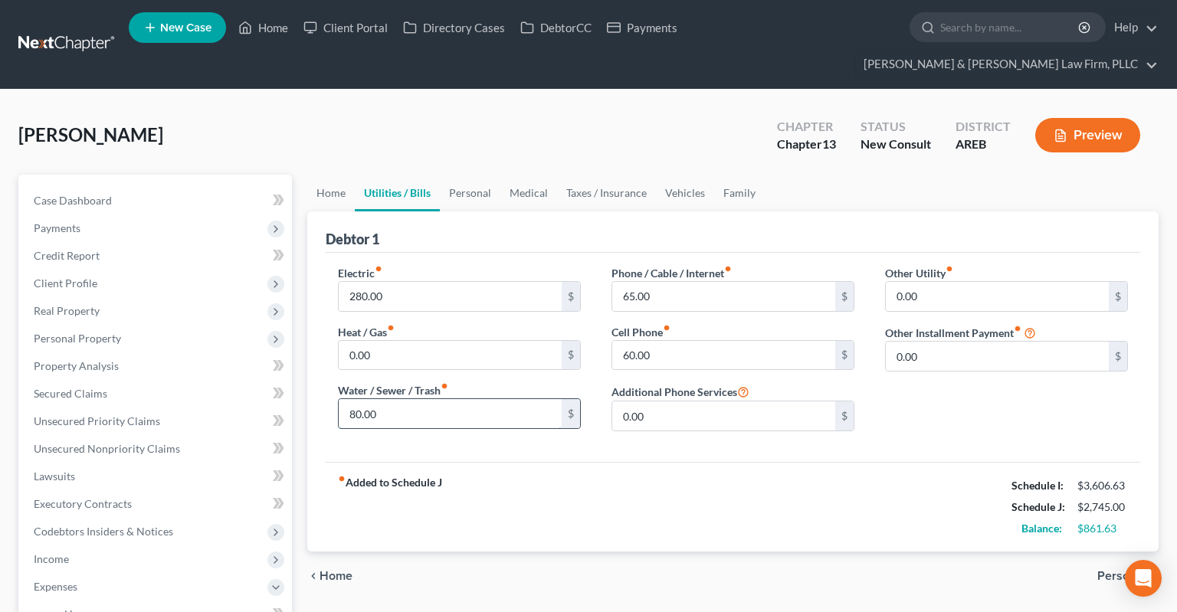
click at [403, 399] on input "80.00" at bounding box center [450, 413] width 223 height 29
type input "90"
click at [405, 282] on input "280.00" at bounding box center [450, 296] width 223 height 29
type input "290"
click at [337, 175] on link "Home" at bounding box center [331, 193] width 48 height 37
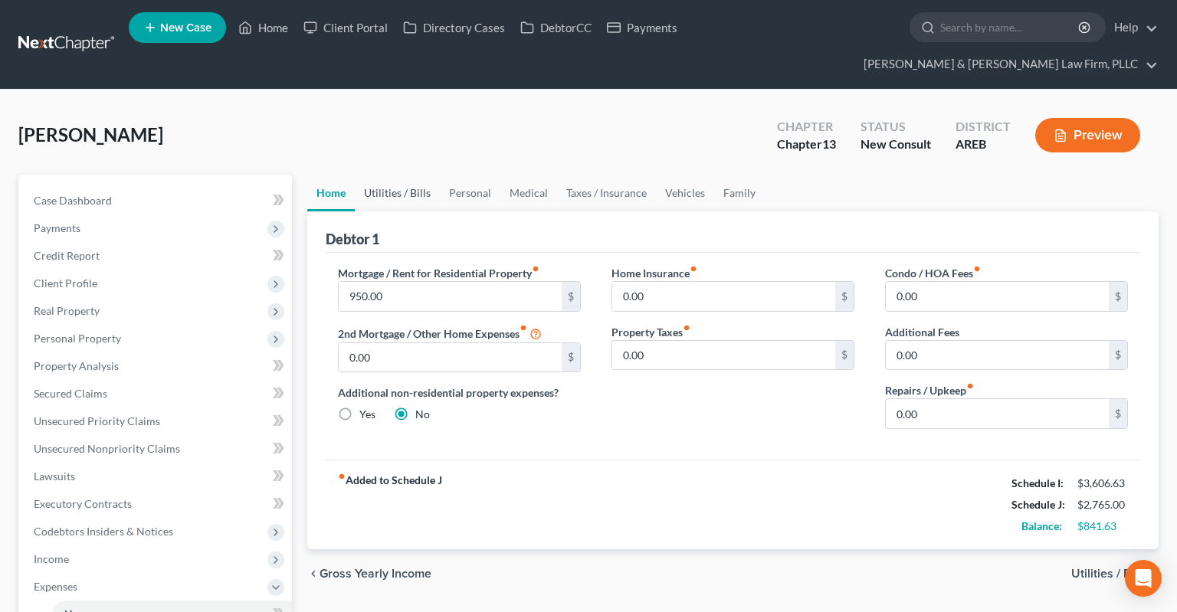
click at [399, 175] on link "Utilities / Bills" at bounding box center [397, 193] width 85 height 37
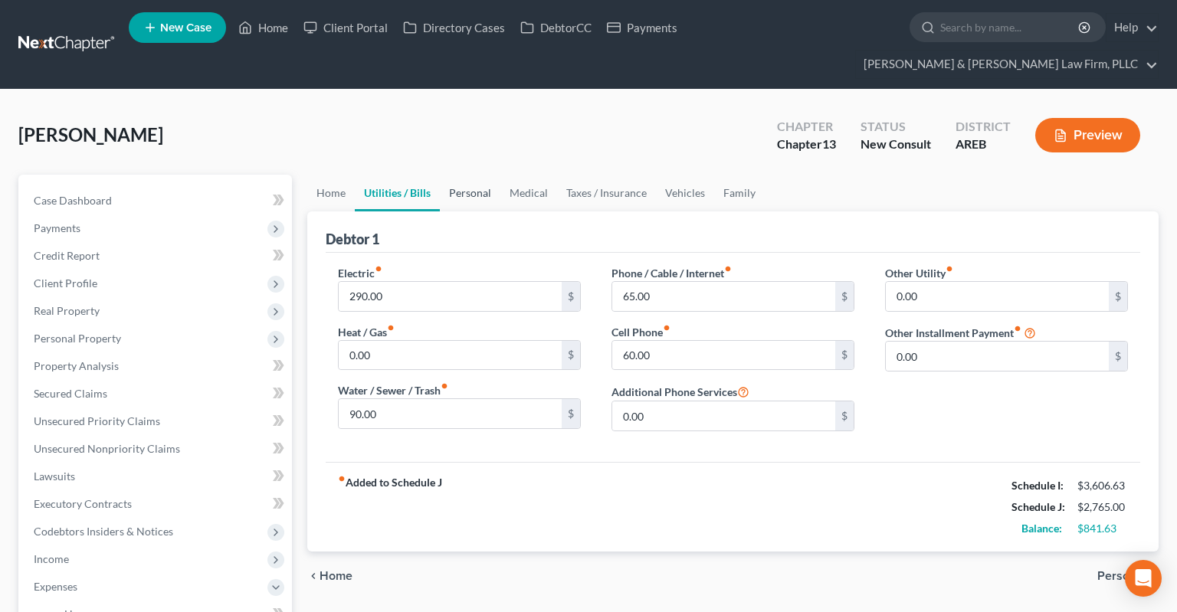
click at [458, 175] on link "Personal" at bounding box center [470, 193] width 61 height 37
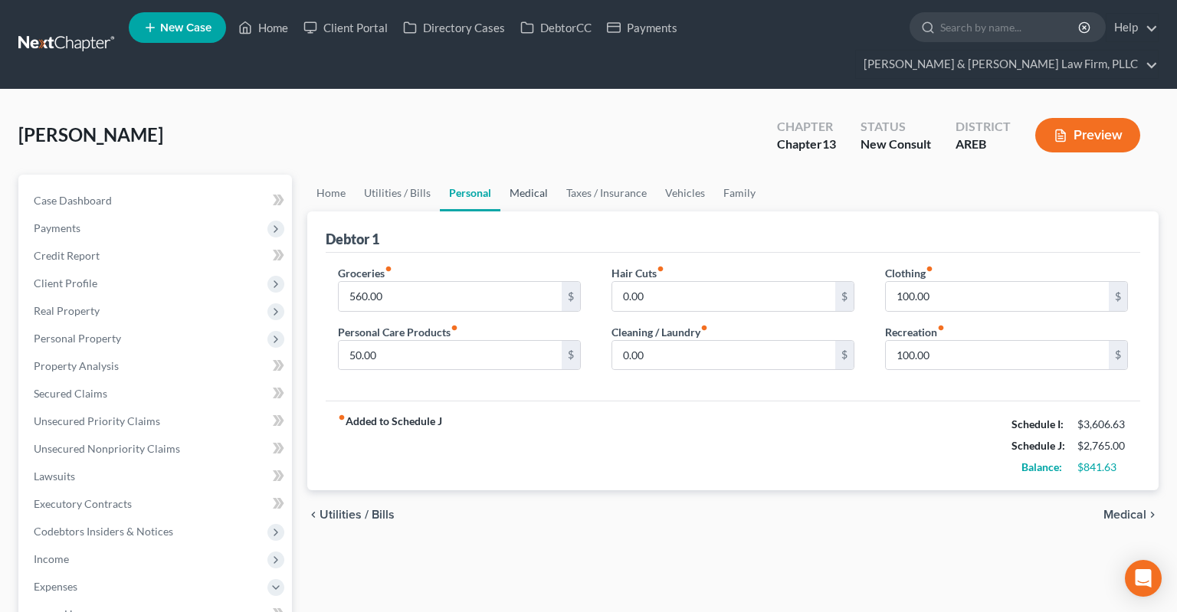
click at [529, 175] on link "Medical" at bounding box center [528, 193] width 57 height 37
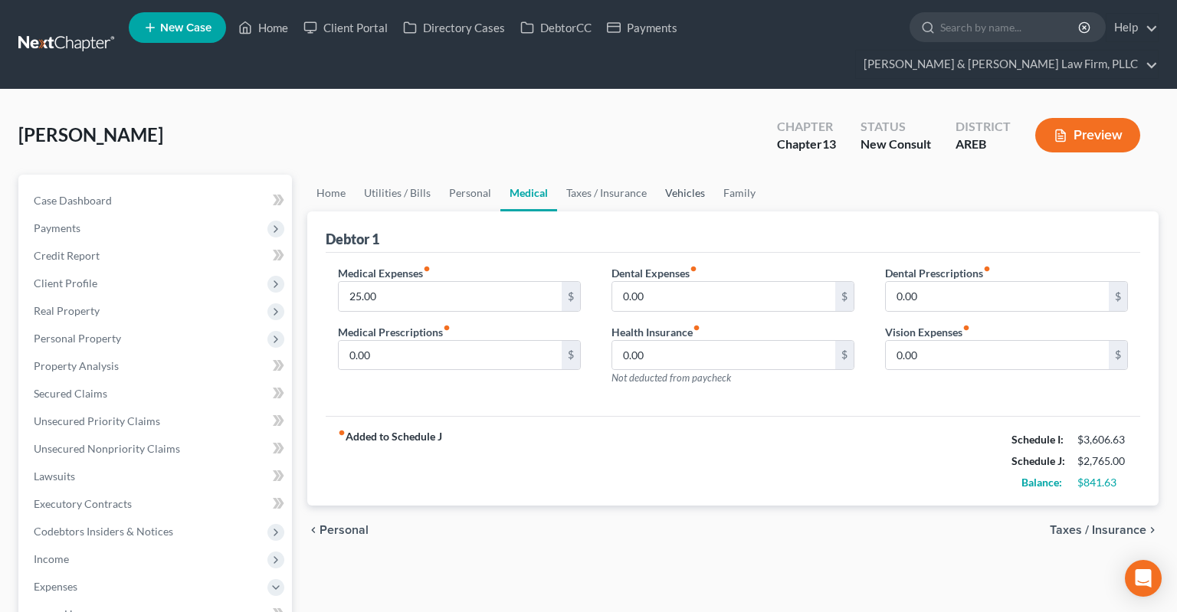
click at [671, 175] on link "Vehicles" at bounding box center [685, 193] width 58 height 37
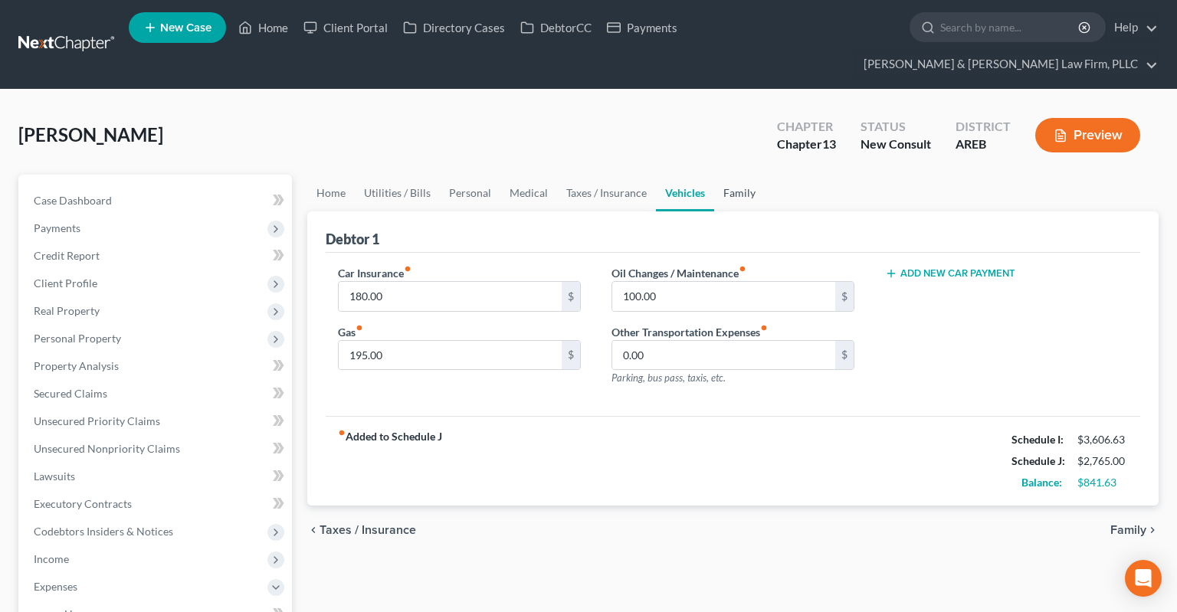
click at [737, 175] on link "Family" at bounding box center [739, 193] width 51 height 37
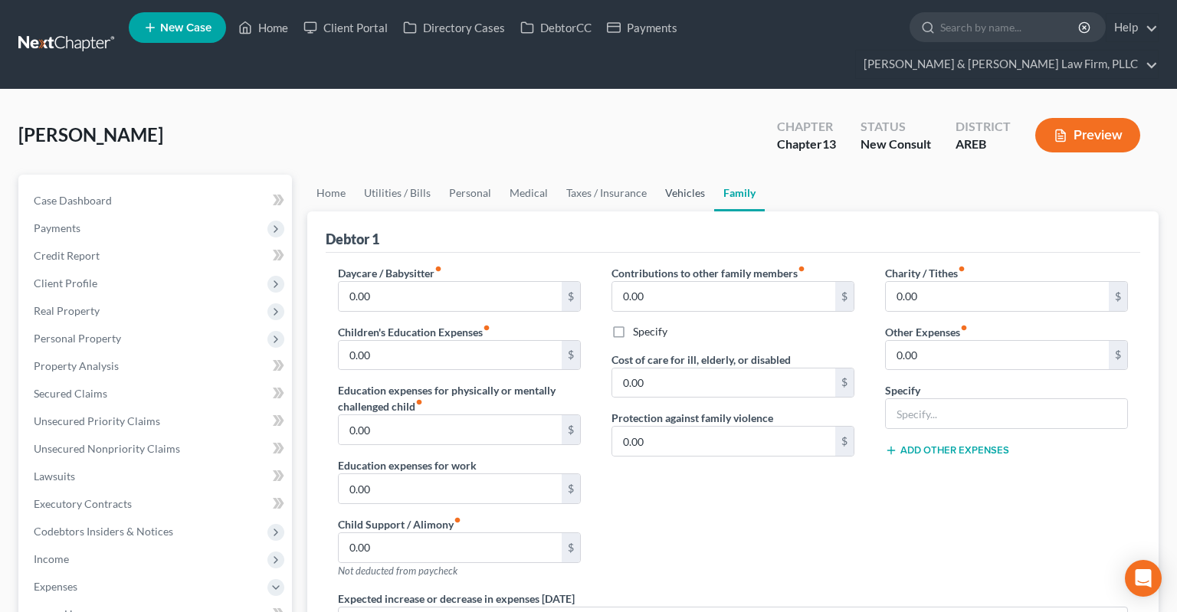
click at [677, 175] on link "Vehicles" at bounding box center [685, 193] width 58 height 37
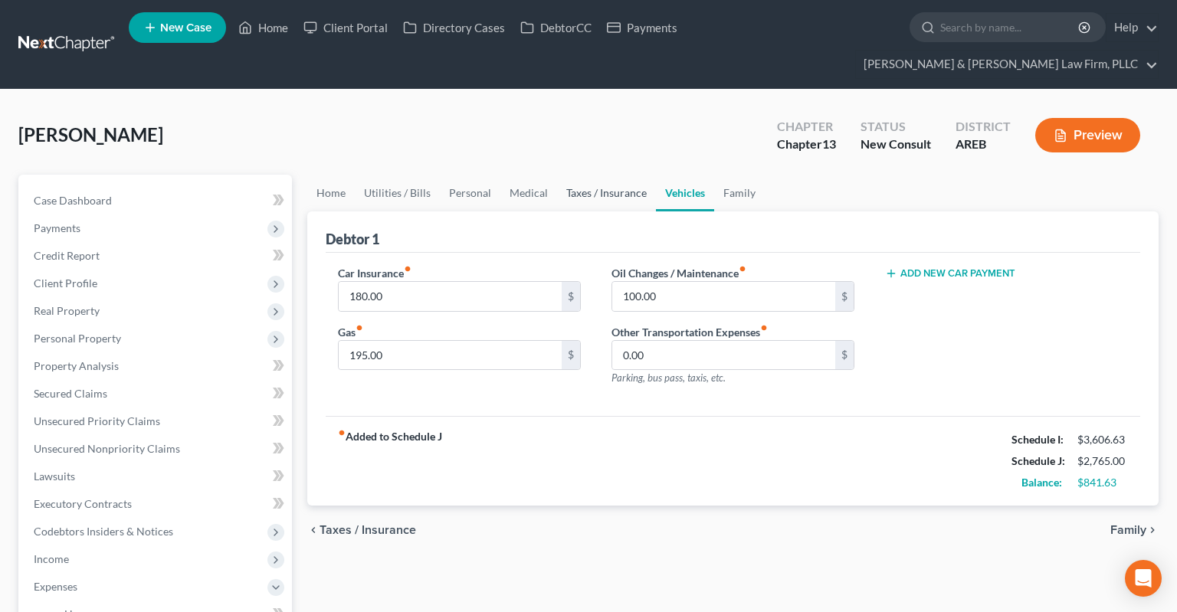
click at [628, 175] on link "Taxes / Insurance" at bounding box center [606, 193] width 99 height 37
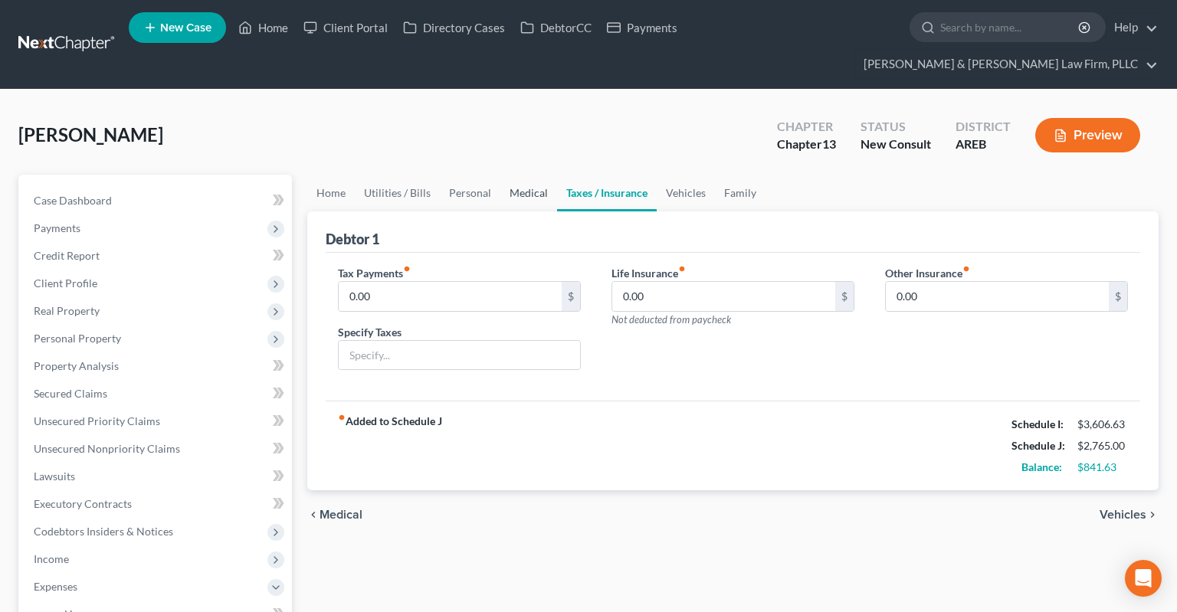
click at [521, 175] on link "Medical" at bounding box center [528, 193] width 57 height 37
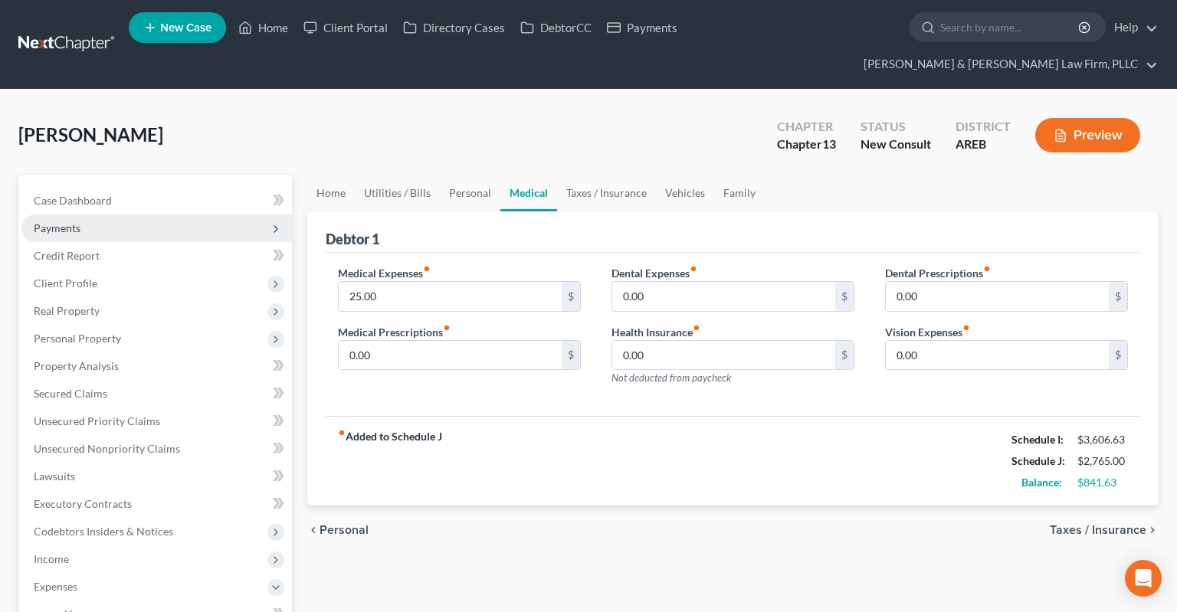
click at [156, 215] on span "Payments" at bounding box center [156, 229] width 271 height 28
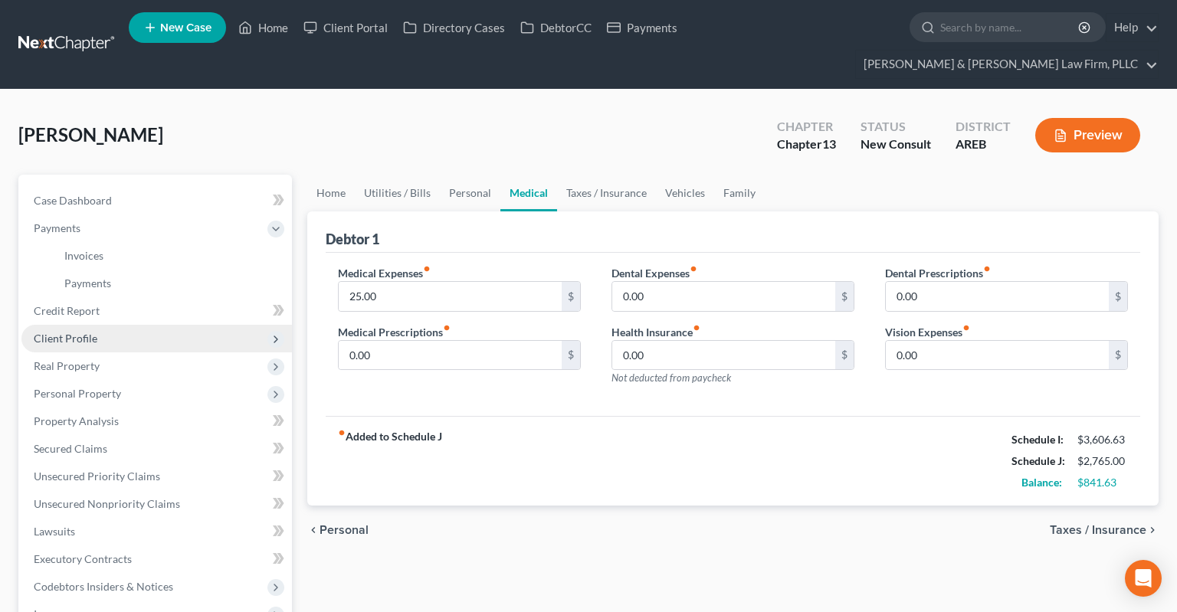
click at [172, 325] on span "Client Profile" at bounding box center [156, 339] width 271 height 28
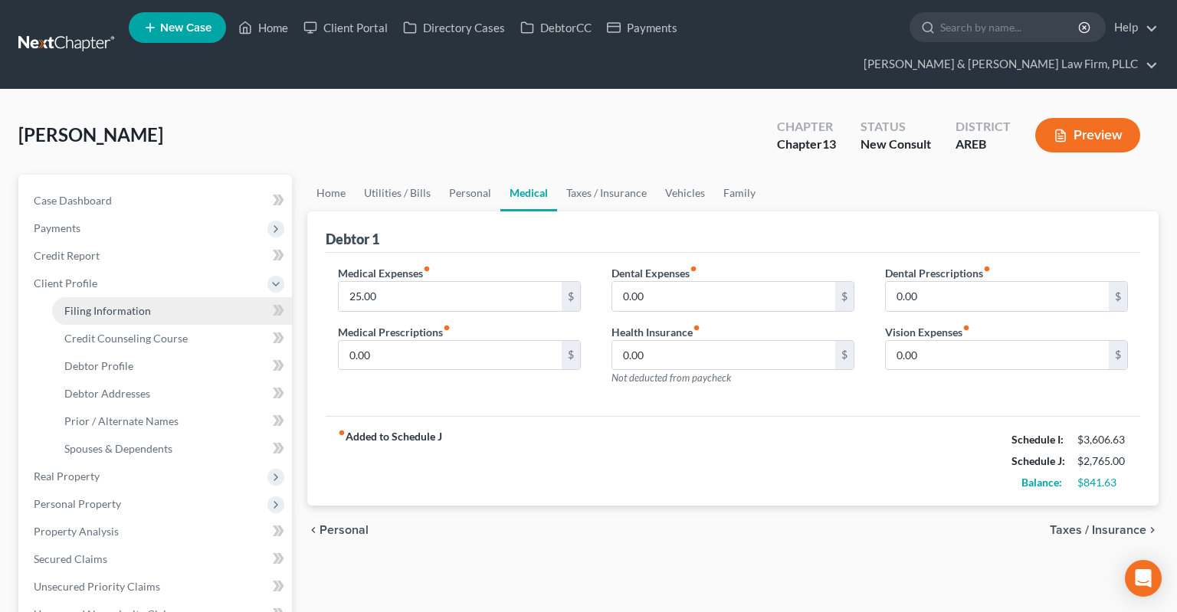
click at [158, 297] on link "Filing Information" at bounding box center [172, 311] width 240 height 28
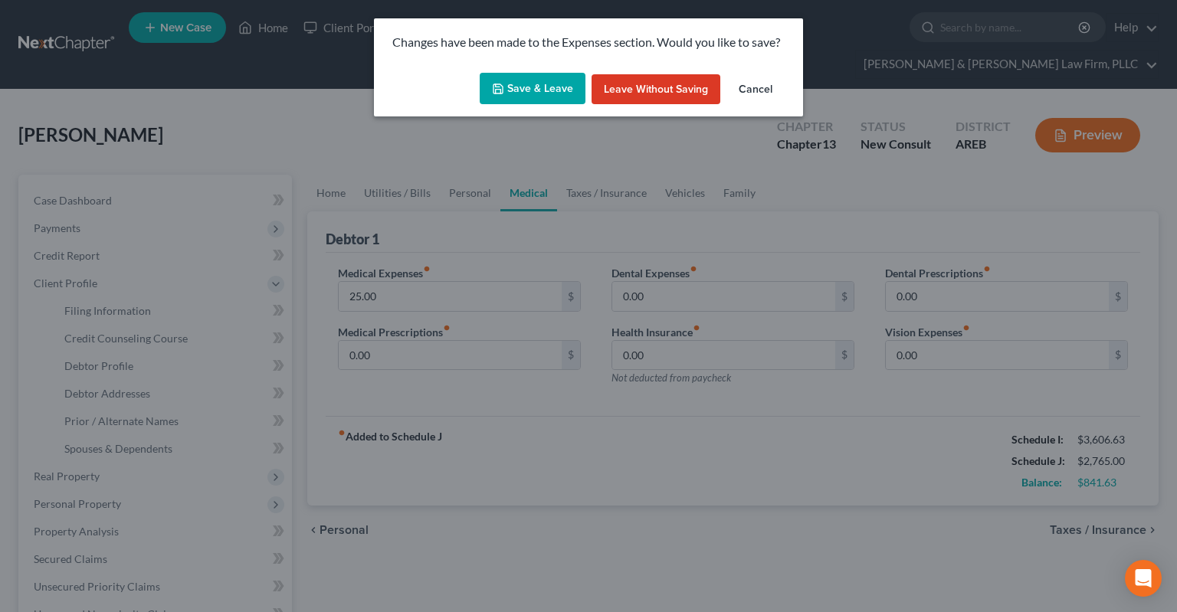
click at [514, 93] on button "Save & Leave" at bounding box center [533, 89] width 106 height 32
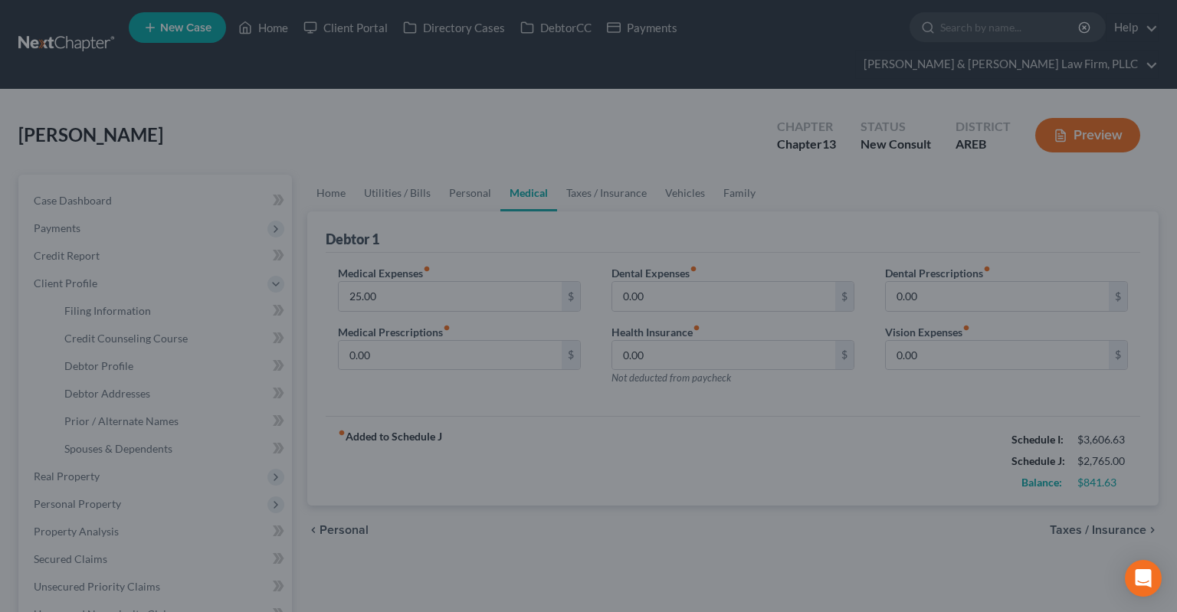
select select "1"
select select "0"
select select "3"
select select "5"
select select "2"
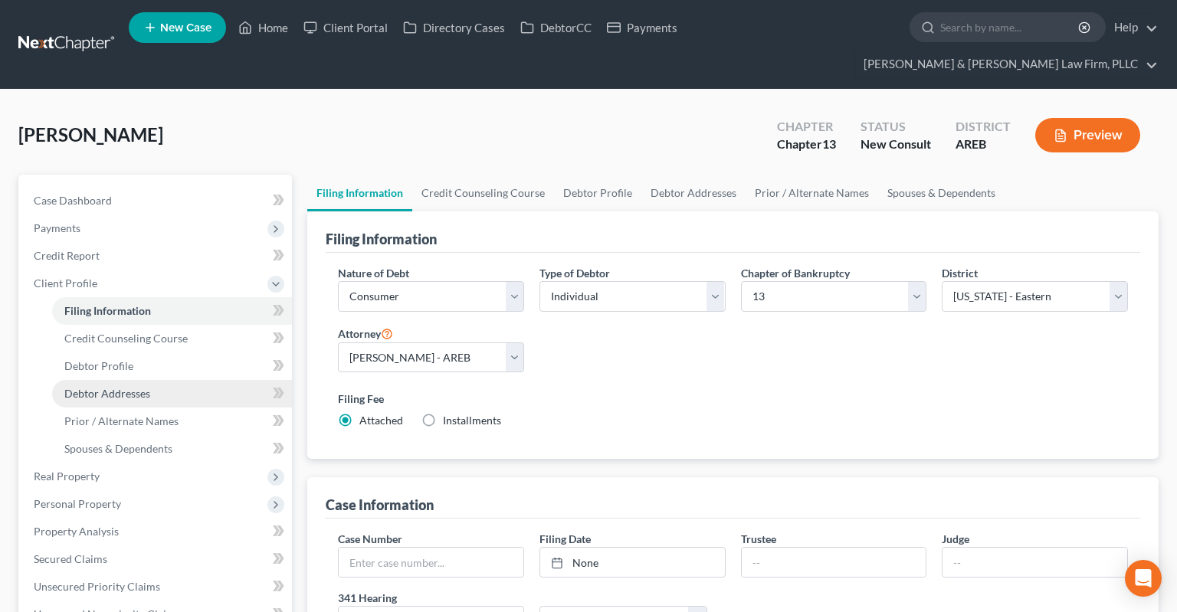
click at [177, 380] on link "Debtor Addresses" at bounding box center [172, 394] width 240 height 28
